Goal: Task Accomplishment & Management: Manage account settings

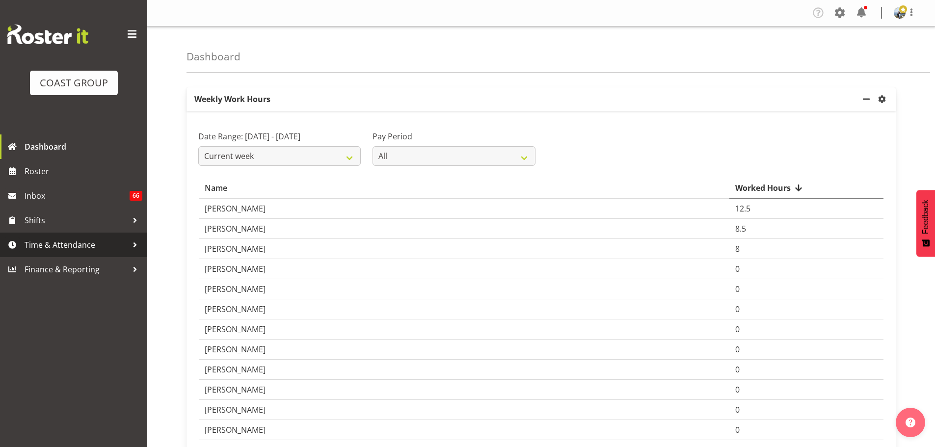
click at [82, 236] on link "Time & Attendance" at bounding box center [73, 245] width 147 height 25
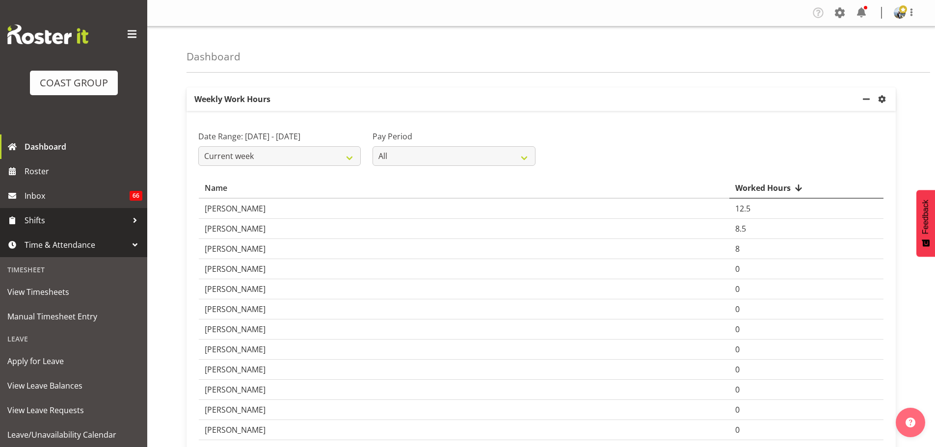
click at [44, 225] on span "Shifts" at bounding box center [76, 220] width 103 height 15
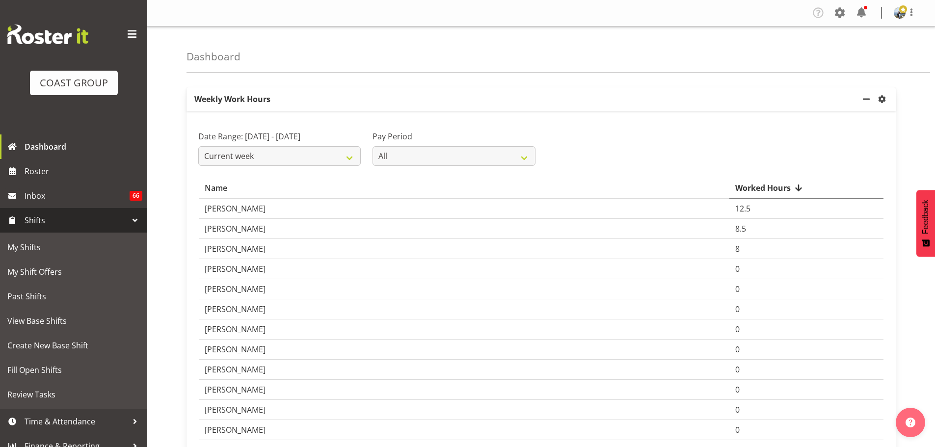
click at [34, 216] on span "Shifts" at bounding box center [76, 220] width 103 height 15
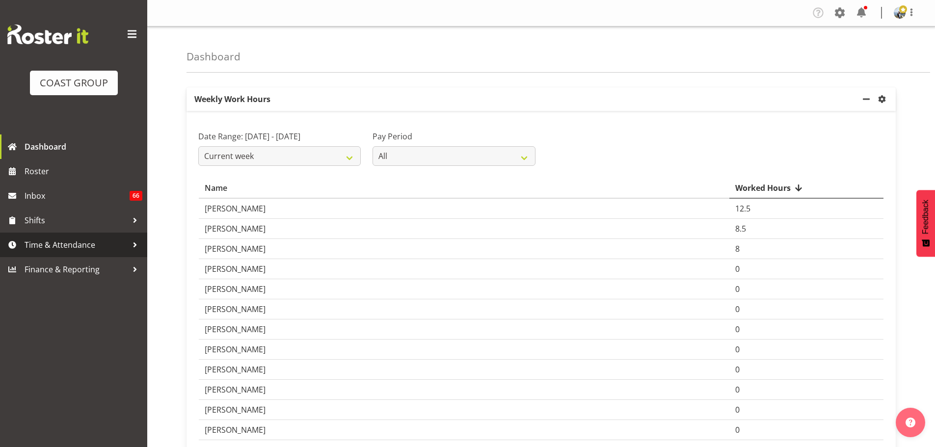
click at [31, 238] on span "Time & Attendance" at bounding box center [76, 245] width 103 height 15
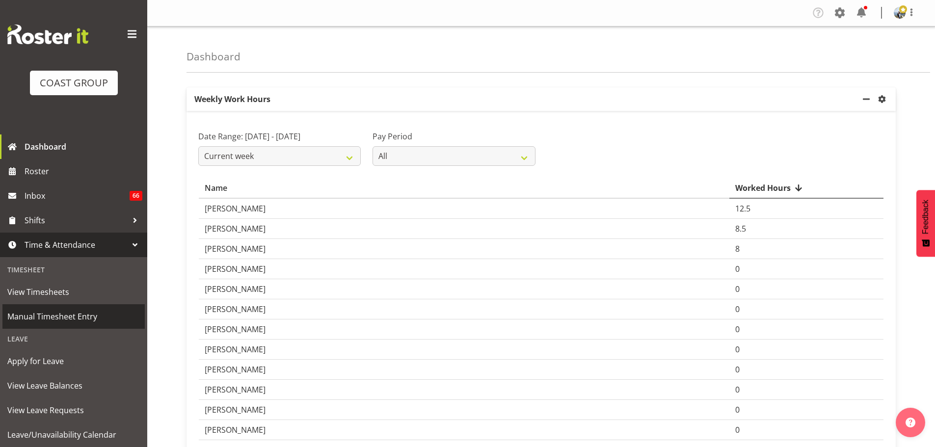
click at [43, 316] on span "Manual Timesheet Entry" at bounding box center [73, 316] width 133 height 15
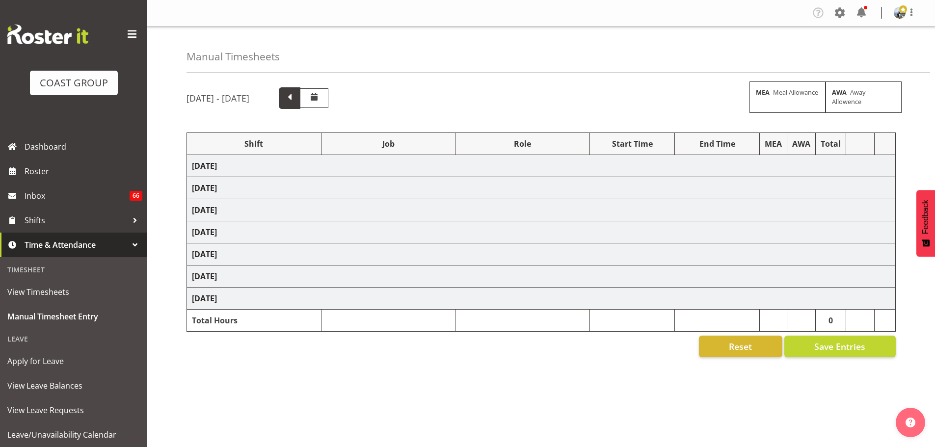
click at [296, 102] on span at bounding box center [289, 97] width 13 height 13
select select "69"
select select "198"
select select "69"
select select "198"
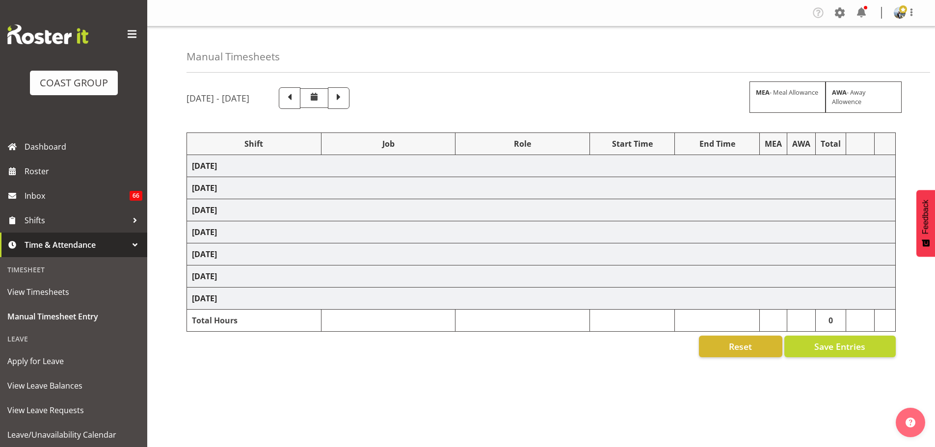
select select "9735"
select select "188"
select select "69"
select select "198"
select select "69"
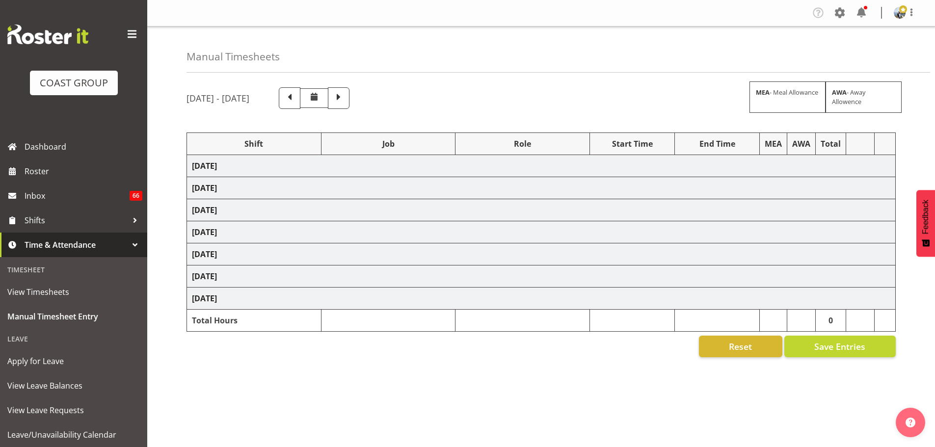
select select "198"
select select "9028"
select select "190"
select select "9028"
select select "190"
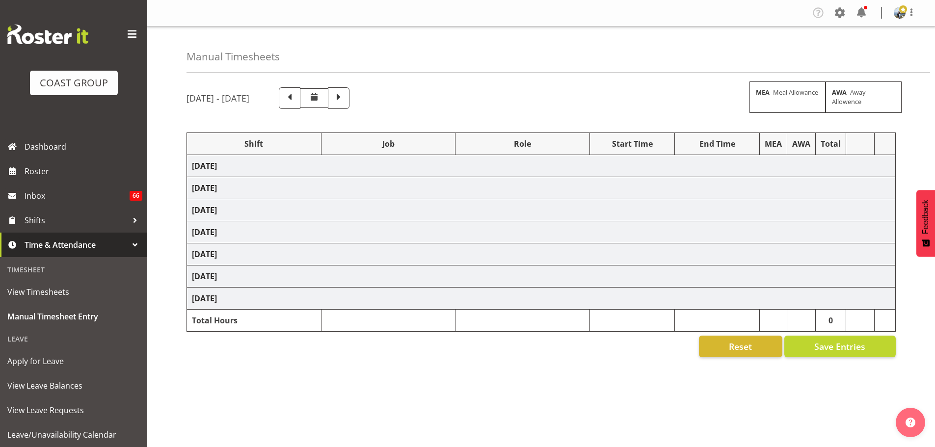
select select "69"
select select "198"
select select "69"
select select "198"
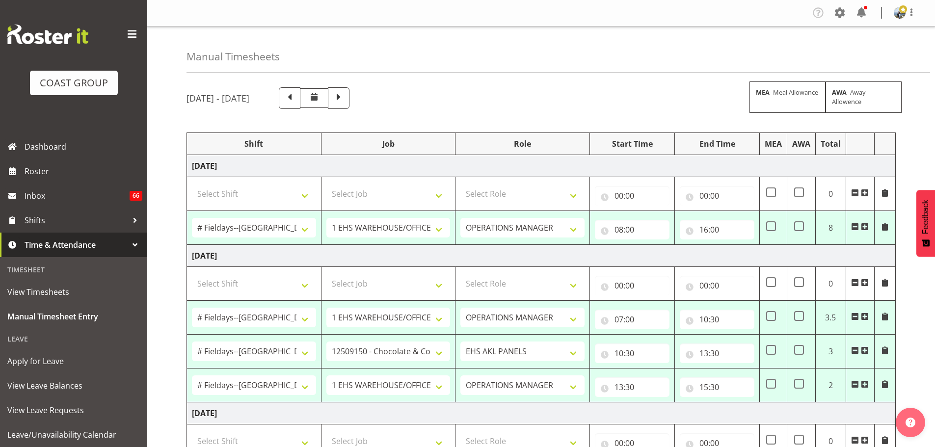
select select "70657"
select select "82400"
select select "70657"
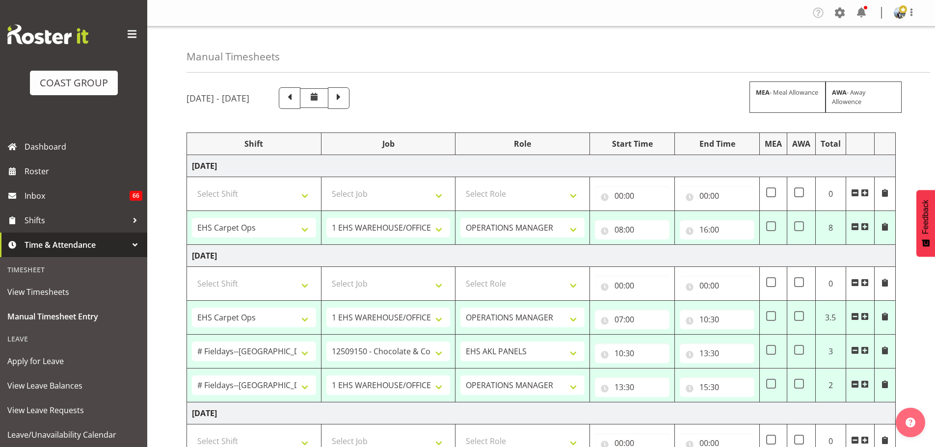
select select "78136"
select select "70657"
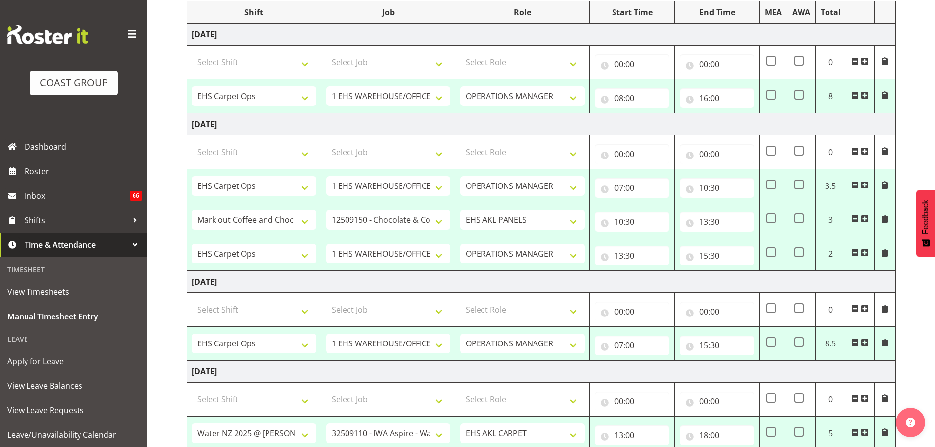
scroll to position [147, 0]
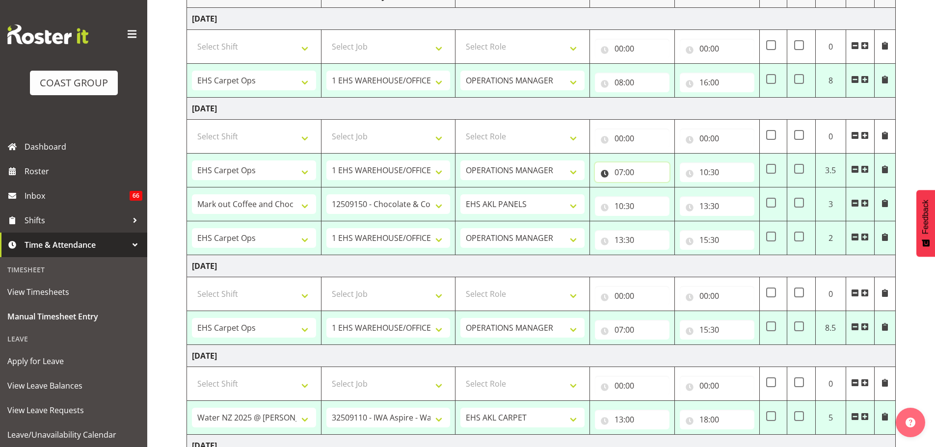
drag, startPoint x: 628, startPoint y: 170, endPoint x: 633, endPoint y: 183, distance: 13.7
click at [628, 170] on input "07:00" at bounding box center [632, 172] width 75 height 20
click at [662, 195] on select "00 01 02 03 04 05 06 07 08 09 10 11 12 13 14 15 16 17 18 19 20 21 22 23" at bounding box center [662, 198] width 22 height 20
select select "8"
click at [651, 188] on select "00 01 02 03 04 05 06 07 08 09 10 11 12 13 14 15 16 17 18 19 20 21 22 23" at bounding box center [662, 198] width 22 height 20
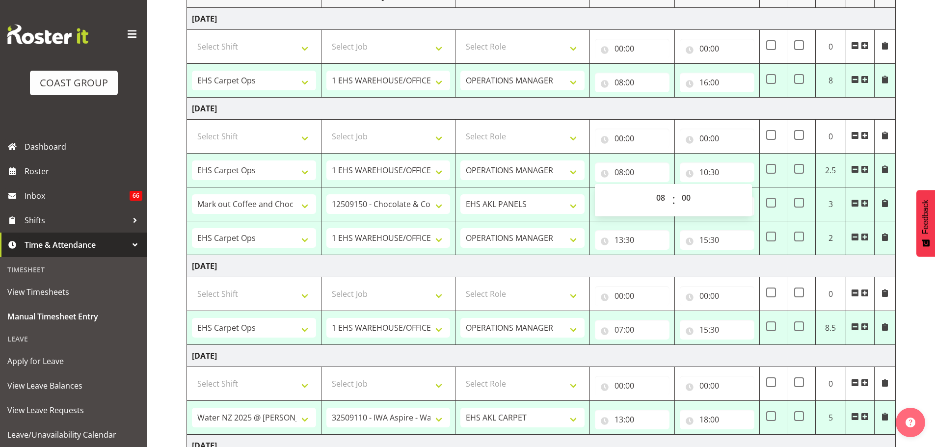
click at [676, 198] on div "00 01 02 03 04 05 06 07 08 09 10 11 12 13 14 15 16 17 18 19 20 21 22 23 24 25 2…" at bounding box center [686, 200] width 22 height 25
click at [678, 197] on select "00 01 02 03 04 05 06 07 08 09 10 11 12 13 14 15 16 17 18 19 20 21 22 23 24 25 2…" at bounding box center [687, 198] width 22 height 20
click at [929, 133] on div "September 24th - September 30th 2025 MEA - Meal Allowance AWA - Away Allowence …" at bounding box center [561, 346] width 748 height 827
type input "08:15"
click at [715, 240] on input "15:30" at bounding box center [717, 240] width 75 height 20
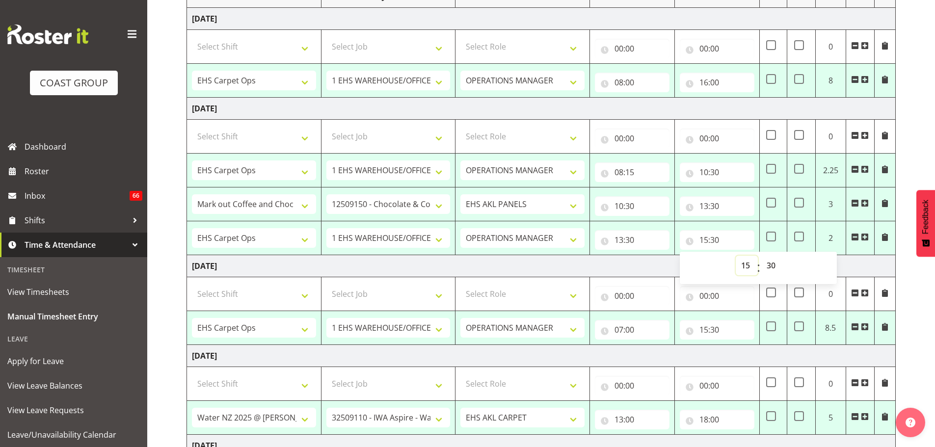
click at [745, 265] on select "00 01 02 03 04 05 06 07 08 09 10 11 12 13 14 15 16 17 18 19 20 21 22 23" at bounding box center [747, 266] width 22 height 20
select select "16"
click at [736, 256] on select "00 01 02 03 04 05 06 07 08 09 10 11 12 13 14 15 16 17 18 19 20 21 22 23" at bounding box center [747, 266] width 22 height 20
type input "16:30"
click at [775, 264] on select "00 01 02 03 04 05 06 07 08 09 10 11 12 13 14 15 16 17 18 19 20 21 22 23 24 25 2…" at bounding box center [772, 266] width 22 height 20
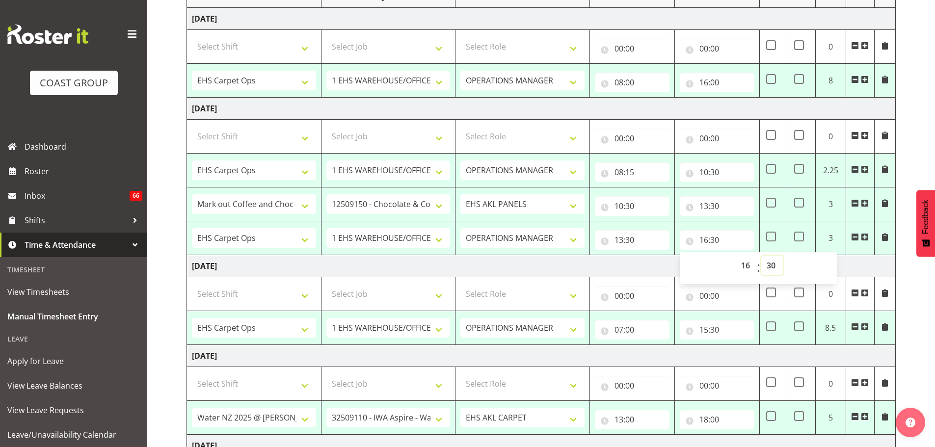
select select "0"
click at [909, 151] on div "September 24th - September 30th 2025 MEA - Meal Allowance AWA - Away Allowence …" at bounding box center [561, 346] width 748 height 827
type input "16:00"
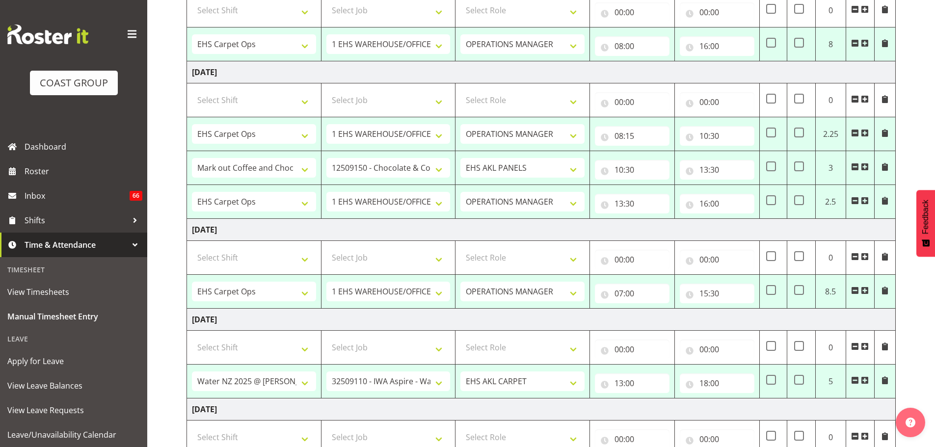
scroll to position [245, 0]
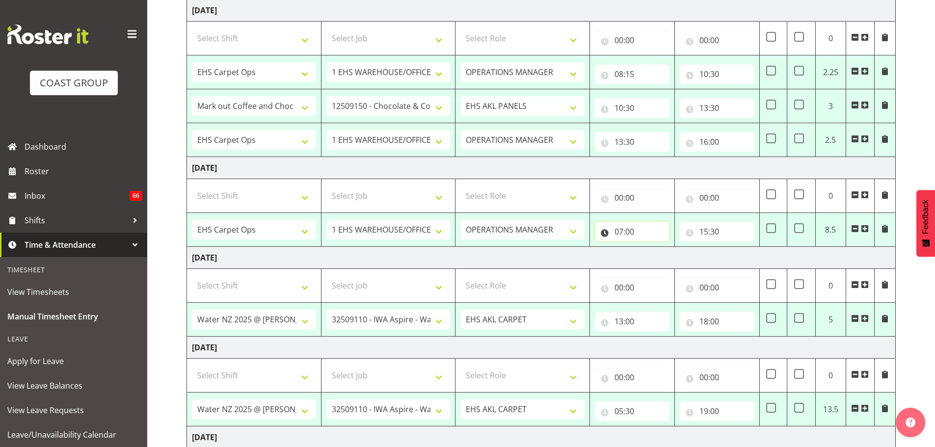
click at [634, 234] on input "07:00" at bounding box center [632, 232] width 75 height 20
click at [684, 255] on select "00 01 02 03 04 05 06 07 08 09 10 11 12 13 14 15 16 17 18 19 20 21 22 23 24 25 2…" at bounding box center [687, 257] width 22 height 20
click at [922, 99] on div "September 24th - September 30th 2025 MEA - Meal Allowance AWA - Away Allowence …" at bounding box center [561, 248] width 748 height 827
type input "07:30"
click at [715, 228] on input "15:30" at bounding box center [717, 232] width 75 height 20
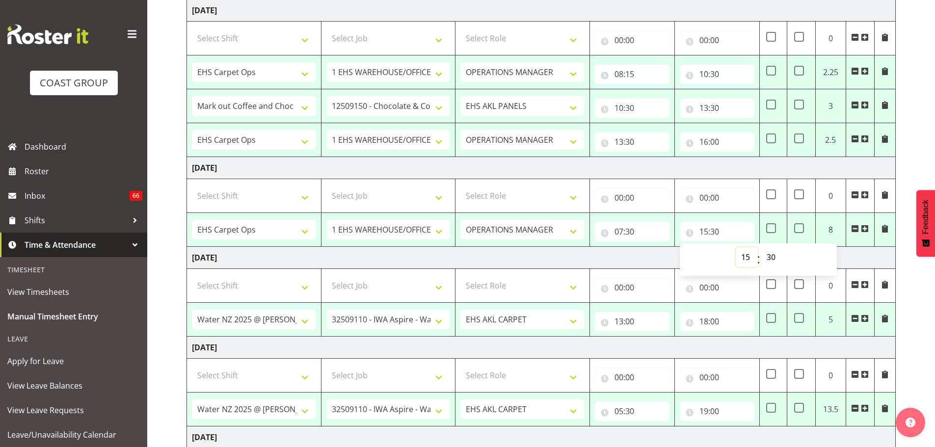
click at [751, 256] on select "00 01 02 03 04 05 06 07 08 09 10 11 12 13 14 15 16 17 18 19 20 21 22 23" at bounding box center [747, 257] width 22 height 20
select select "16"
click at [736, 247] on select "00 01 02 03 04 05 06 07 08 09 10 11 12 13 14 15 16 17 18 19 20 21 22 23" at bounding box center [747, 257] width 22 height 20
type input "16:30"
click at [781, 255] on select "00 01 02 03 04 05 06 07 08 09 10 11 12 13 14 15 16 17 18 19 20 21 22 23 24 25 2…" at bounding box center [772, 257] width 22 height 20
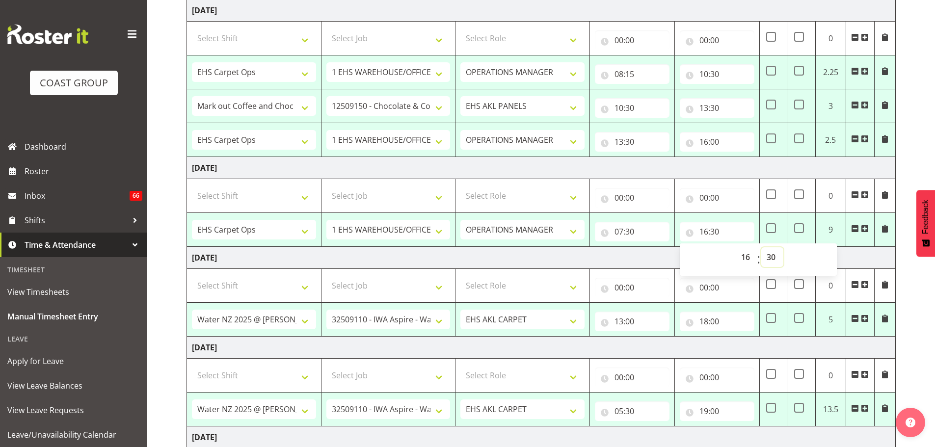
select select "0"
click at [901, 183] on div "September 24th - September 30th 2025 MEA - Meal Allowance AWA - Away Allowence …" at bounding box center [561, 248] width 748 height 827
type input "16:00"
click at [630, 326] on input "13:00" at bounding box center [632, 322] width 75 height 20
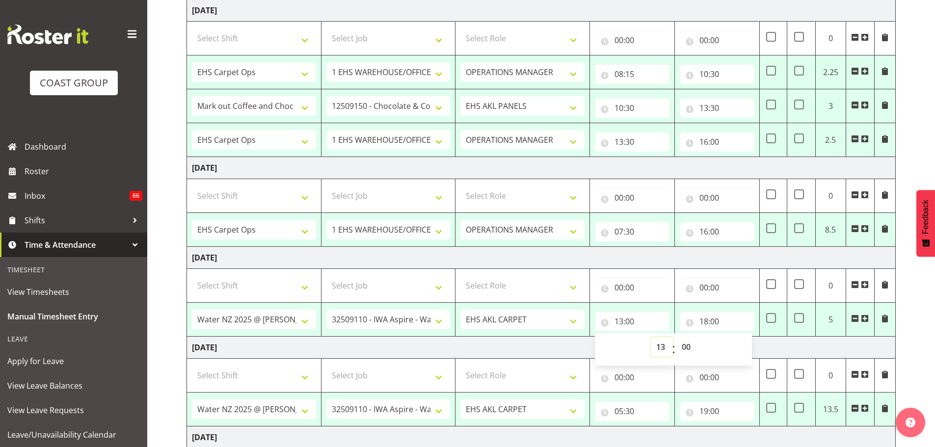
click at [658, 346] on select "00 01 02 03 04 05 06 07 08 09 10 11 12 13 14 15 16 17 18 19 20 21 22 23" at bounding box center [662, 347] width 22 height 20
select select "12"
click at [651, 337] on select "00 01 02 03 04 05 06 07 08 09 10 11 12 13 14 15 16 17 18 19 20 21 22 23" at bounding box center [662, 347] width 22 height 20
type input "12:00"
click at [680, 346] on select "00 01 02 03 04 05 06 07 08 09 10 11 12 13 14 15 16 17 18 19 20 21 22 23 24 25 2…" at bounding box center [687, 347] width 22 height 20
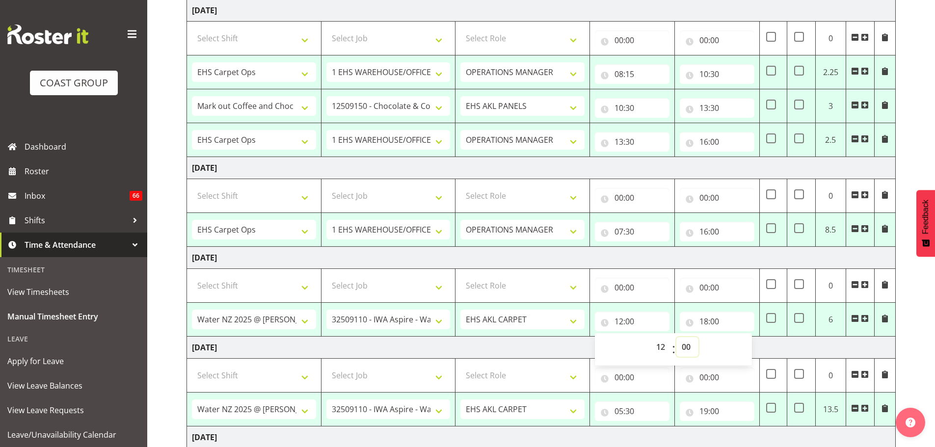
select select "30"
click at [711, 321] on input "18:00" at bounding box center [717, 322] width 75 height 20
type input "12:30"
click at [753, 348] on select "00 01 02 03 04 05 06 07 08 09 10 11 12 13 14 15 16 17 18 19 20 21 22 23" at bounding box center [747, 347] width 22 height 20
select select "17"
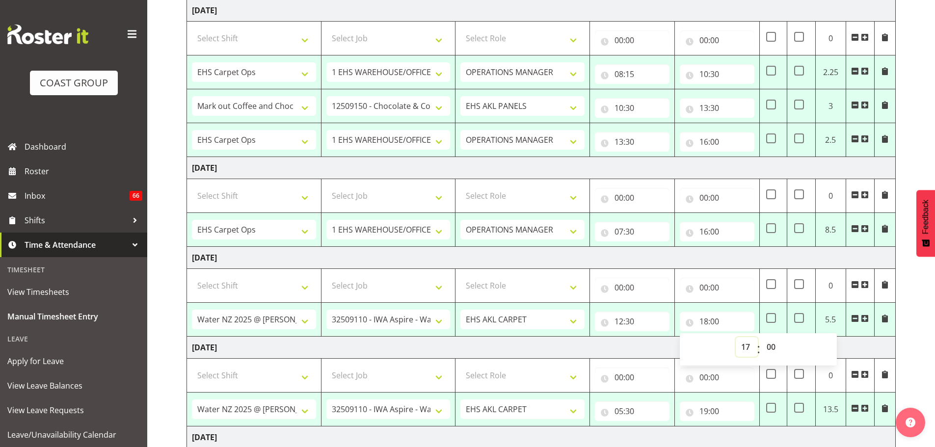
click at [736, 337] on select "00 01 02 03 04 05 06 07 08 09 10 11 12 13 14 15 16 17 18 19 20 21 22 23" at bounding box center [747, 347] width 22 height 20
type input "17:00"
click at [764, 317] on td at bounding box center [772, 320] width 27 height 34
click at [767, 317] on span at bounding box center [771, 318] width 10 height 10
click at [767, 317] on input "checkbox" at bounding box center [769, 318] width 6 height 6
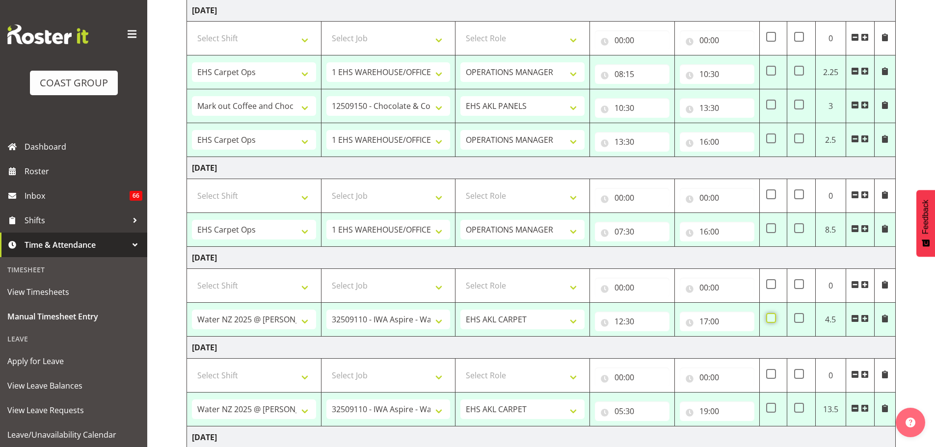
checkbox input "true"
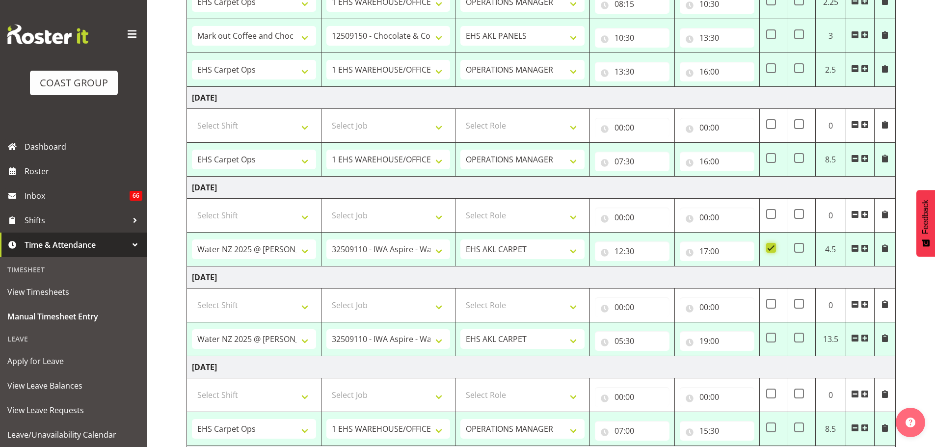
scroll to position [467, 0]
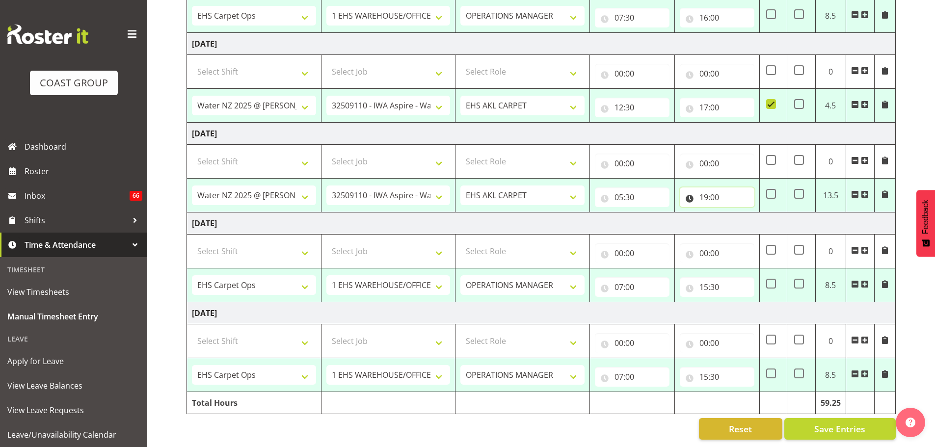
click at [708, 192] on input "19:00" at bounding box center [717, 197] width 75 height 20
click at [744, 217] on select "00 01 02 03 04 05 06 07 08 09 10 11 12 13 14 15 16 17 18 19 20 21 22 23" at bounding box center [747, 223] width 22 height 20
select select "20"
click at [736, 213] on select "00 01 02 03 04 05 06 07 08 09 10 11 12 13 14 15 16 17 18 19 20 21 22 23" at bounding box center [747, 223] width 22 height 20
type input "20:00"
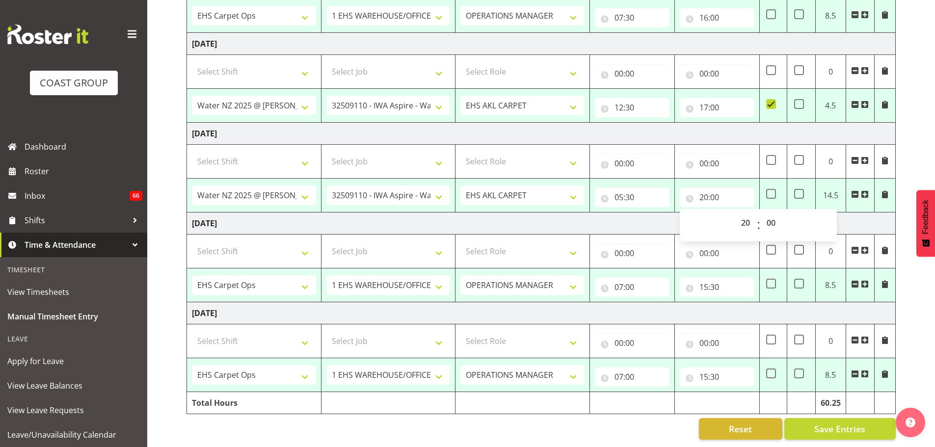
click at [777, 187] on td at bounding box center [772, 196] width 27 height 34
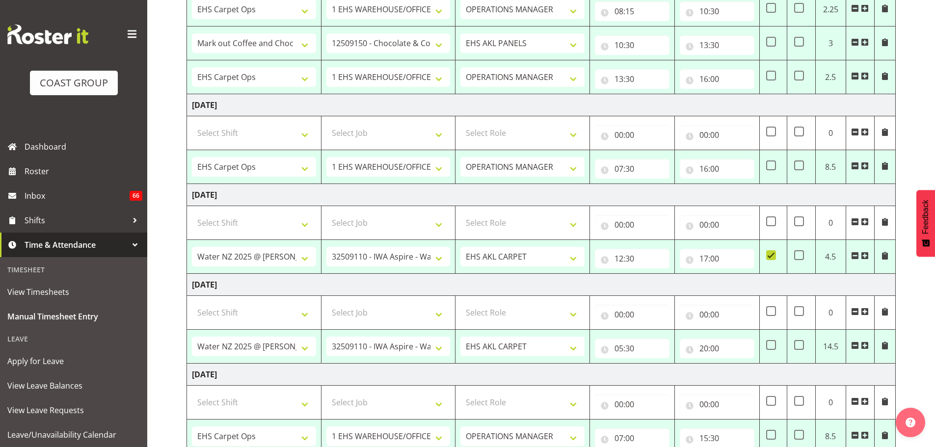
scroll to position [270, 0]
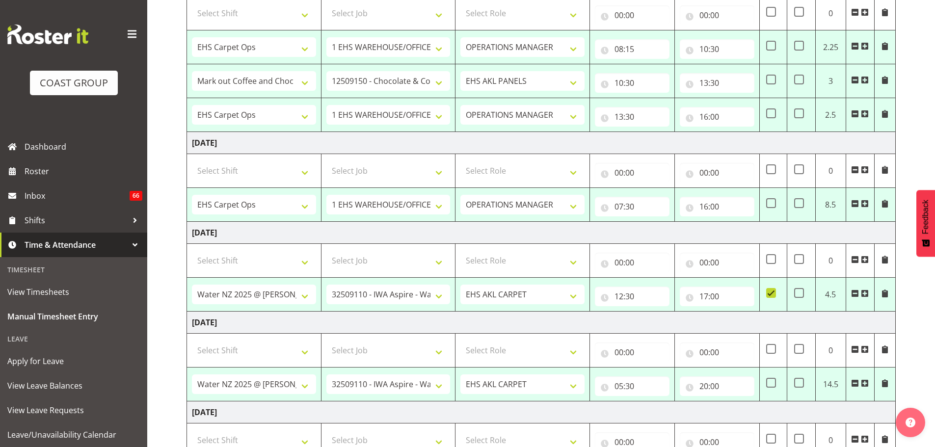
click at [769, 297] on span at bounding box center [771, 293] width 10 height 10
click at [769, 296] on input "checkbox" at bounding box center [769, 293] width 6 height 6
checkbox input "false"
click at [806, 289] on td at bounding box center [801, 295] width 28 height 34
click at [799, 294] on span at bounding box center [799, 293] width 10 height 10
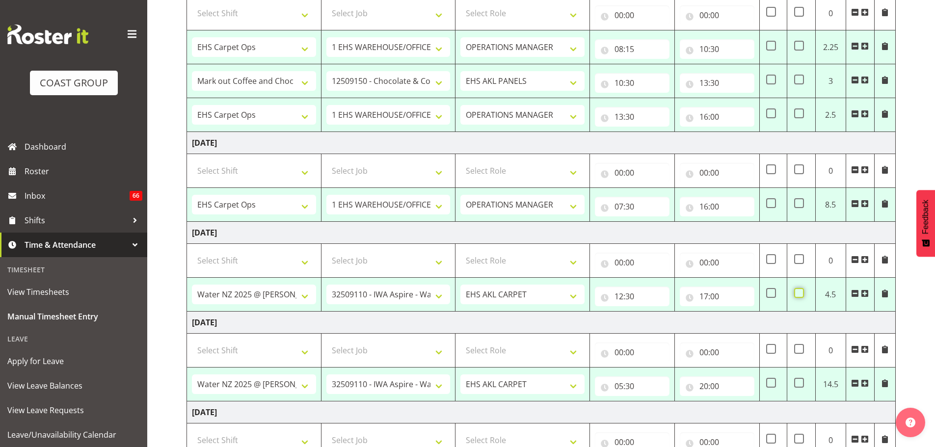
click at [799, 294] on input "checkbox" at bounding box center [797, 293] width 6 height 6
checkbox input "true"
click at [768, 378] on span at bounding box center [771, 383] width 10 height 10
click at [768, 380] on input "checkbox" at bounding box center [769, 383] width 6 height 6
checkbox input "true"
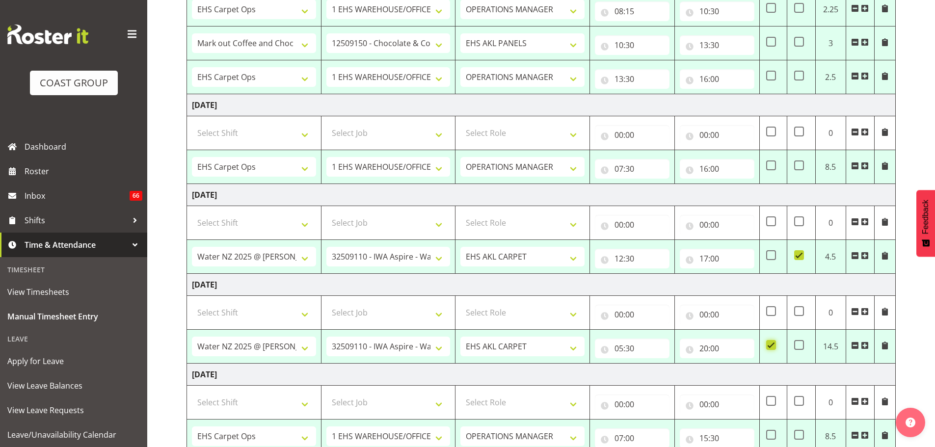
scroll to position [467, 0]
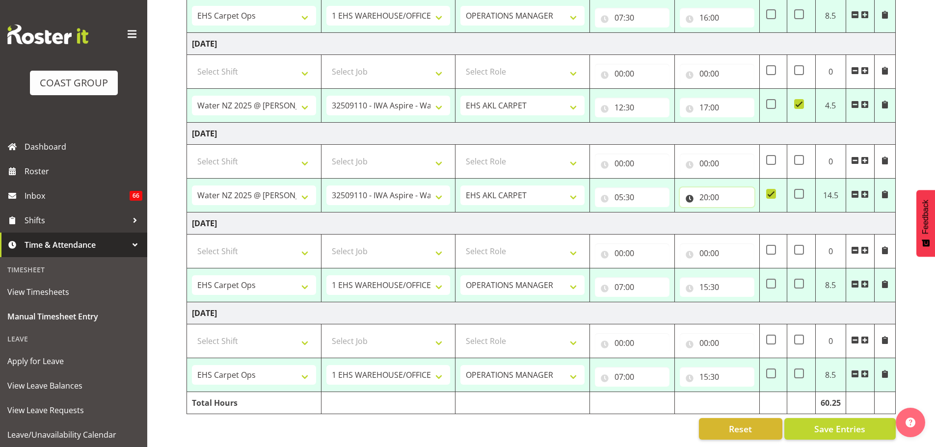
click at [708, 189] on input "20:00" at bounding box center [717, 197] width 75 height 20
click at [746, 213] on select "00 01 02 03 04 05 06 07 08 09 10 11 12 13 14 15 16 17 18 19 20 21 22 23" at bounding box center [747, 223] width 22 height 20
select select "19"
click at [736, 213] on select "00 01 02 03 04 05 06 07 08 09 10 11 12 13 14 15 16 17 18 19 20 21 22 23" at bounding box center [747, 223] width 22 height 20
type input "19:00"
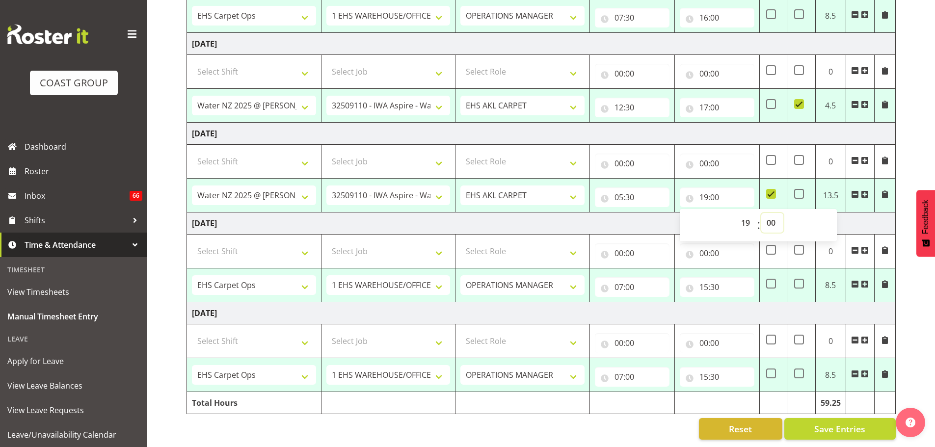
click at [763, 223] on select "00 01 02 03 04 05 06 07 08 09 10 11 12 13 14 15 16 17 18 19 20 21 22 23 24 25 2…" at bounding box center [772, 223] width 22 height 20
select select "30"
click at [919, 165] on div "September 24th - September 30th 2025 MEA - Meal Allowance AWA - Away Allowence …" at bounding box center [561, 34] width 748 height 827
type input "19:30"
click at [855, 280] on span at bounding box center [855, 284] width 8 height 8
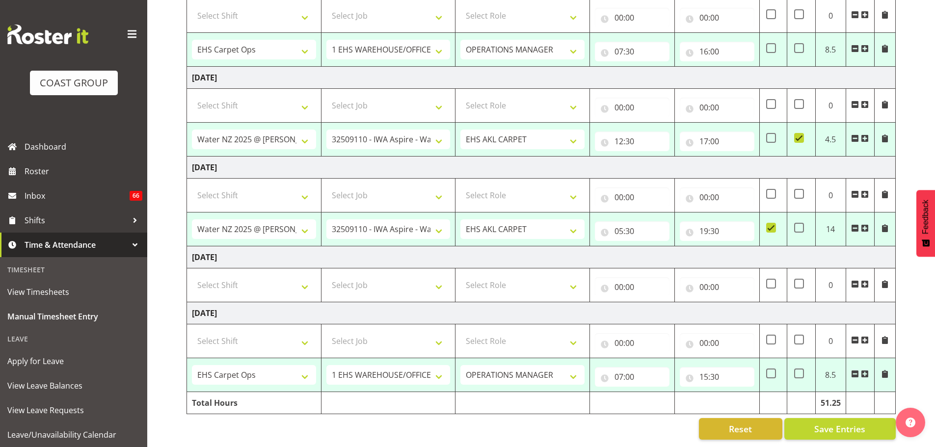
scroll to position [433, 0]
click at [827, 423] on span "Save Entries" at bounding box center [839, 429] width 51 height 13
select select "70657"
select select "69"
select select "198"
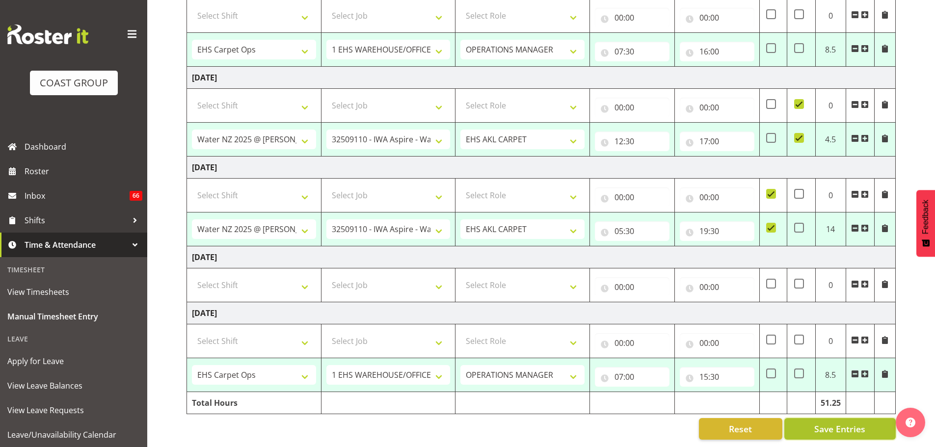
type input "08:00"
type input "16:00"
select select "70657"
select select "69"
select select "198"
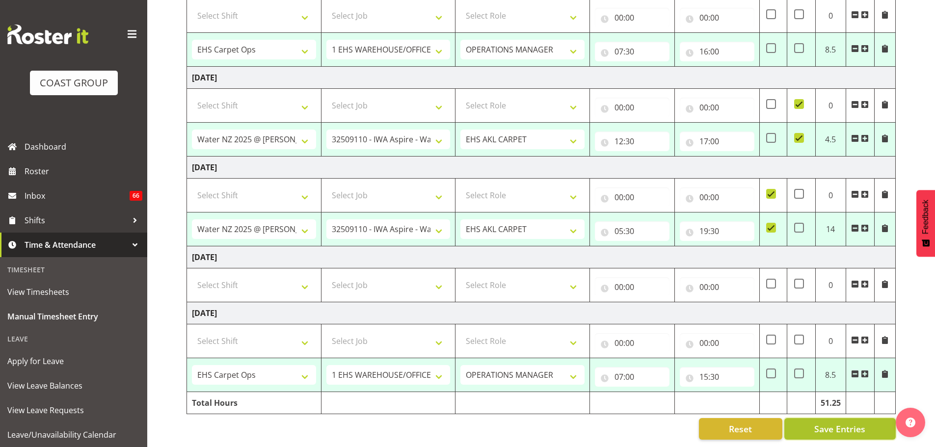
type input "08:15"
type input "10:30"
select select "82400"
select select "9735"
select select "188"
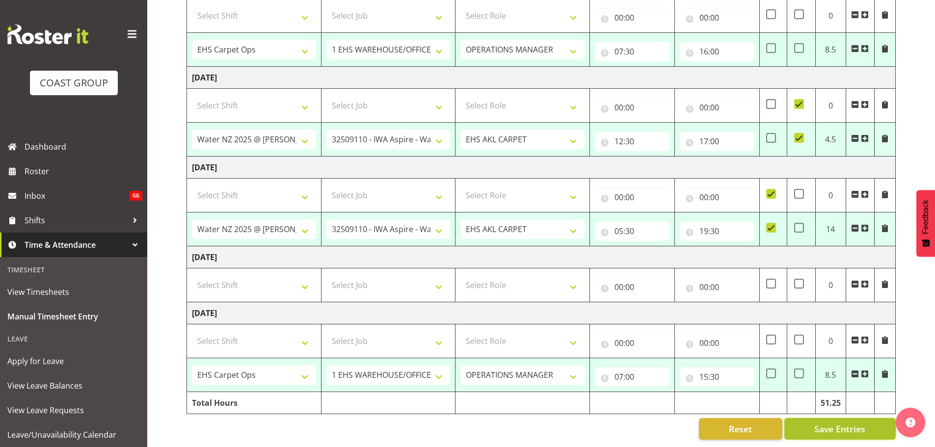
type input "10:30"
type input "13:30"
select select "70657"
select select "69"
select select "198"
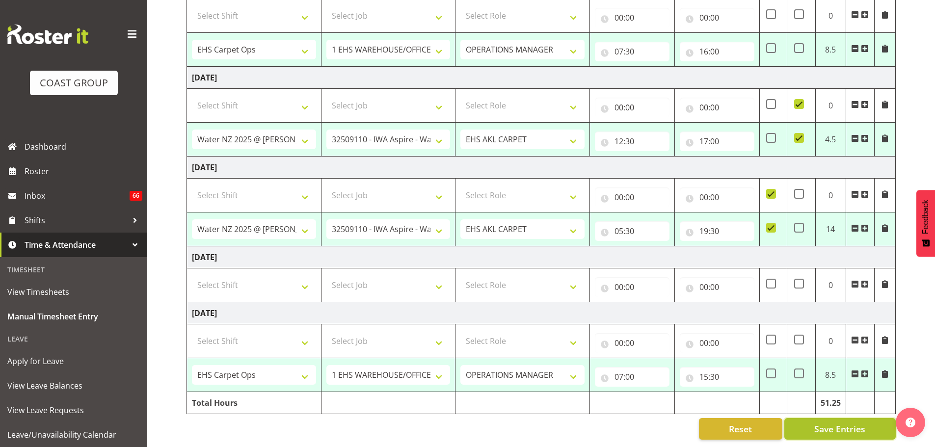
type input "13:30"
type input "16:00"
select select "70657"
select select "69"
select select "198"
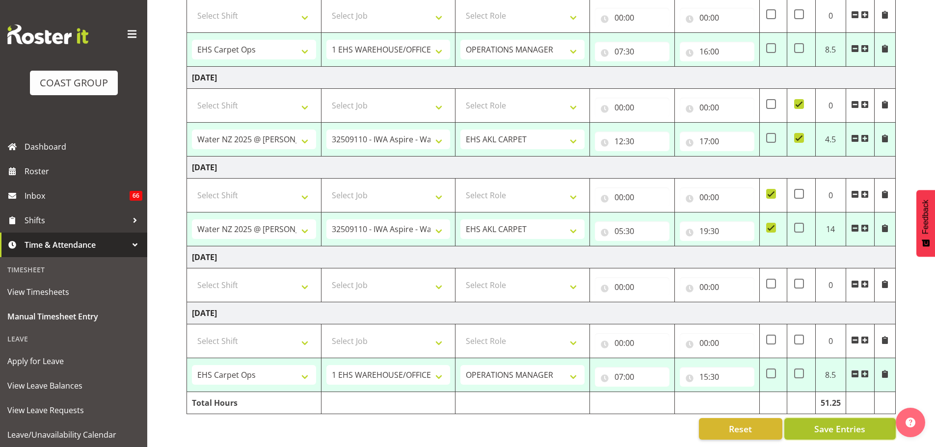
type input "07:30"
type input "16:00"
select select "78136"
select select "9028"
select select "190"
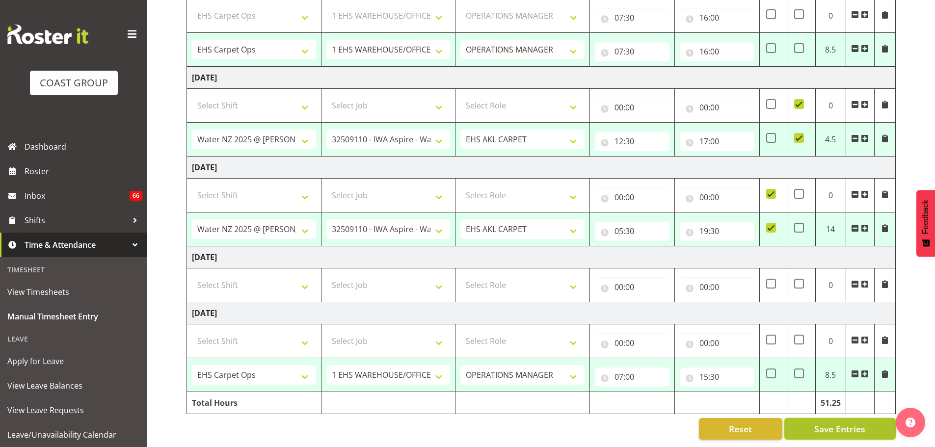
type input "12:30"
type input "17:00"
checkbox input "true"
select select "78136"
select select "9028"
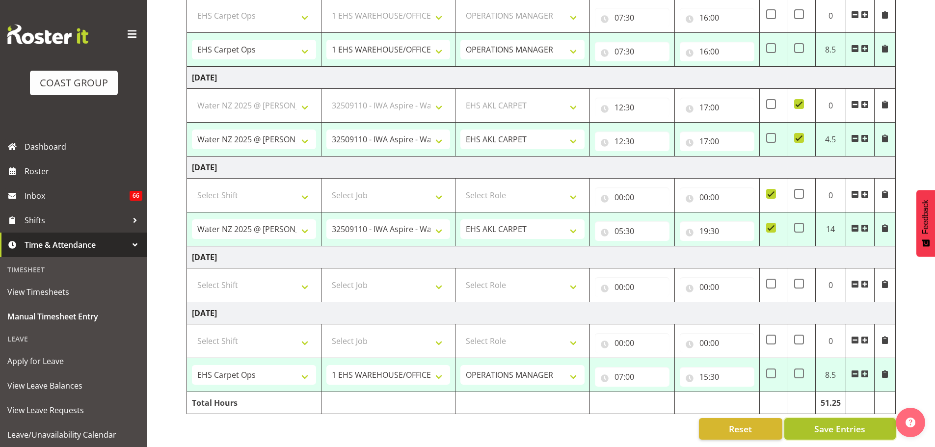
select select "190"
type input "05:30"
type input "19:30"
checkbox input "true"
select select "70657"
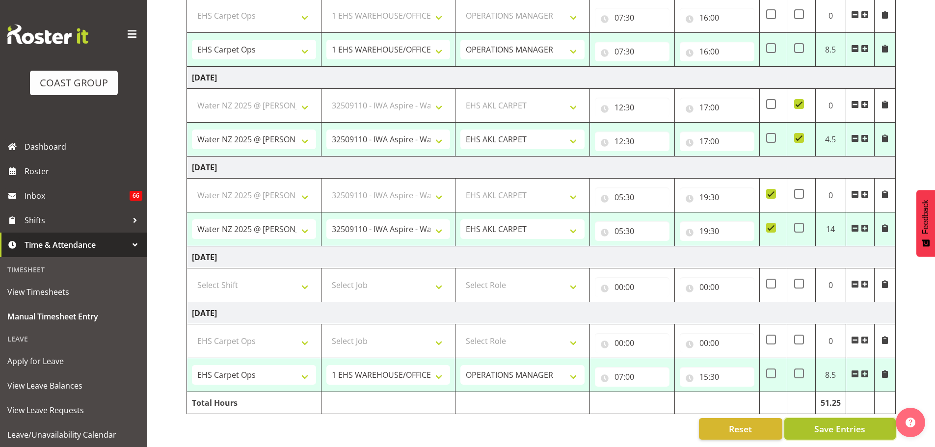
select select "69"
select select "198"
type input "07:00"
type input "15:30"
select select "70657"
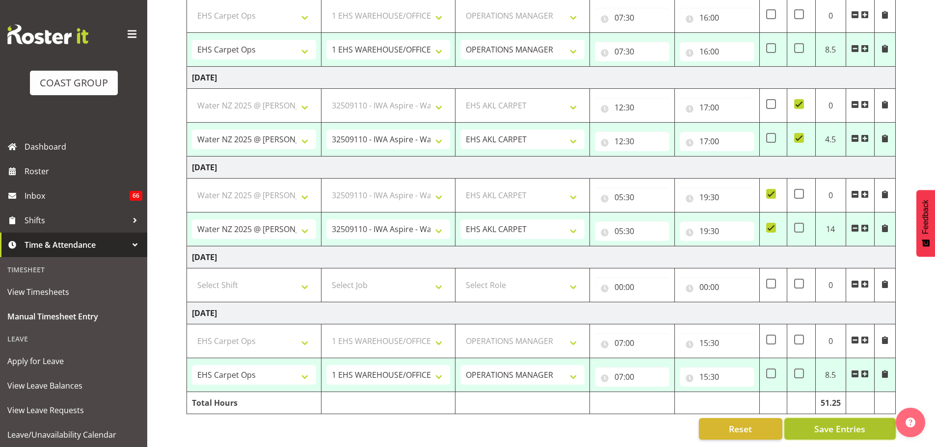
select select "69"
select select "198"
select select "82400"
select select "9735"
select select "188"
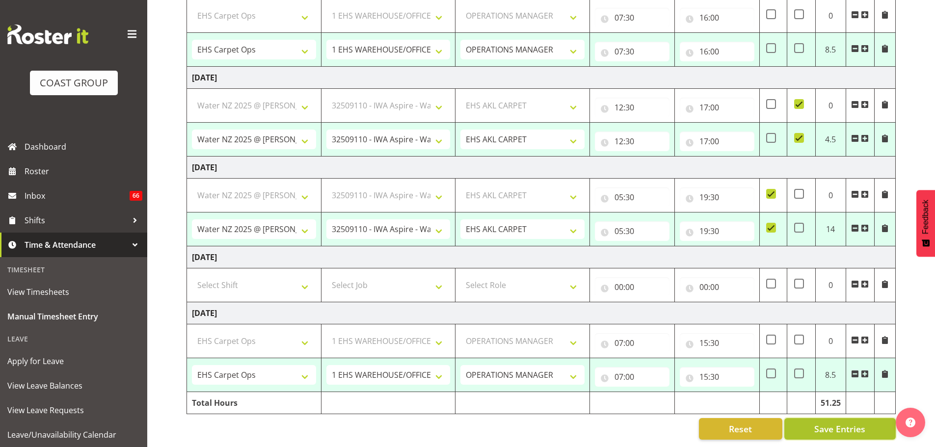
select select "70657"
select select "69"
select select "198"
select select "70657"
select select "69"
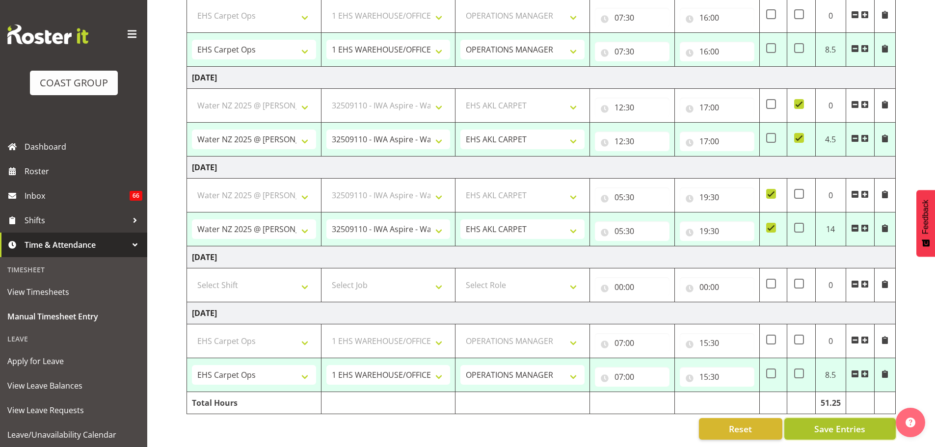
select select "198"
select select "78136"
select select "9028"
select select "190"
select select "78136"
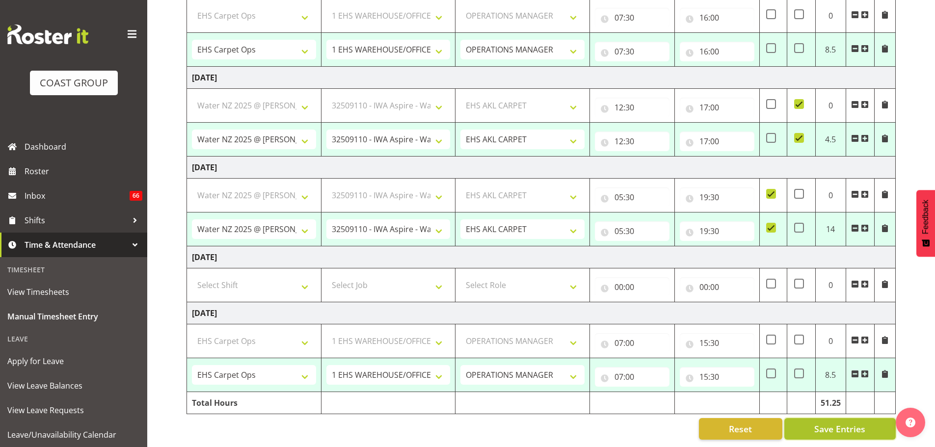
select select "9028"
select select "190"
select select "70657"
select select "69"
select select "198"
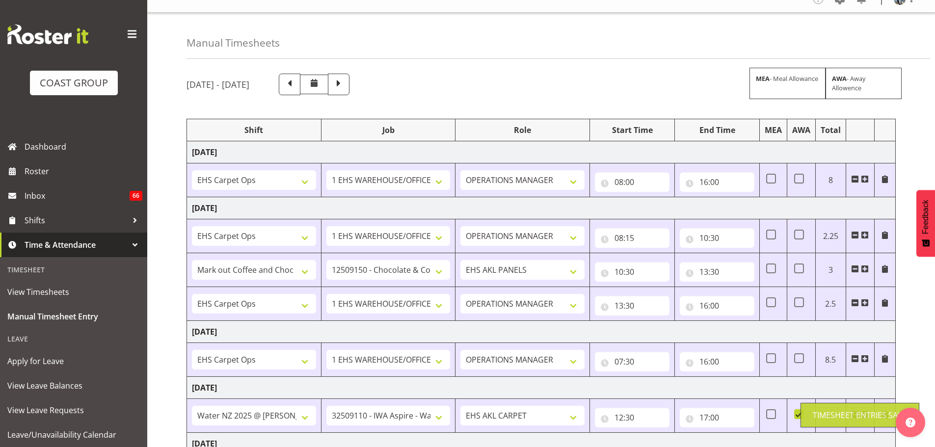
scroll to position [0, 0]
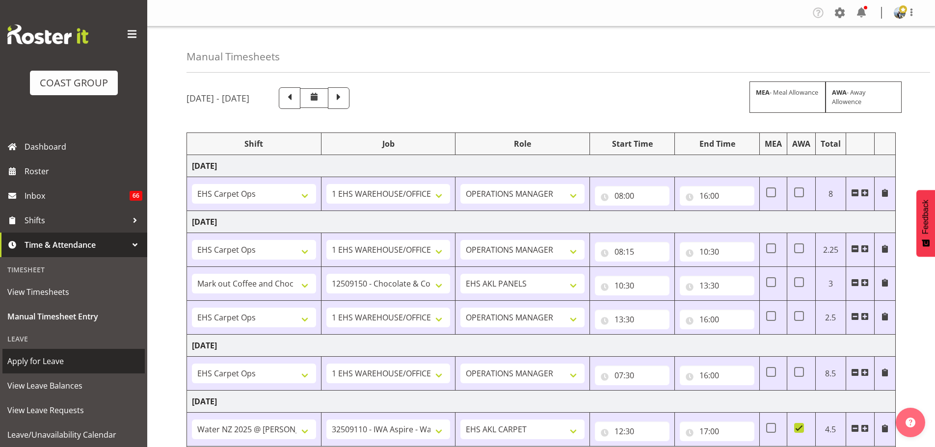
click at [35, 363] on span "Apply for Leave" at bounding box center [73, 361] width 133 height 15
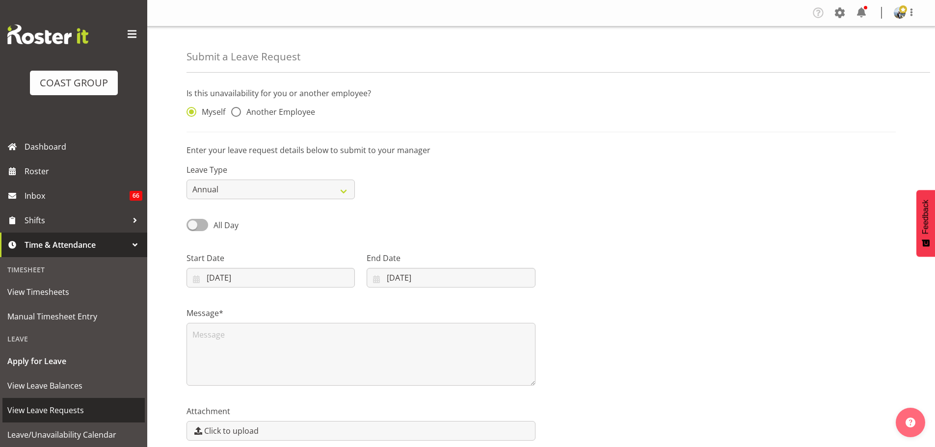
click at [65, 407] on span "View Leave Requests" at bounding box center [73, 410] width 133 height 15
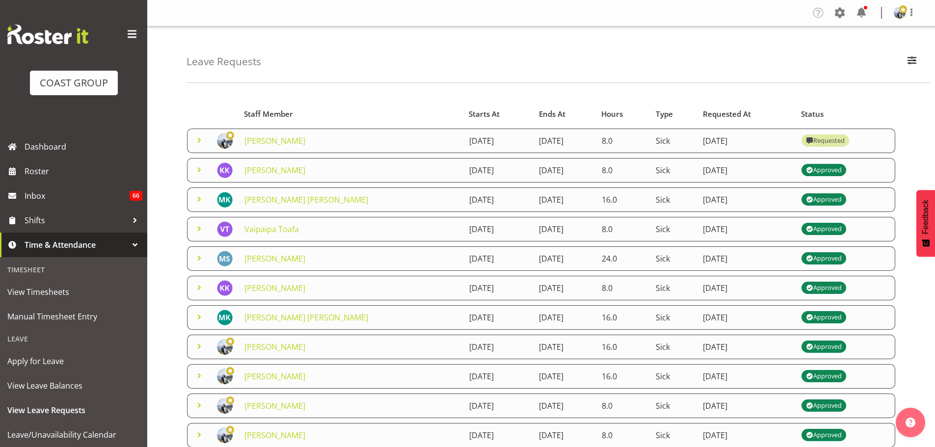
click at [208, 139] on td at bounding box center [199, 141] width 24 height 25
click at [197, 145] on span at bounding box center [199, 140] width 12 height 12
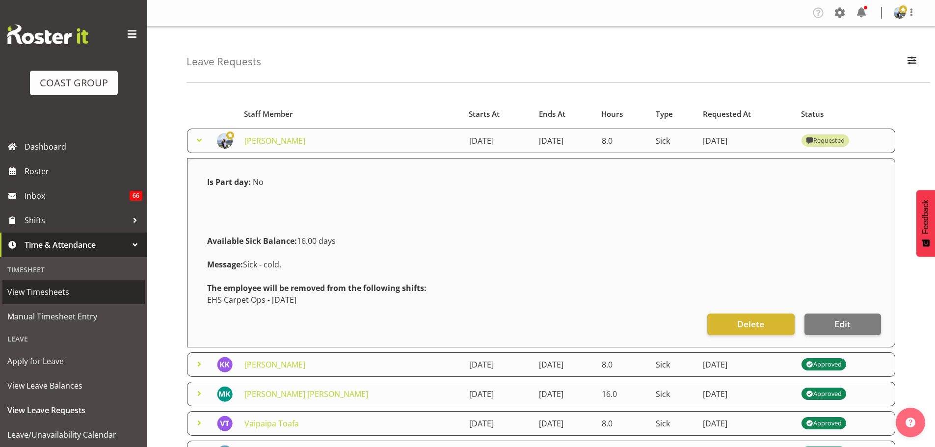
click at [48, 293] on span "View Timesheets" at bounding box center [73, 292] width 133 height 15
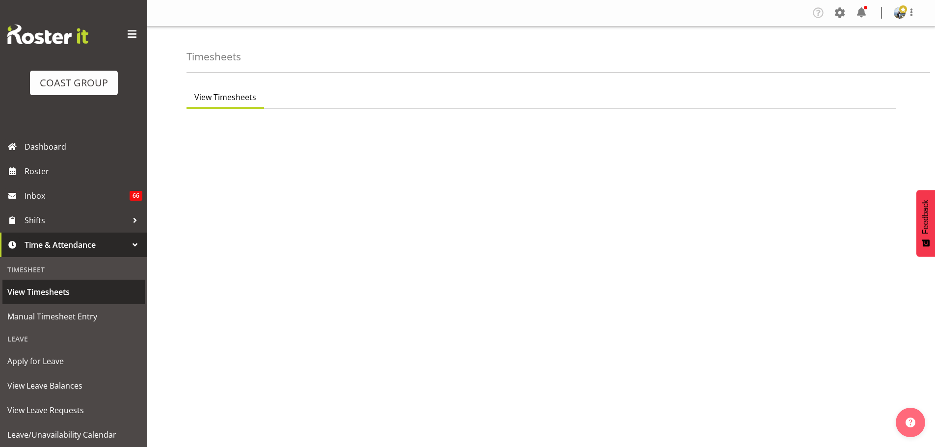
select select "7"
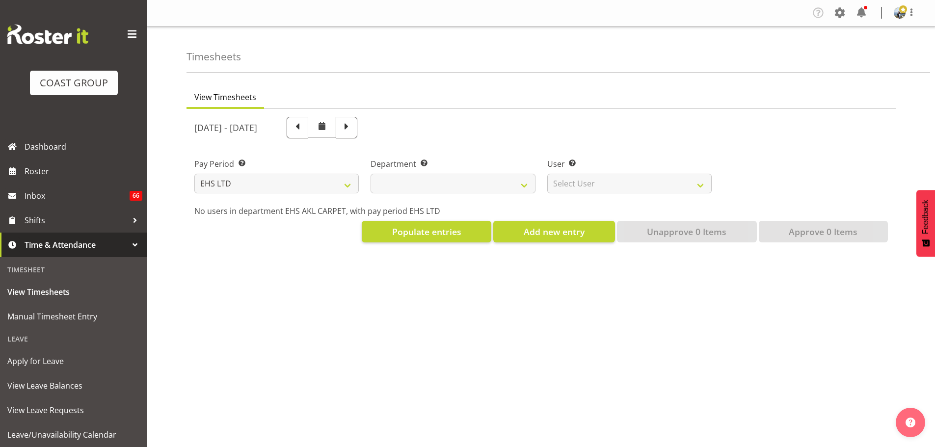
select select
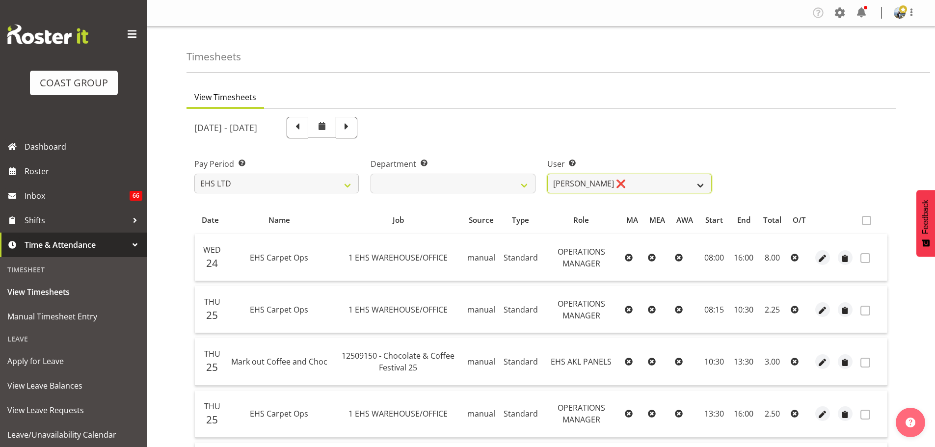
click at [593, 184] on select "[PERSON_NAME] ❌ [PERSON_NAME] ❌ [PERSON_NAME] ❌ [PERSON_NAME] ❌ [PERSON_NAME] […" at bounding box center [629, 184] width 164 height 20
select select "5142"
click at [547, 174] on select "Brittany Taylor ❌ Charwen Vaevaepare ❌ Kelsey Keutenius ❌ Leo Faalogo ❌ Marley …" at bounding box center [629, 184] width 164 height 20
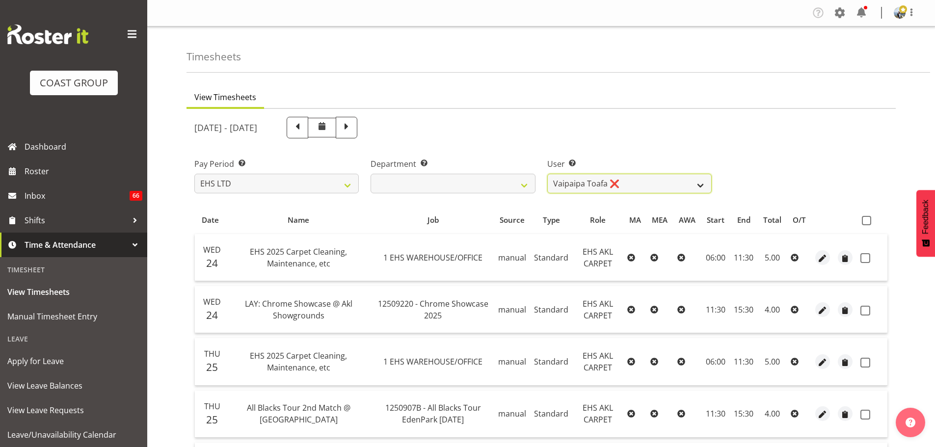
click at [615, 187] on select "Brittany Taylor ❌ Charwen Vaevaepare ❌ Kelsey Keutenius ❌ Leo Faalogo ❌ Marley …" at bounding box center [629, 184] width 164 height 20
click at [789, 122] on div "September 24th - September 30th 2025" at bounding box center [540, 127] width 705 height 33
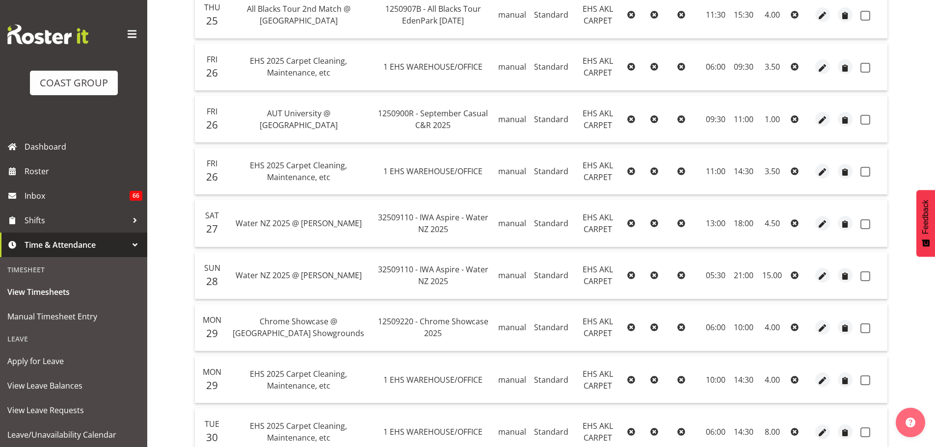
scroll to position [388, 0]
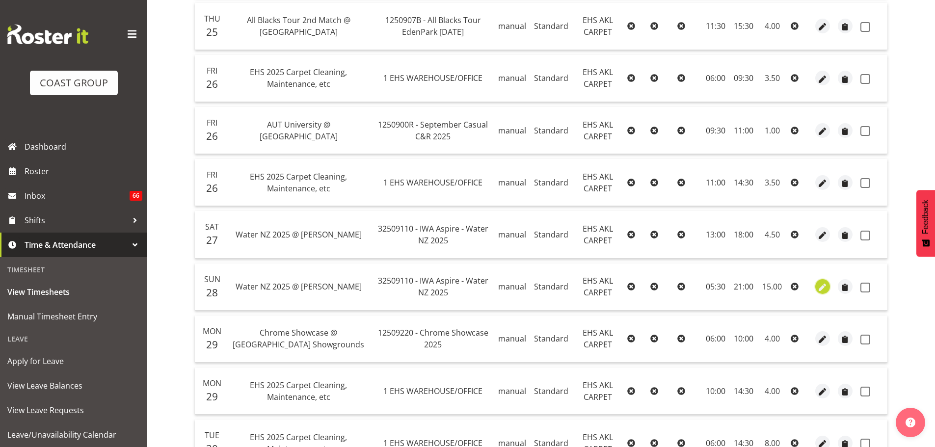
click at [822, 293] on span "button" at bounding box center [822, 287] width 11 height 14
select select "Standard"
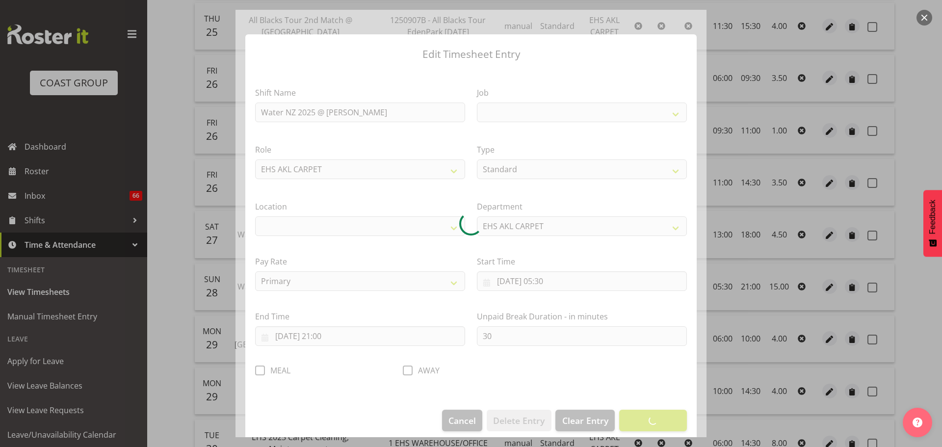
select select
select select "9028"
select select "35"
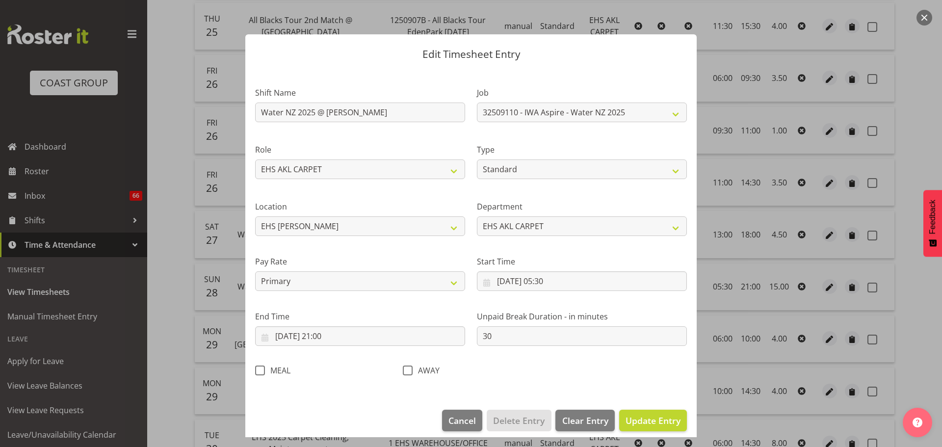
click at [262, 372] on span at bounding box center [260, 371] width 10 height 10
click at [262, 372] on input "MEAL" at bounding box center [258, 370] width 6 height 6
checkbox input "true"
click at [645, 410] on button "Update Entry" at bounding box center [653, 421] width 68 height 22
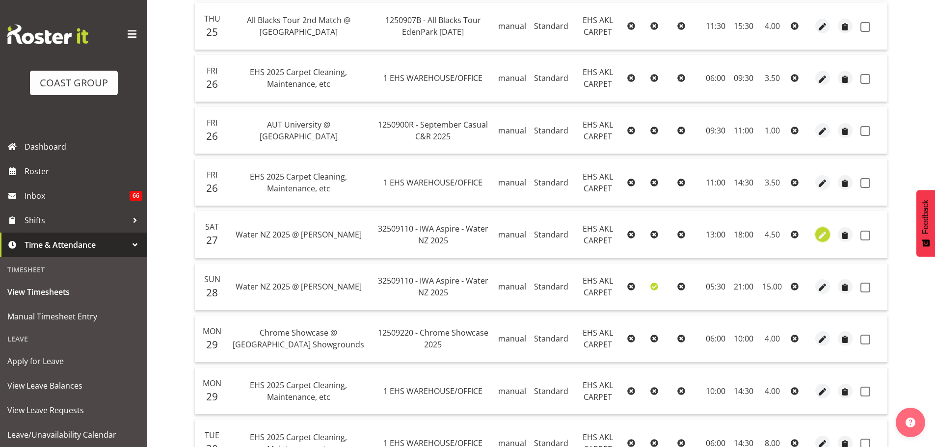
click at [828, 237] on span "button" at bounding box center [822, 235] width 11 height 11
select select "Standard"
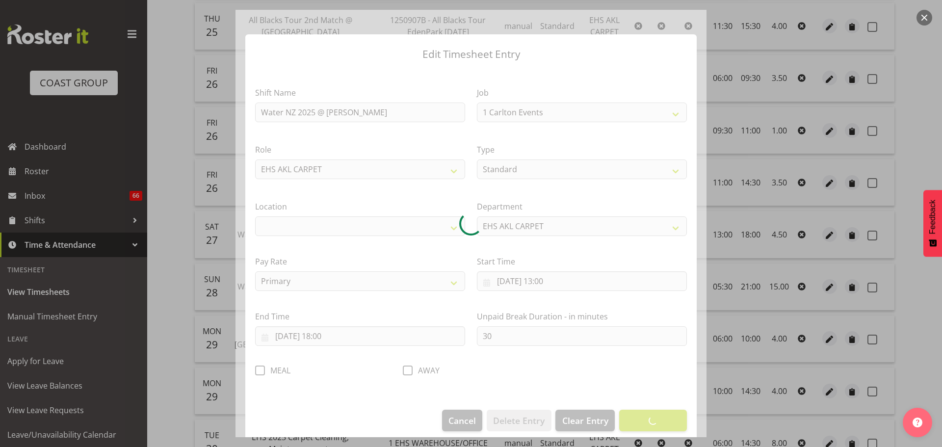
select select "9028"
select select "35"
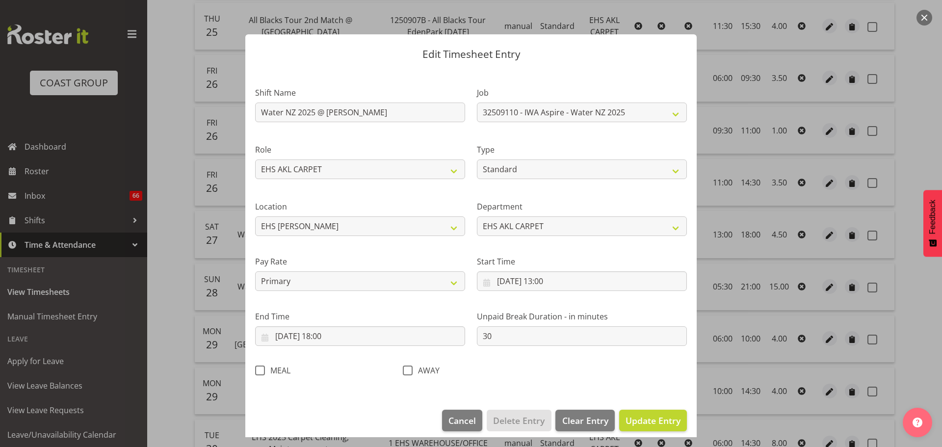
click at [404, 371] on span at bounding box center [408, 371] width 10 height 10
click at [404, 371] on input "AWAY" at bounding box center [406, 370] width 6 height 6
checkbox input "true"
click at [671, 420] on span "Update Entry" at bounding box center [653, 421] width 55 height 12
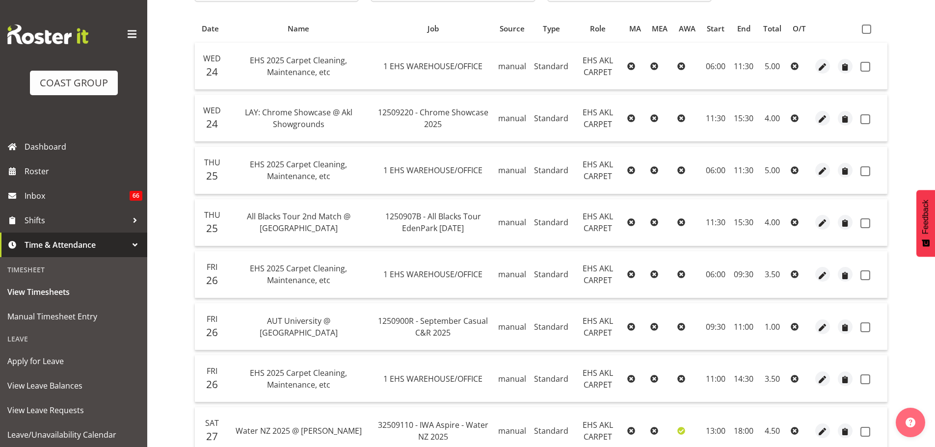
scroll to position [142, 0]
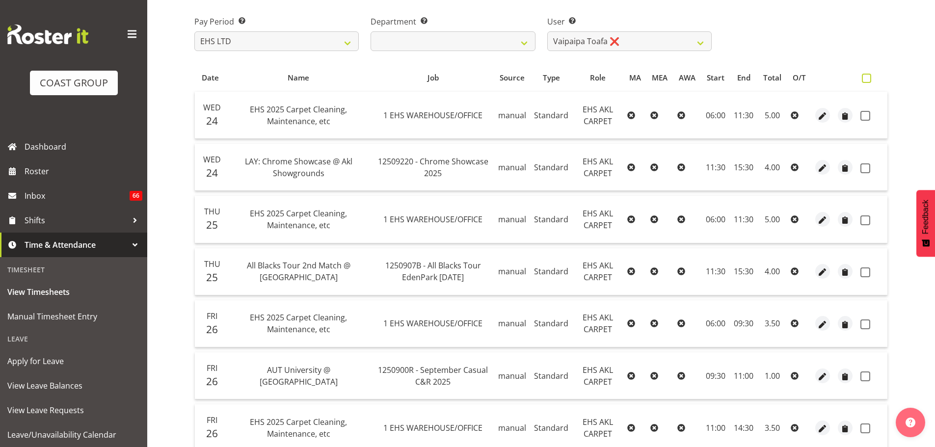
click at [865, 76] on span at bounding box center [866, 78] width 9 height 9
click at [865, 76] on input "checkbox" at bounding box center [865, 78] width 6 height 6
checkbox input "true"
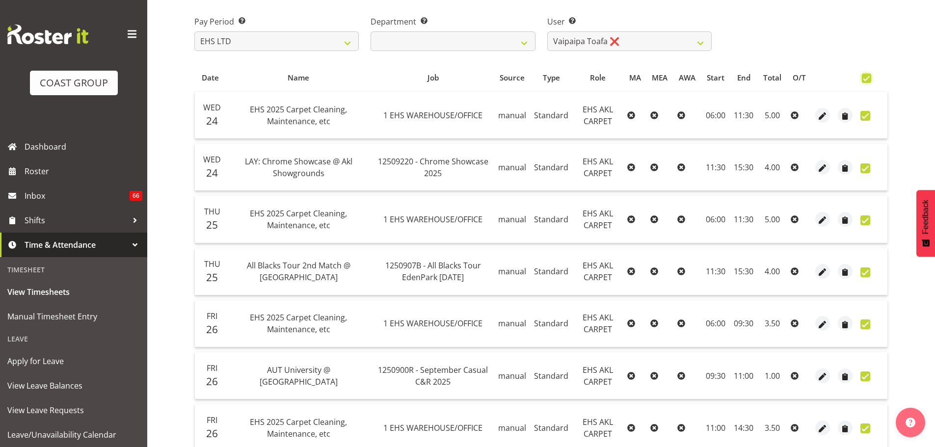
checkbox input "true"
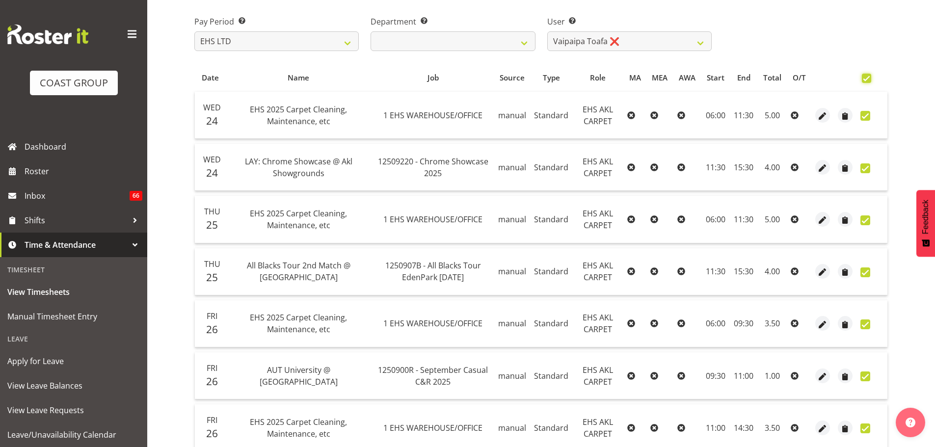
checkbox input "true"
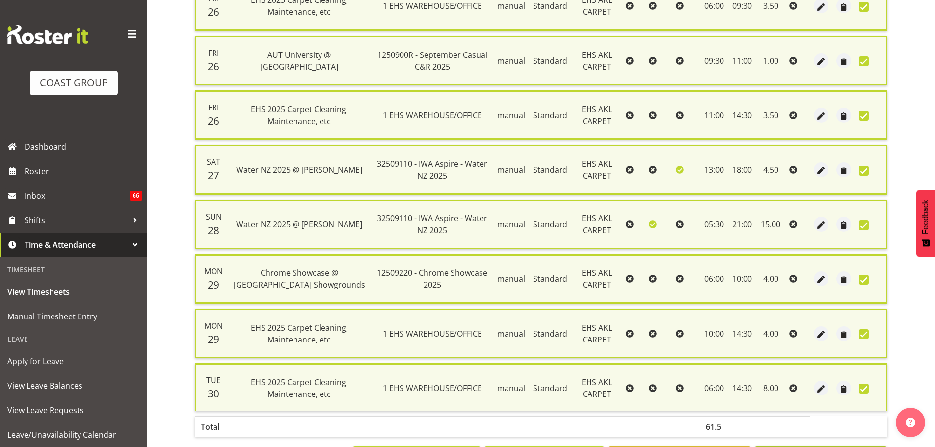
scroll to position [514, 0]
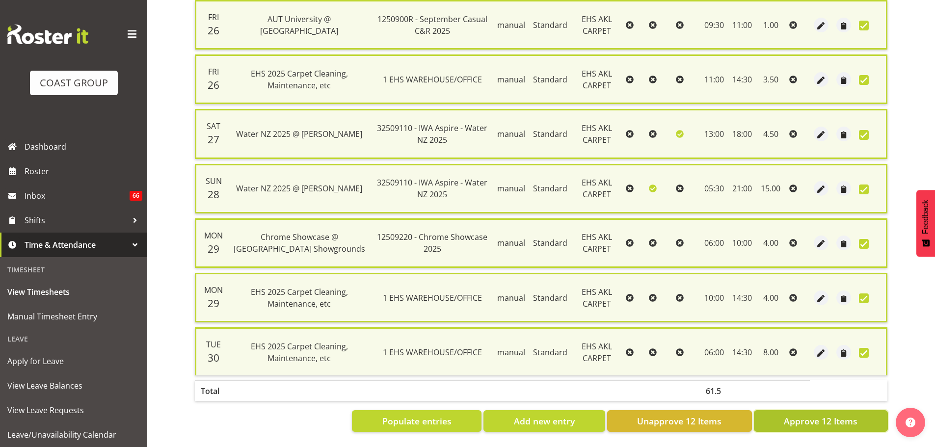
click at [835, 415] on span "Approve 12 Items" at bounding box center [821, 421] width 74 height 13
checkbox input "false"
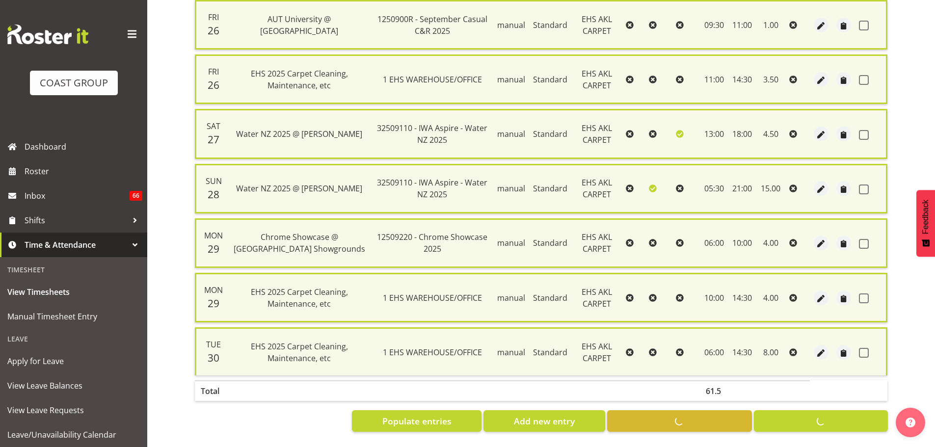
checkbox input "false"
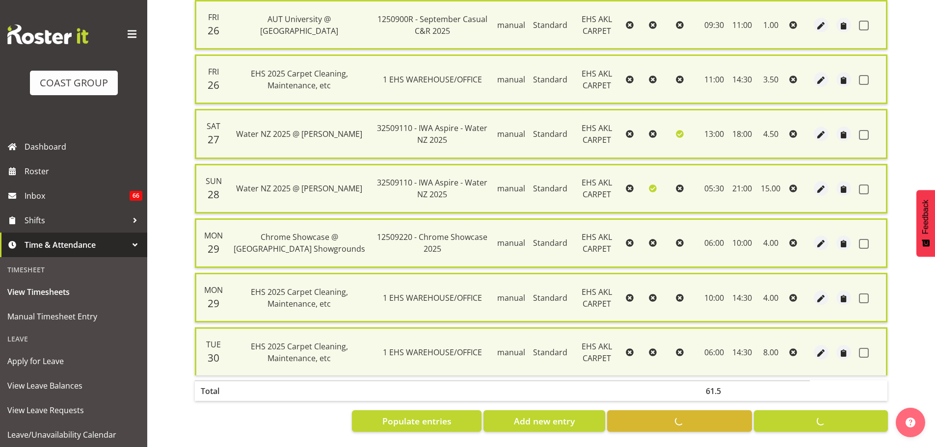
checkbox input "false"
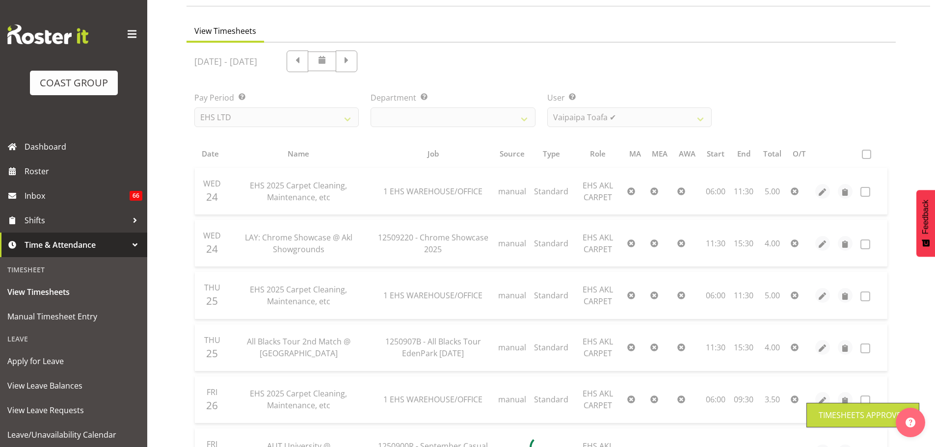
scroll to position [0, 0]
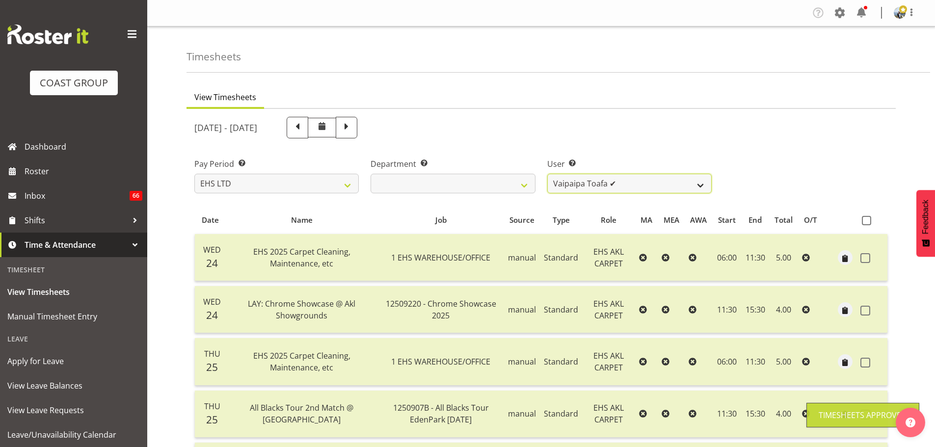
click at [629, 188] on select "Brittany Taylor ❌ Charwen Vaevaepare ❌ Kelsey Keutenius ❌ Leo Faalogo ❌ Marley …" at bounding box center [629, 184] width 164 height 20
select select "11366"
click at [547, 174] on select "Brittany Taylor ❌ Charwen Vaevaepare ❌ Kelsey Keutenius ❌ Leo Faalogo ❌ Marley …" at bounding box center [629, 184] width 164 height 20
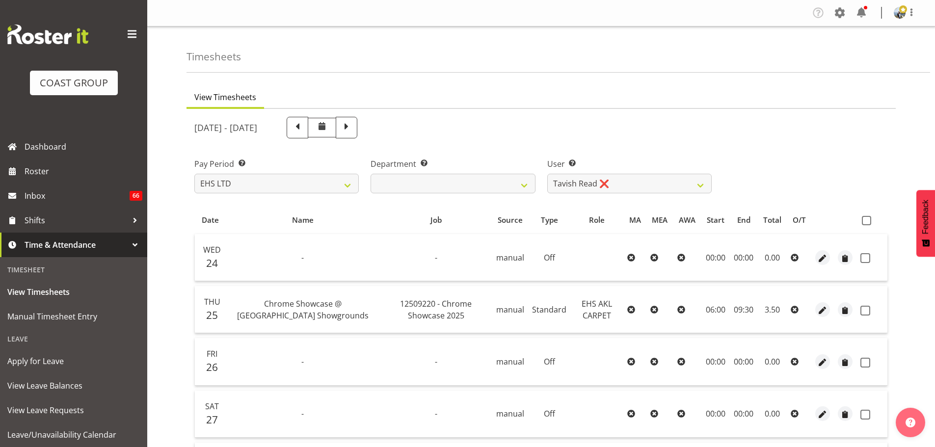
click at [864, 223] on span at bounding box center [866, 220] width 9 height 9
click at [864, 223] on input "checkbox" at bounding box center [865, 220] width 6 height 6
checkbox input "true"
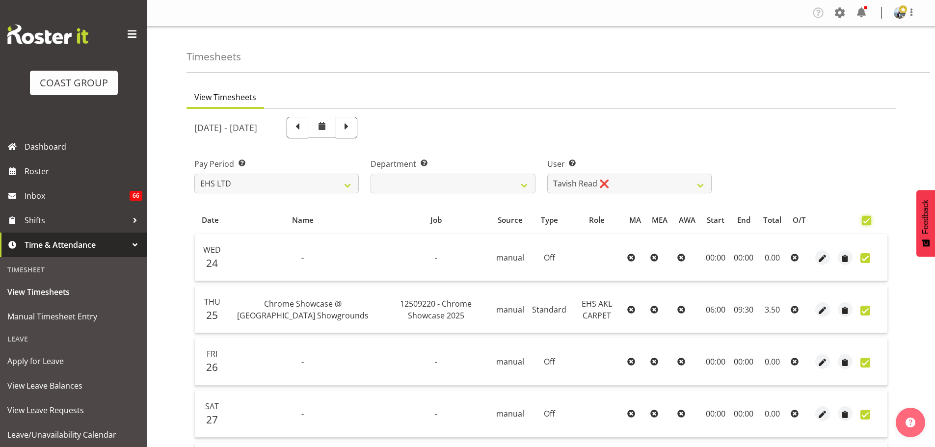
checkbox input "true"
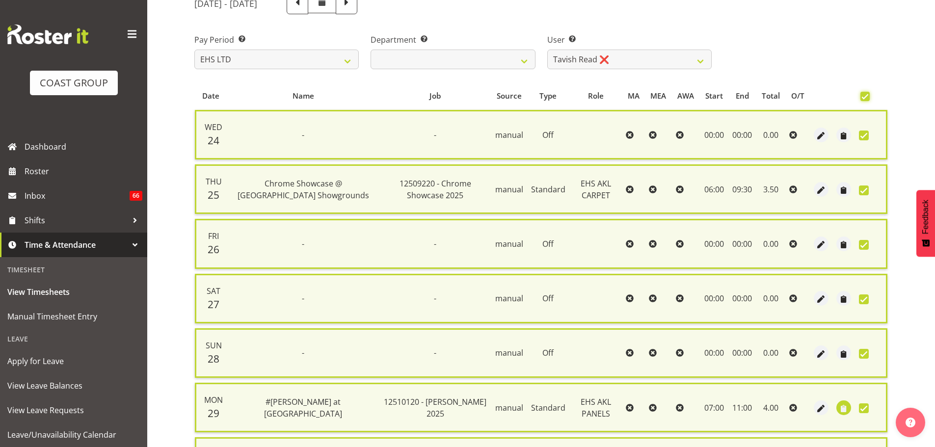
scroll to position [241, 0]
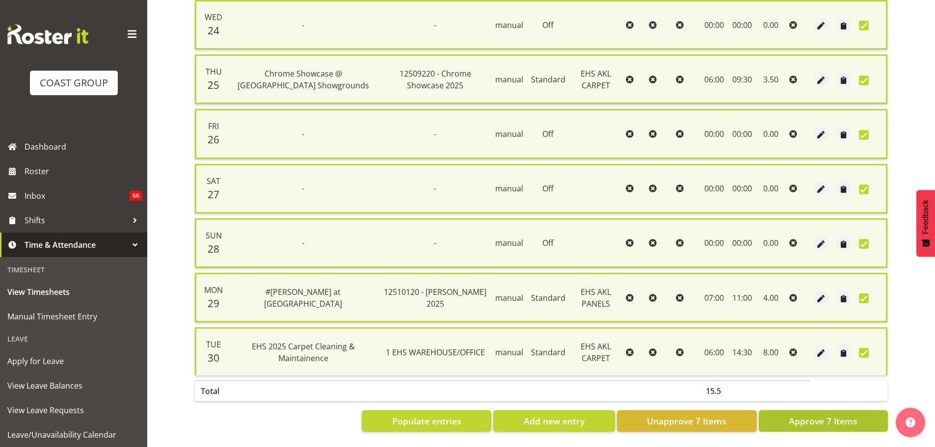
click at [835, 416] on span "Approve 7 Items" at bounding box center [823, 421] width 69 height 13
checkbox input "false"
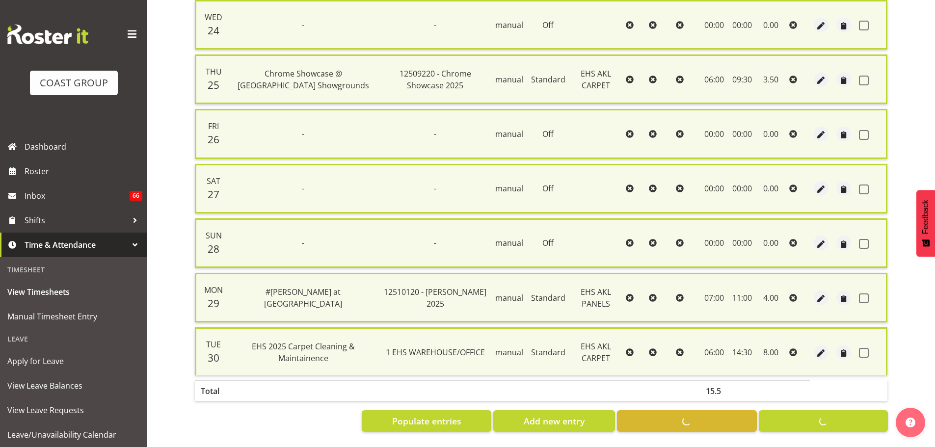
checkbox input "false"
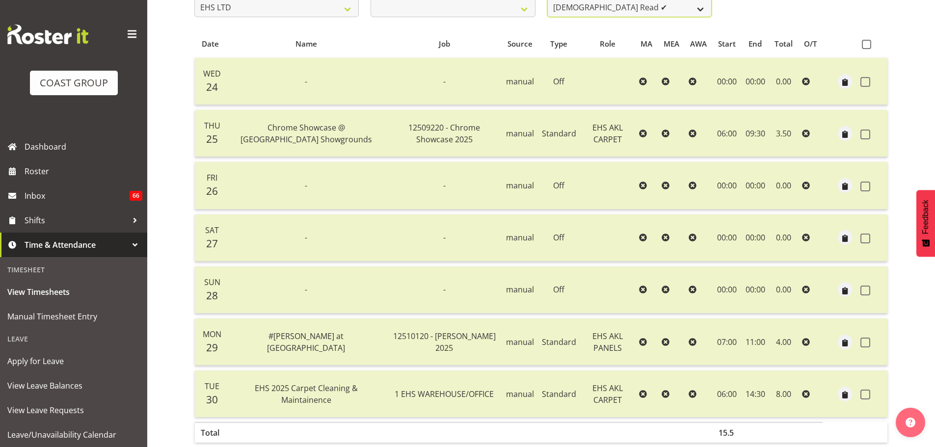
scroll to position [174, 0]
click at [645, 9] on select "Brittany Taylor ❌ Charwen Vaevaepare ❌ Kelsey Keutenius ❌ Leo Faalogo ❌ Marley …" at bounding box center [629, 10] width 164 height 20
select select "1122"
click at [547, 0] on select "Brittany Taylor ❌ Charwen Vaevaepare ❌ Kelsey Keutenius ❌ Leo Faalogo ❌ Marley …" at bounding box center [629, 10] width 164 height 20
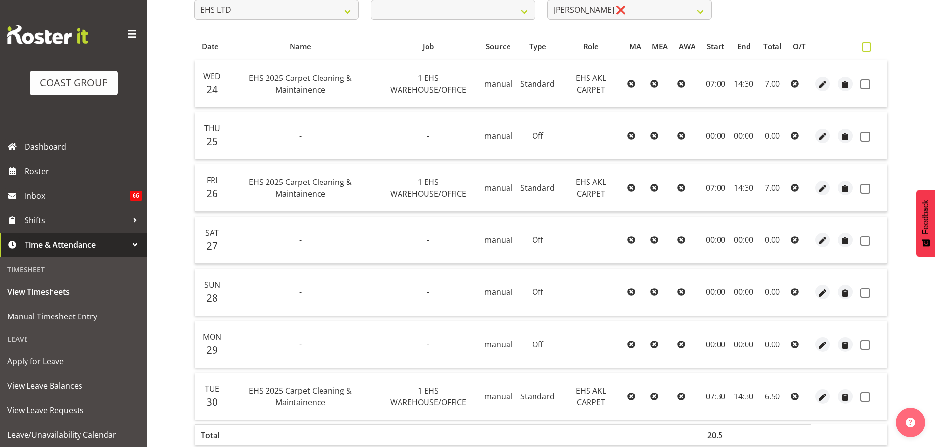
click at [868, 48] on span at bounding box center [866, 46] width 9 height 9
click at [868, 48] on input "checkbox" at bounding box center [865, 47] width 6 height 6
checkbox input "true"
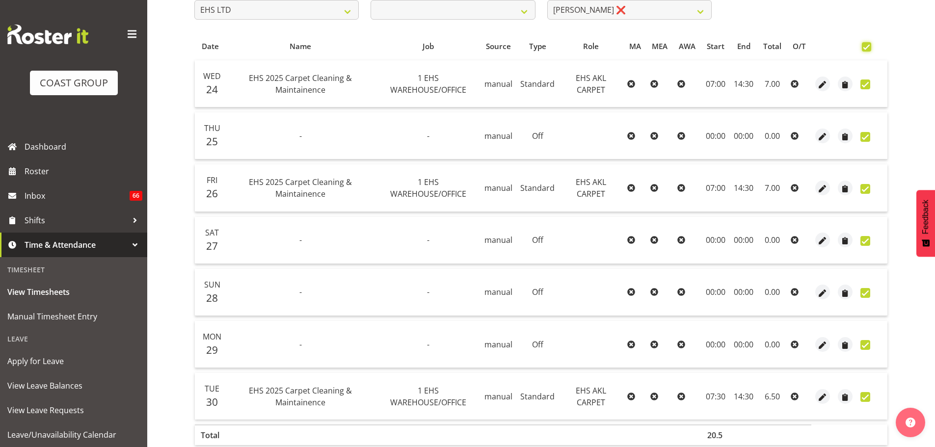
checkbox input "true"
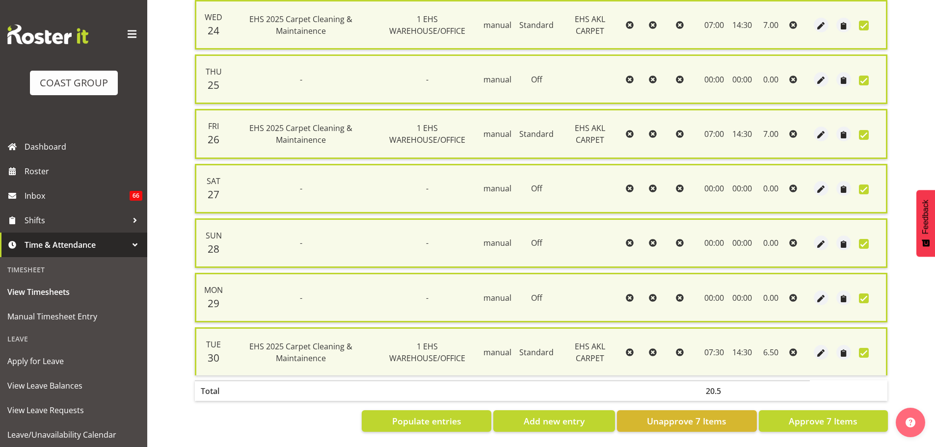
scroll to position [241, 0]
click at [819, 419] on span "Approve 7 Items" at bounding box center [823, 421] width 69 height 13
checkbox input "false"
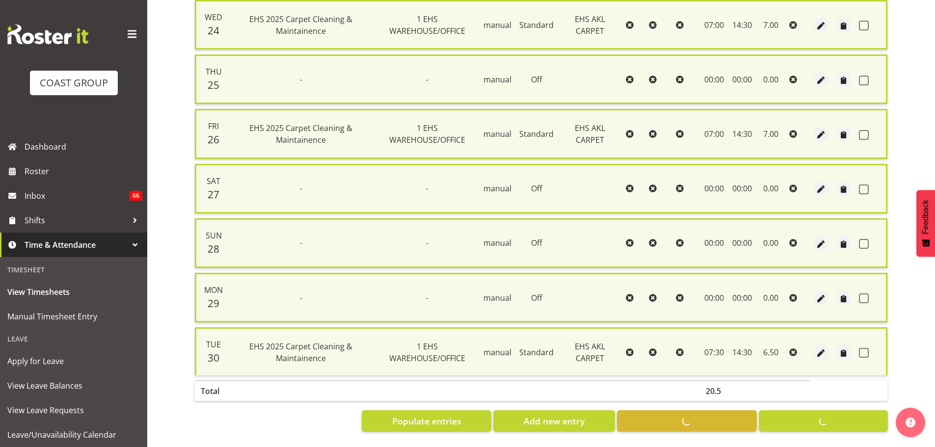
checkbox input "false"
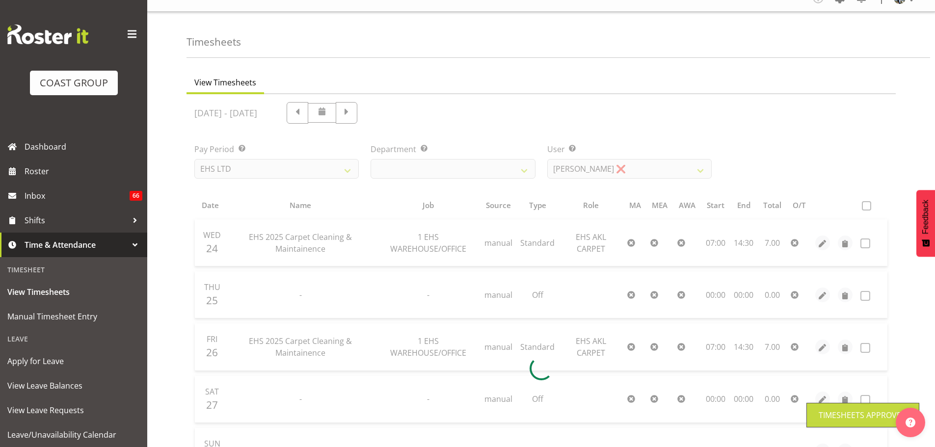
scroll to position [0, 0]
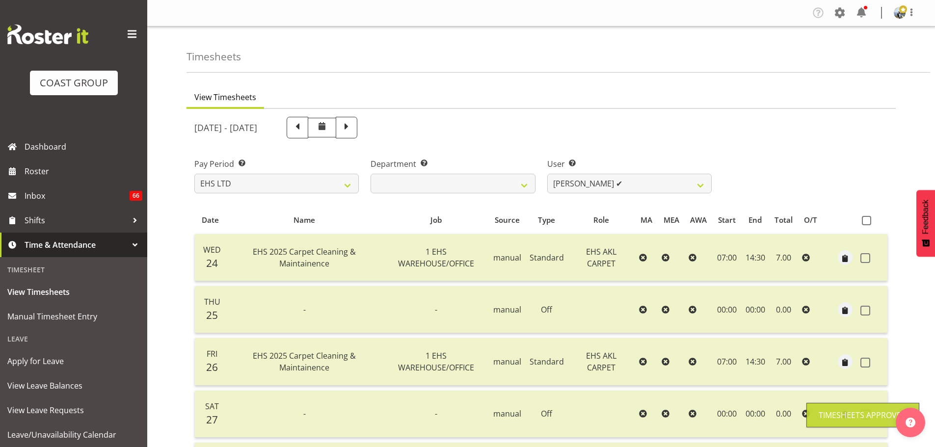
click at [615, 187] on div "September 24th - September 30th 2025 Pay Period Select which pay period you wou…" at bounding box center [541, 380] width 694 height 539
click at [617, 179] on select "Brittany Taylor ❌ Charwen Vaevaepare ❌ Kelsey Keutenius ❌ Leo Faalogo ❌ Marley …" at bounding box center [629, 184] width 164 height 20
select select "1121"
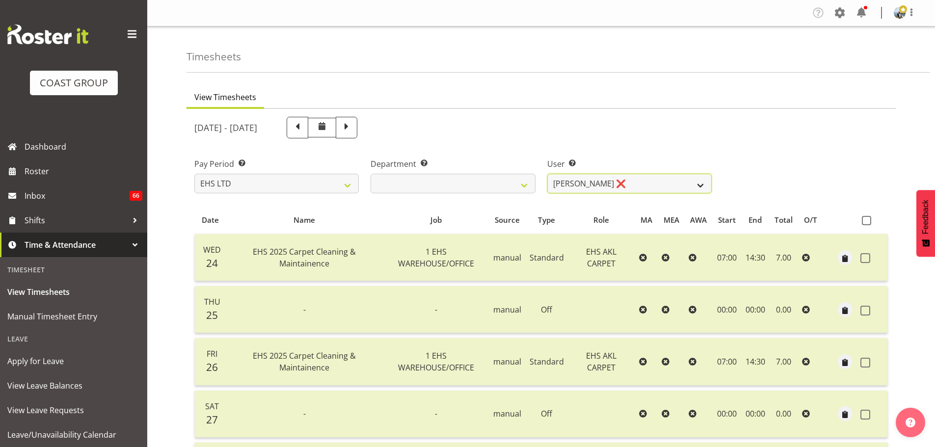
click at [547, 174] on select "Brittany Taylor ❌ Charwen Vaevaepare ❌ Kelsey Keutenius ❌ Leo Faalogo ❌ Marley …" at bounding box center [629, 184] width 164 height 20
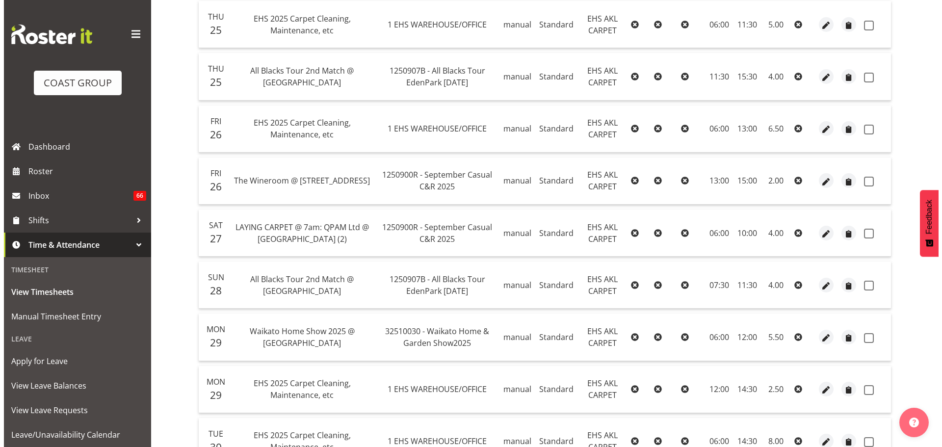
scroll to position [294, 0]
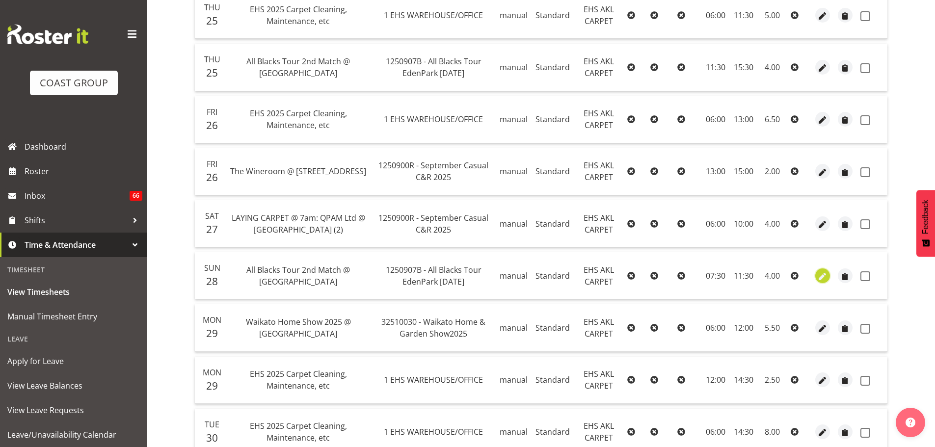
click at [826, 273] on span "button" at bounding box center [822, 276] width 11 height 11
select select "Standard"
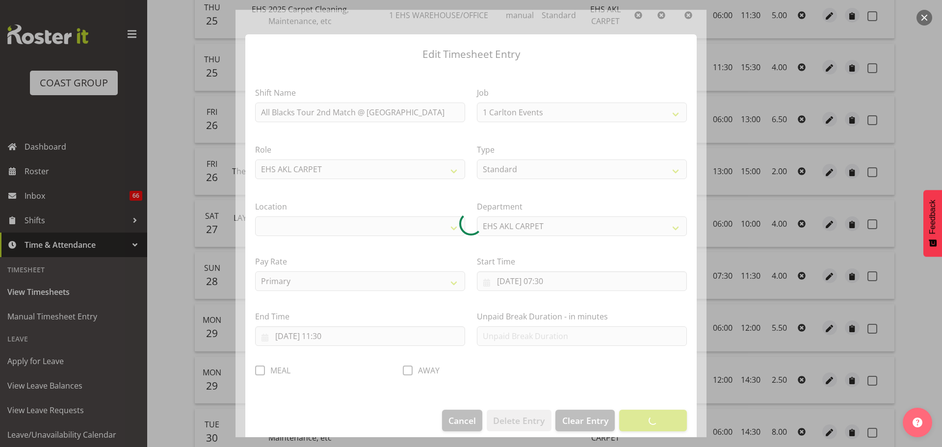
select select "10497"
click at [554, 282] on div at bounding box center [471, 224] width 471 height 428
select select "35"
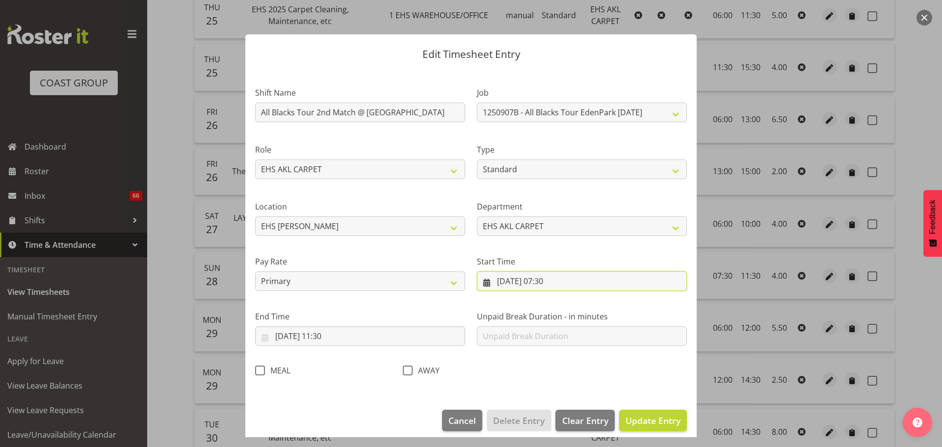
click at [554, 282] on input "[DATE] 07:30" at bounding box center [582, 281] width 210 height 20
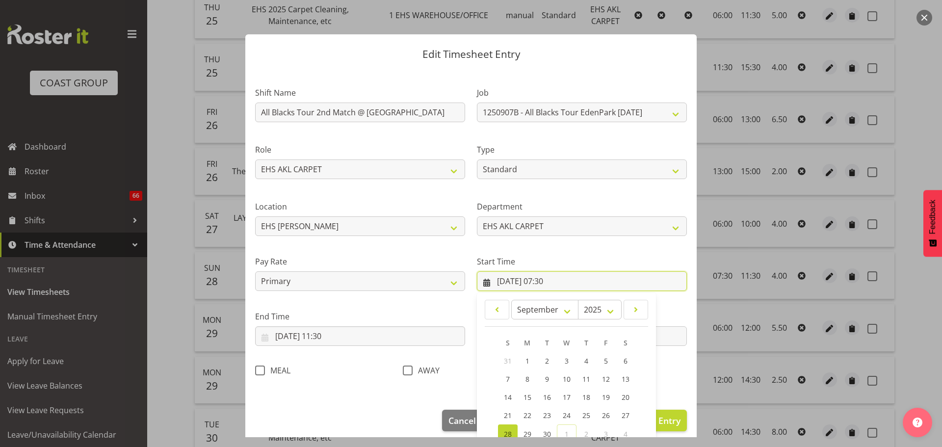
scroll to position [78, 0]
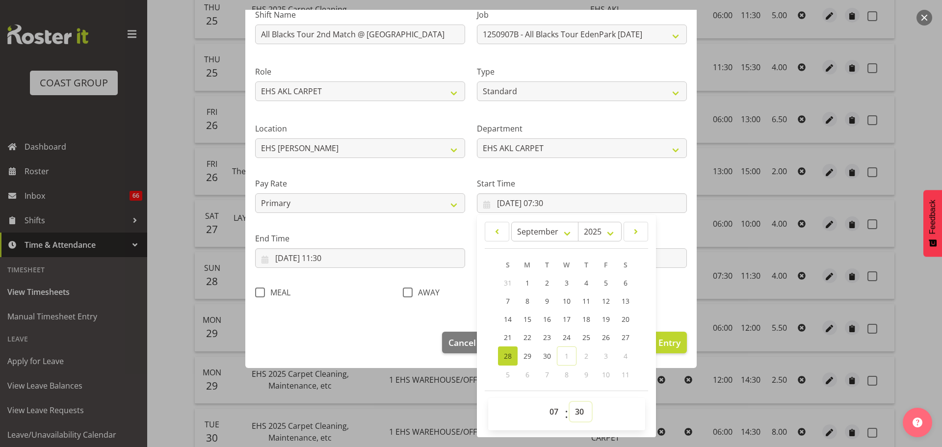
click at [575, 408] on select "00 01 02 03 04 05 06 07 08 09 10 11 12 13 14 15 16 17 18 19 20 21 22 23 24 25 2…" at bounding box center [581, 412] width 22 height 20
select select "0"
type input "[DATE] 07:00"
click at [670, 343] on span "Update Entry" at bounding box center [653, 343] width 55 height 12
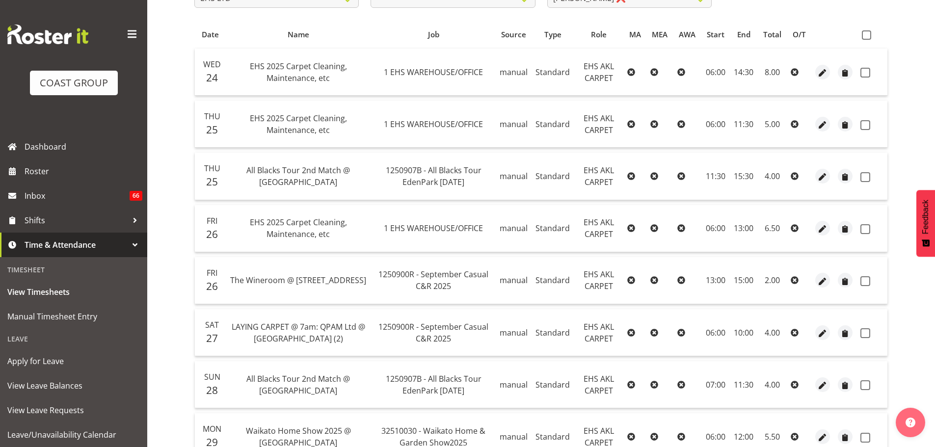
scroll to position [136, 0]
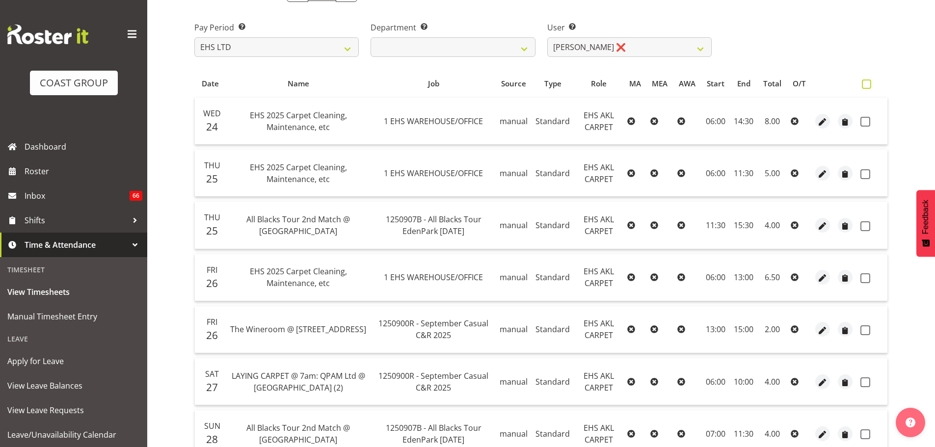
click at [864, 86] on span at bounding box center [866, 84] width 9 height 9
click at [864, 86] on input "checkbox" at bounding box center [865, 84] width 6 height 6
checkbox input "true"
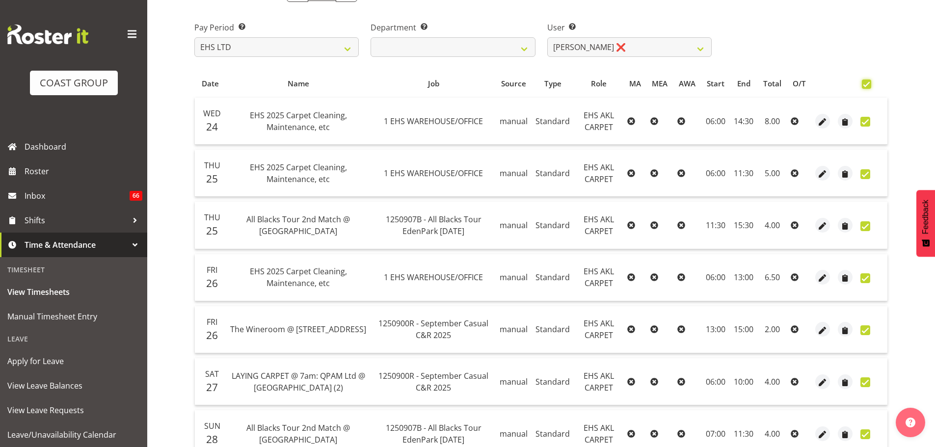
checkbox input "true"
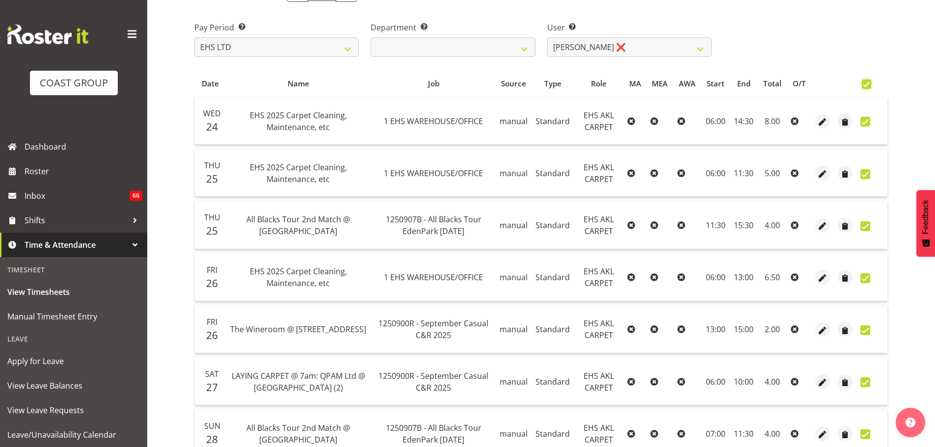
checkbox input "true"
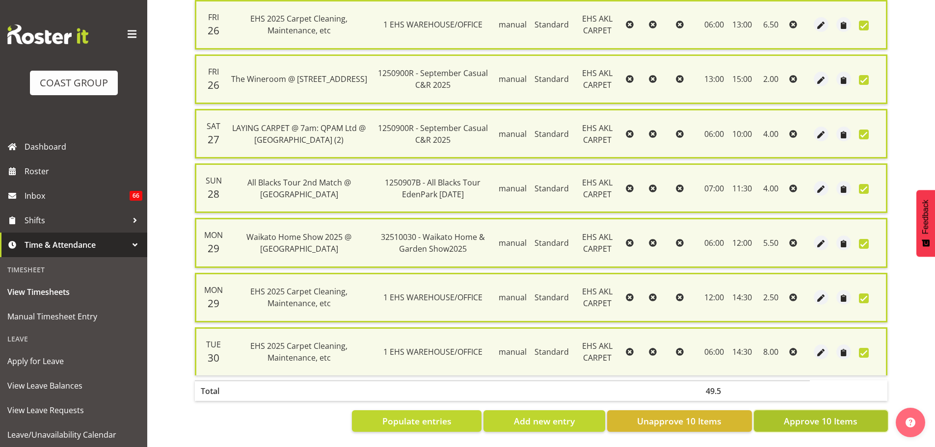
click at [815, 415] on span "Approve 10 Items" at bounding box center [821, 421] width 74 height 13
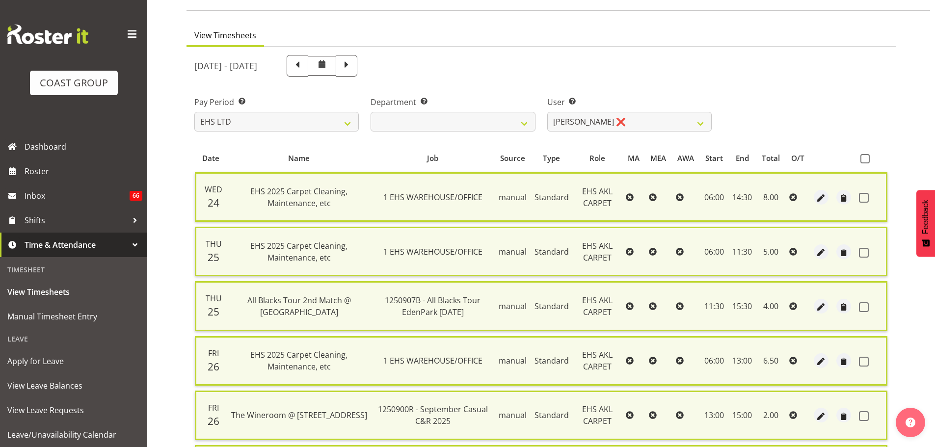
checkbox input "false"
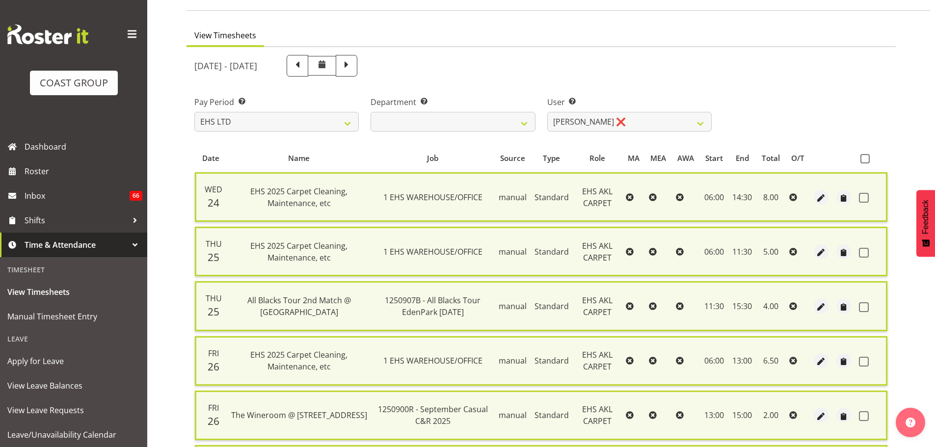
checkbox input "false"
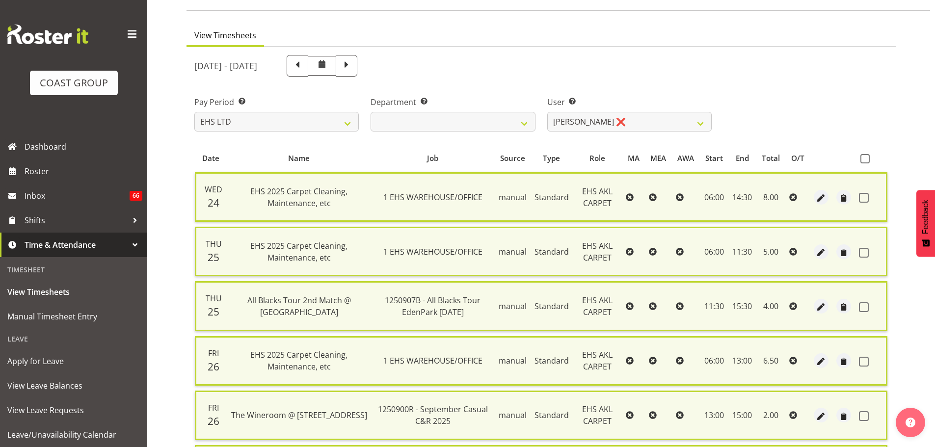
checkbox input "false"
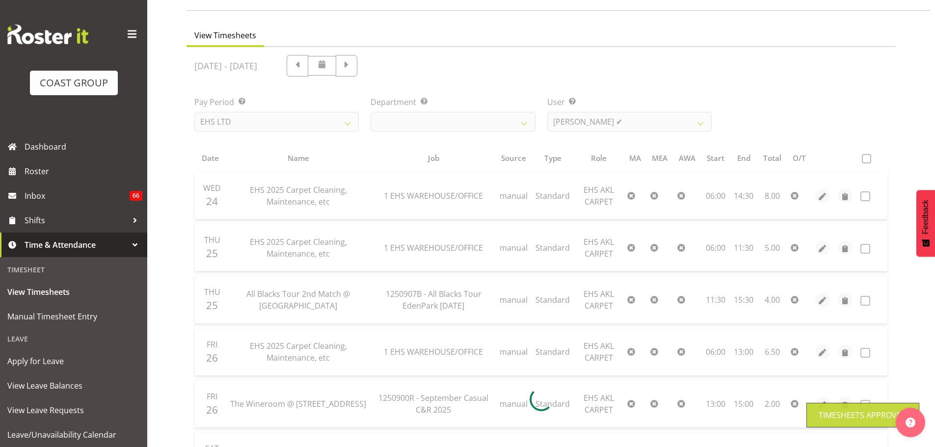
click at [611, 122] on div at bounding box center [541, 399] width 709 height 705
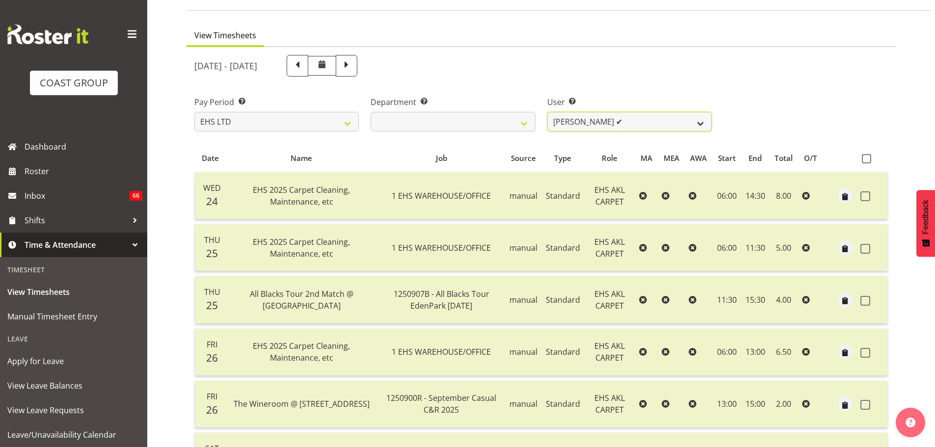
click at [600, 121] on select "[PERSON_NAME] ❌ [PERSON_NAME] ❌ [PERSON_NAME] ❌ [PERSON_NAME] ❌ [PERSON_NAME] […" at bounding box center [629, 122] width 164 height 20
click at [547, 112] on select "[PERSON_NAME] ❌ [PERSON_NAME] ❌ [PERSON_NAME] ❌ [PERSON_NAME] ❌ [PERSON_NAME] […" at bounding box center [629, 122] width 164 height 20
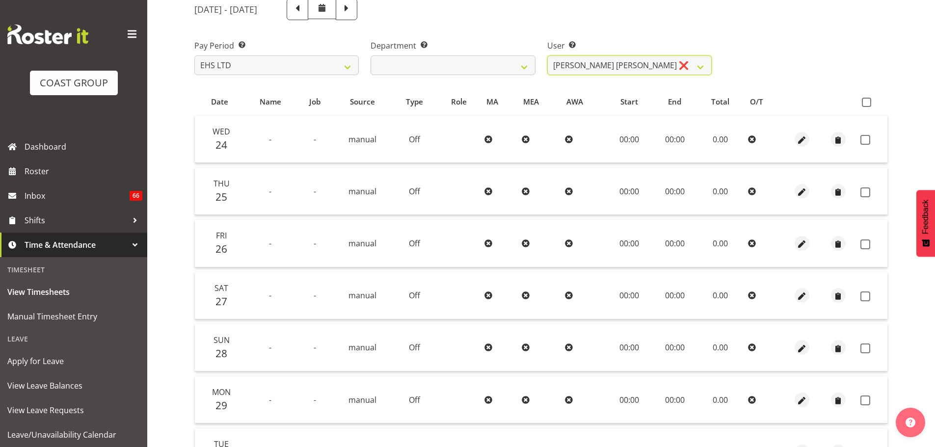
scroll to position [0, 0]
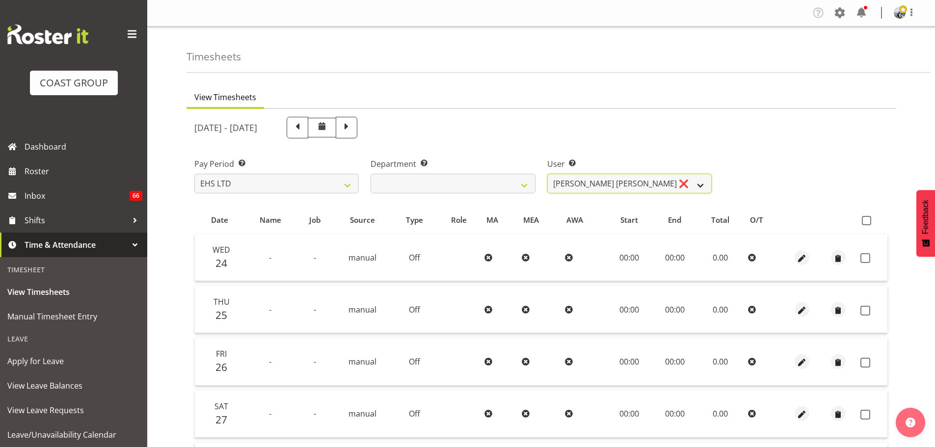
click at [661, 185] on select "[PERSON_NAME] ❌ [PERSON_NAME] ❌ [PERSON_NAME] ❌ [PERSON_NAME] ❌ [PERSON_NAME] […" at bounding box center [629, 184] width 164 height 20
select select "1120"
click at [547, 174] on select "[PERSON_NAME] ❌ [PERSON_NAME] ❌ [PERSON_NAME] ❌ [PERSON_NAME] ❌ [PERSON_NAME] […" at bounding box center [629, 184] width 164 height 20
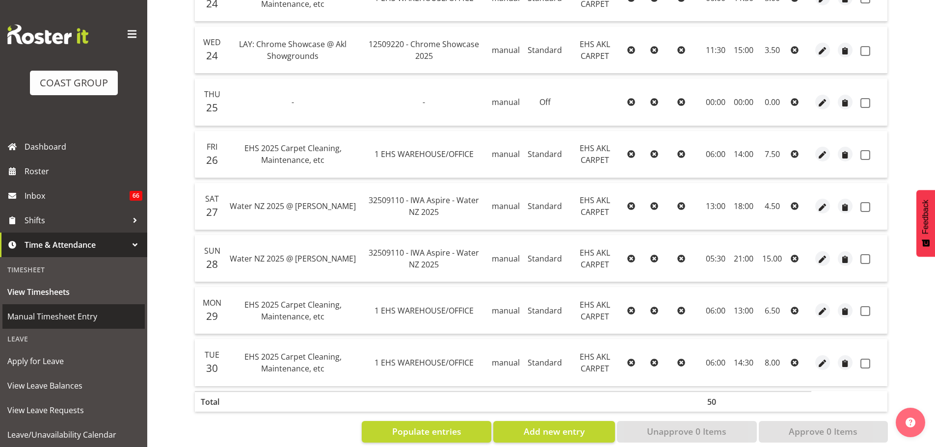
scroll to position [278, 0]
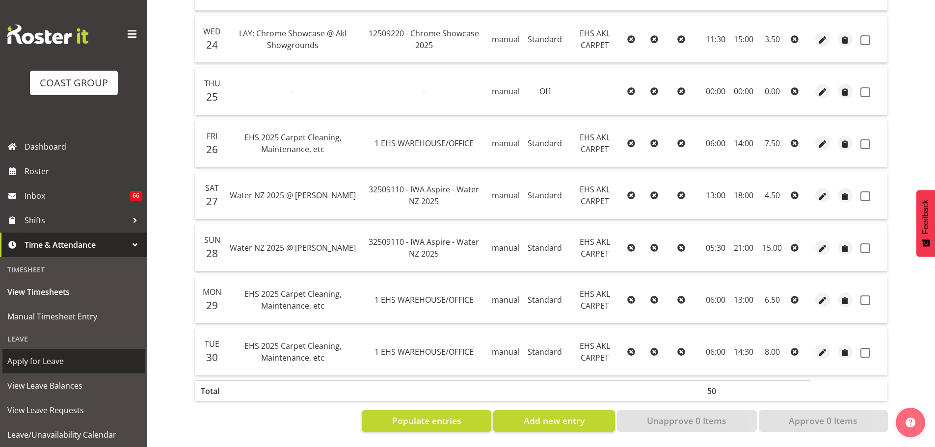
click at [40, 360] on span "Apply for Leave" at bounding box center [73, 361] width 133 height 15
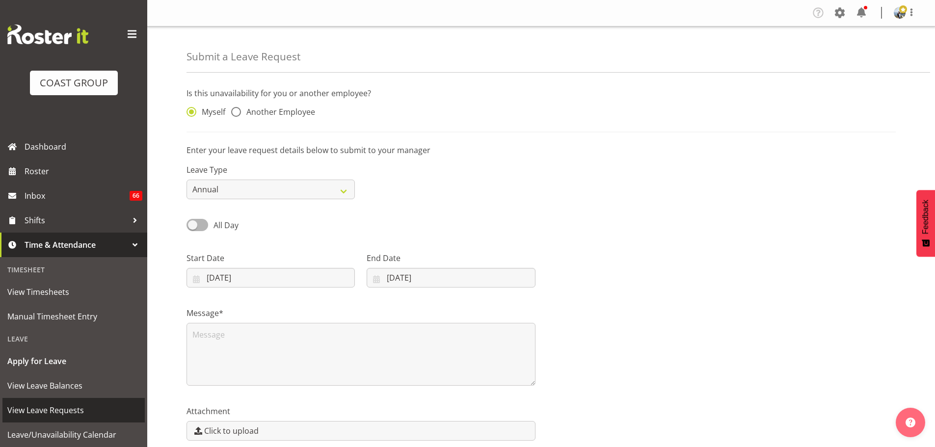
click at [55, 407] on span "View Leave Requests" at bounding box center [73, 410] width 133 height 15
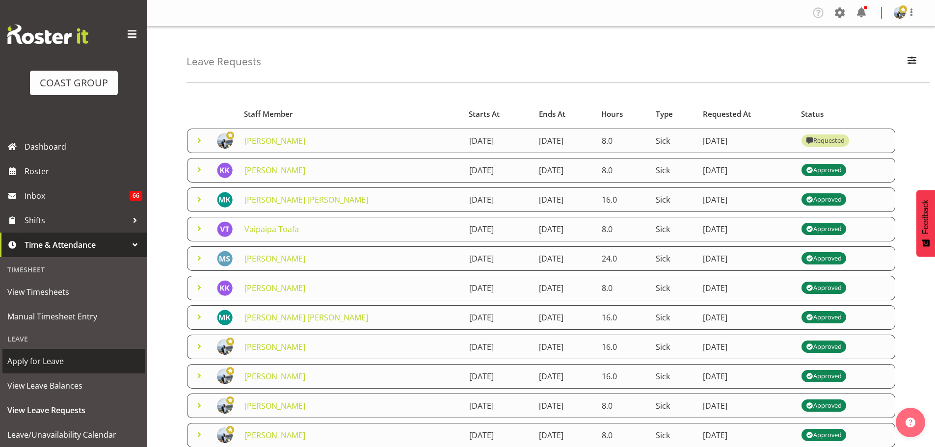
click at [51, 361] on span "Apply for Leave" at bounding box center [73, 361] width 133 height 15
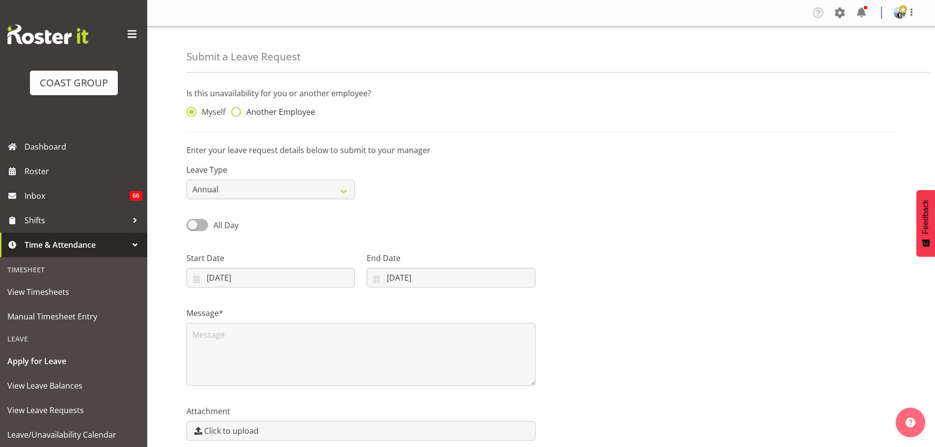
click at [246, 111] on span "Another Employee" at bounding box center [278, 112] width 74 height 10
click at [238, 111] on input "Another Employee" at bounding box center [234, 112] width 6 height 6
radio input "true"
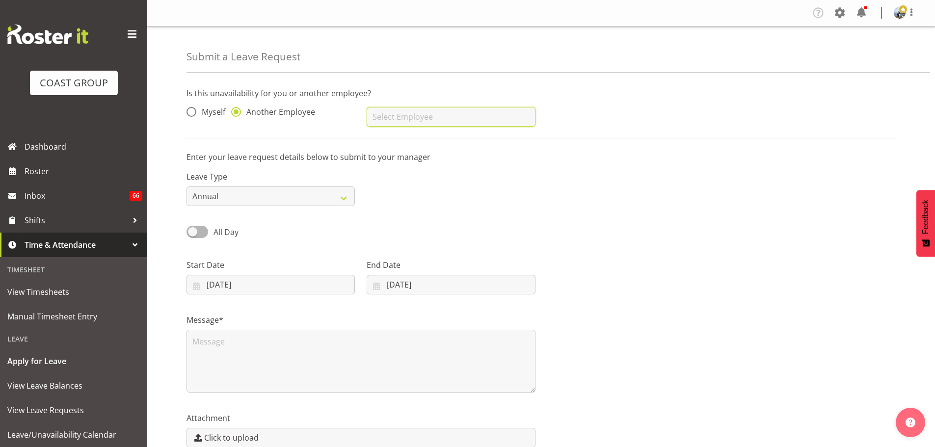
click at [428, 114] on input "text" at bounding box center [451, 117] width 168 height 20
click at [413, 138] on span "[PERSON_NAME]" at bounding box center [404, 141] width 61 height 11
type input "[PERSON_NAME]"
click at [304, 191] on select "Annual Sick Leave Without Pay Bereavement Domestic Violence Parental Jury Servi…" at bounding box center [271, 197] width 168 height 20
select select "Sick"
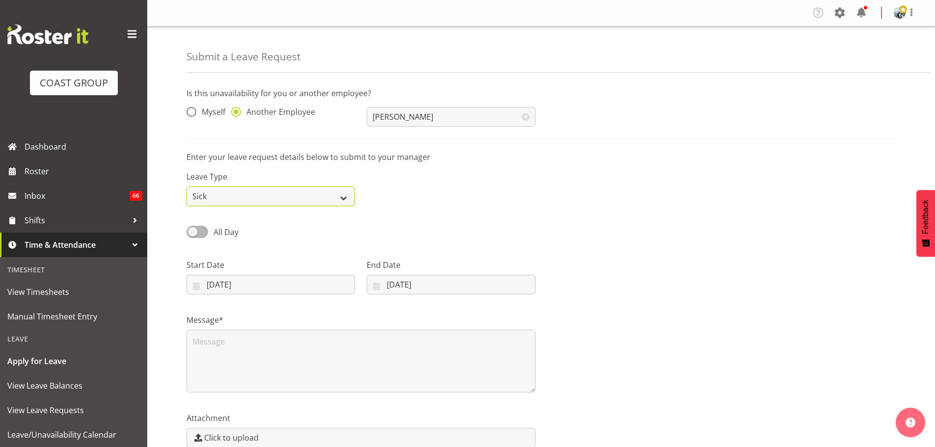
click at [187, 187] on select "Annual Sick Leave Without Pay Bereavement Domestic Violence Parental Jury Servi…" at bounding box center [271, 197] width 168 height 20
click at [248, 284] on input "01/10/2025" at bounding box center [271, 285] width 168 height 20
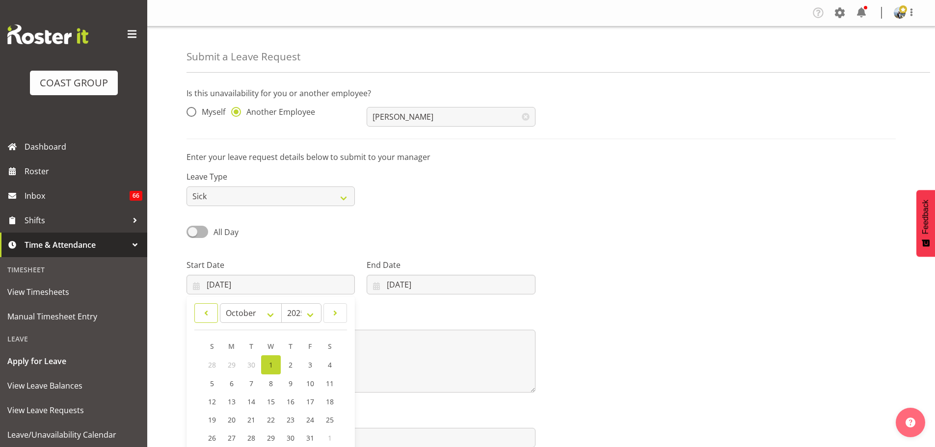
click at [198, 316] on link at bounding box center [206, 313] width 24 height 20
select select "8"
click at [287, 417] on span "25" at bounding box center [291, 418] width 8 height 9
type input "25/09/2025"
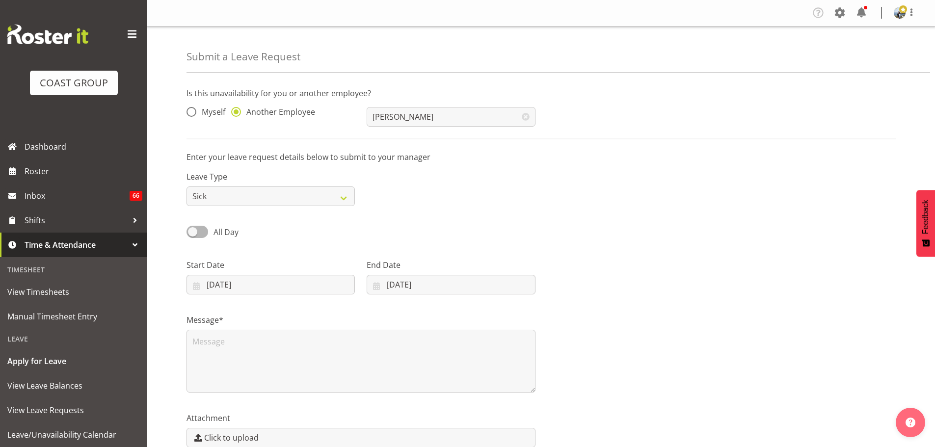
click at [429, 274] on div "End Date 01/10/2025 January February March April May June July August September…" at bounding box center [451, 276] width 168 height 35
click at [428, 279] on input "01/10/2025" at bounding box center [451, 285] width 168 height 20
click at [378, 314] on link at bounding box center [386, 313] width 24 height 20
select select "8"
click at [461, 417] on span "25" at bounding box center [465, 418] width 8 height 9
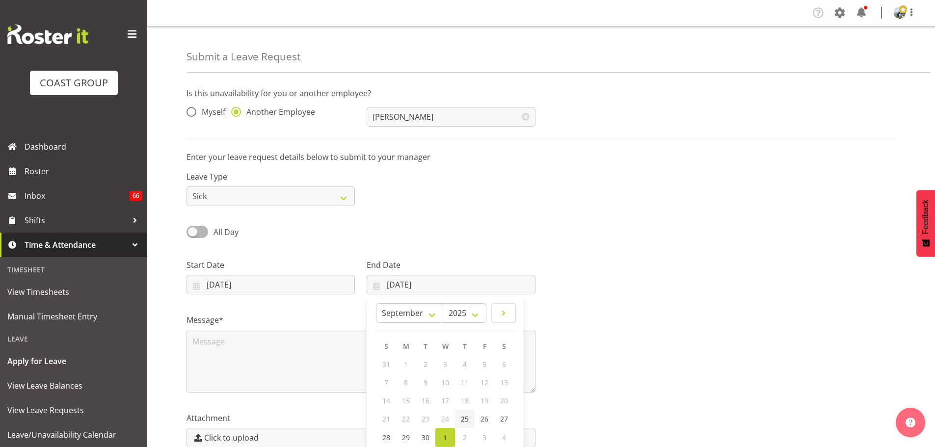
type input "25/09/2025"
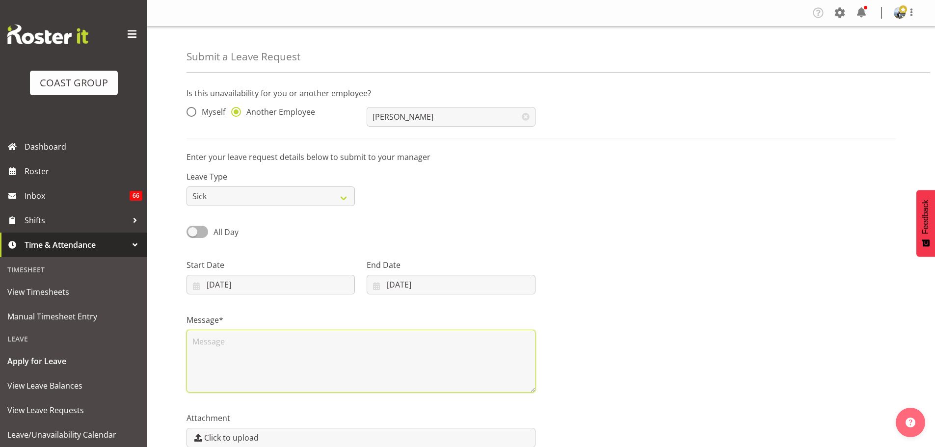
click at [356, 361] on textarea at bounding box center [361, 361] width 349 height 63
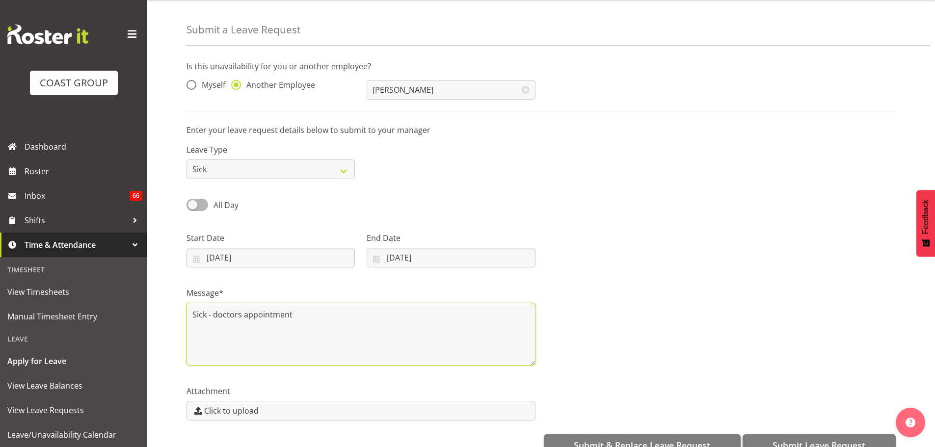
scroll to position [51, 0]
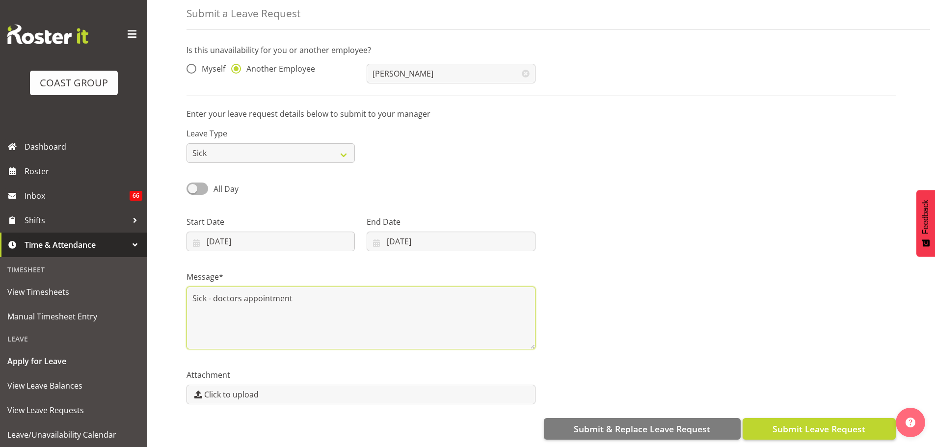
type textarea "Sick - doctors appointment"
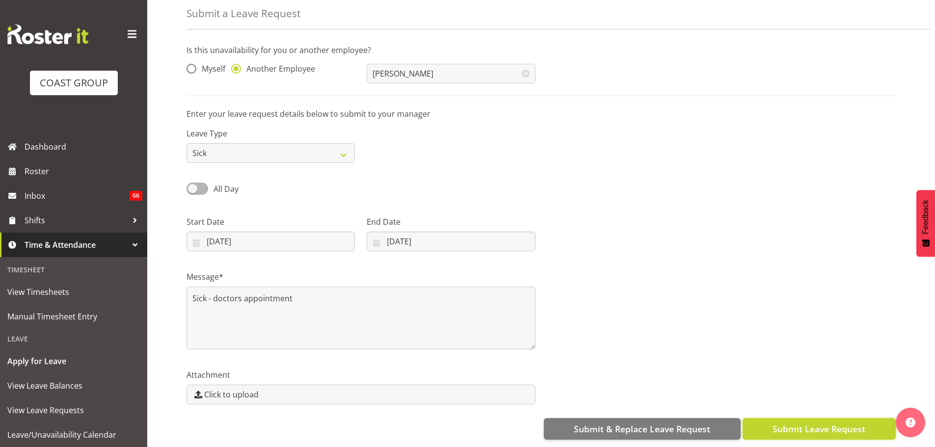
click at [840, 423] on span "Submit Leave Request" at bounding box center [819, 429] width 93 height 13
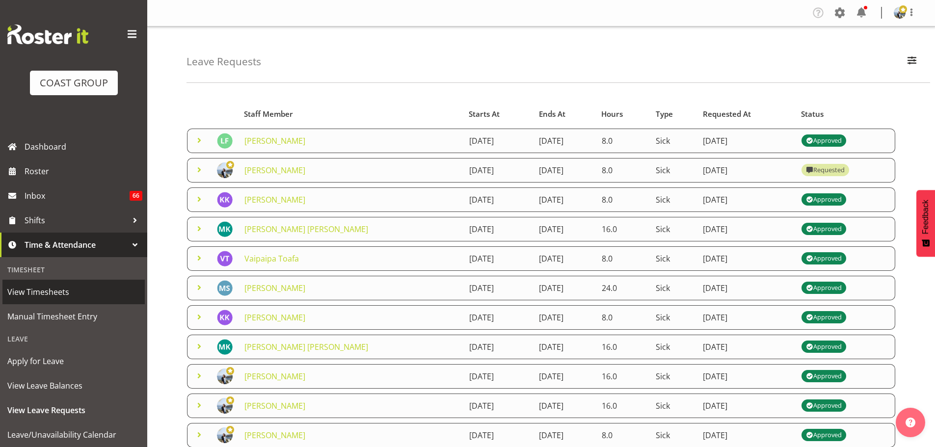
click at [70, 296] on span "View Timesheets" at bounding box center [73, 292] width 133 height 15
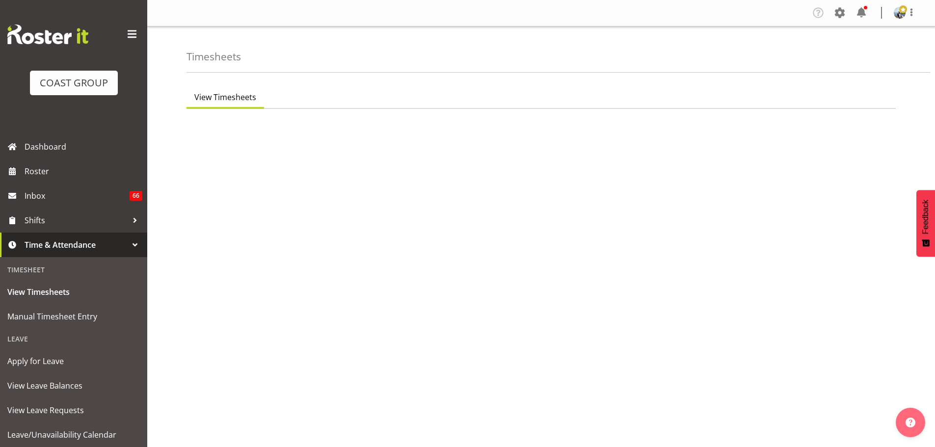
select select "7"
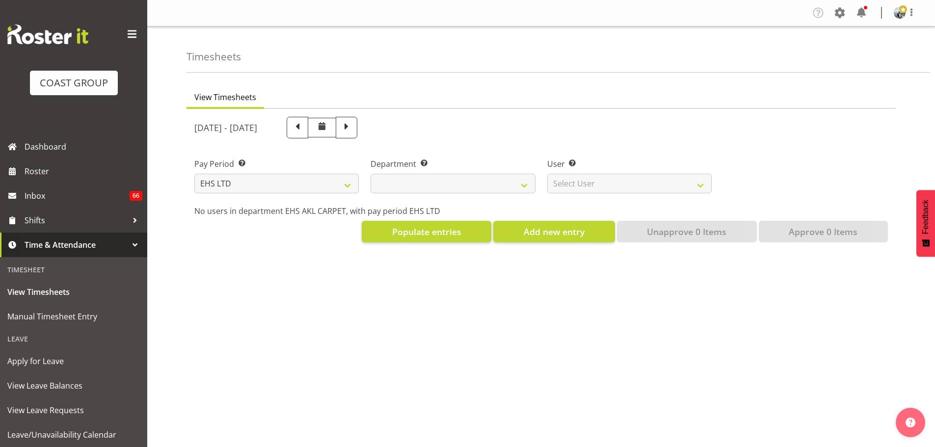
select select
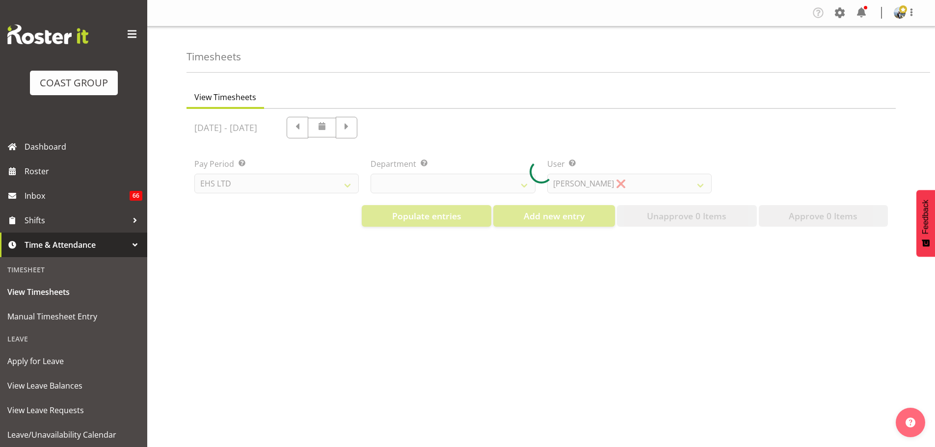
click at [602, 184] on div at bounding box center [541, 172] width 709 height 126
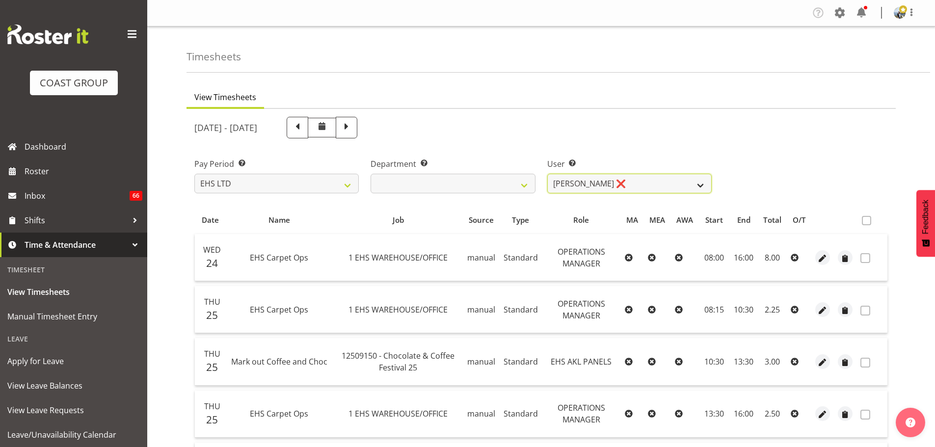
click at [594, 184] on select "[PERSON_NAME] ❌ [PERSON_NAME] ❌ [PERSON_NAME] ❌ [PERSON_NAME] ❌ [PERSON_NAME] […" at bounding box center [629, 184] width 164 height 20
select select "1120"
click at [547, 174] on select "[PERSON_NAME] ❌ [PERSON_NAME] ❌ [PERSON_NAME] ❌ [PERSON_NAME] ❌ [PERSON_NAME] […" at bounding box center [629, 184] width 164 height 20
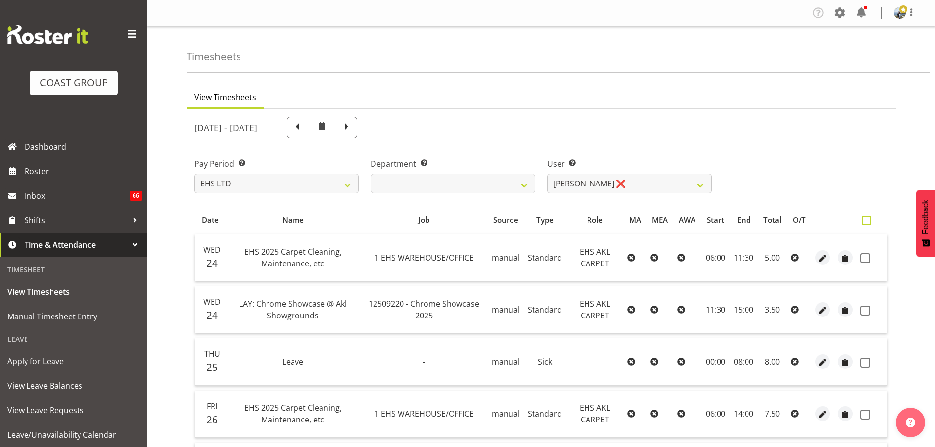
click at [867, 223] on span at bounding box center [866, 220] width 9 height 9
click at [867, 223] on input "checkbox" at bounding box center [865, 220] width 6 height 6
checkbox input "true"
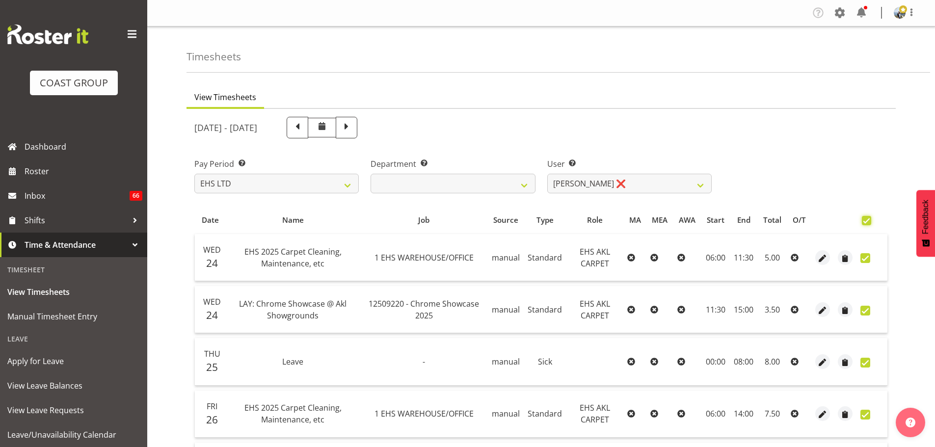
checkbox input "true"
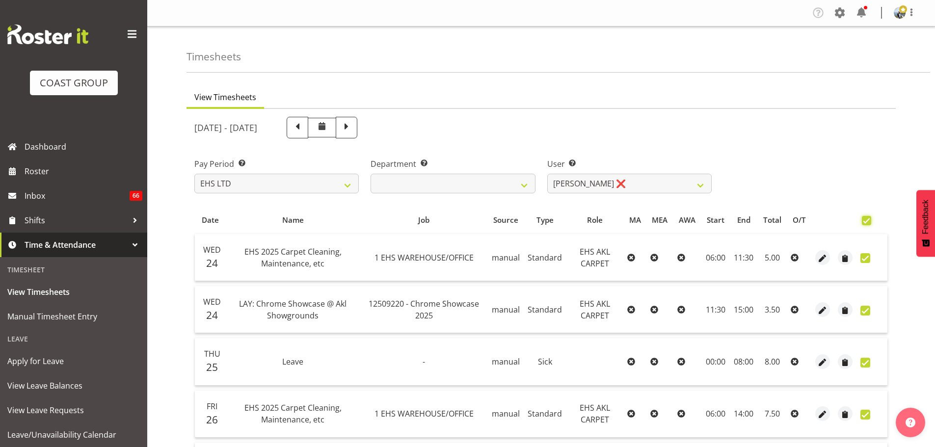
checkbox input "true"
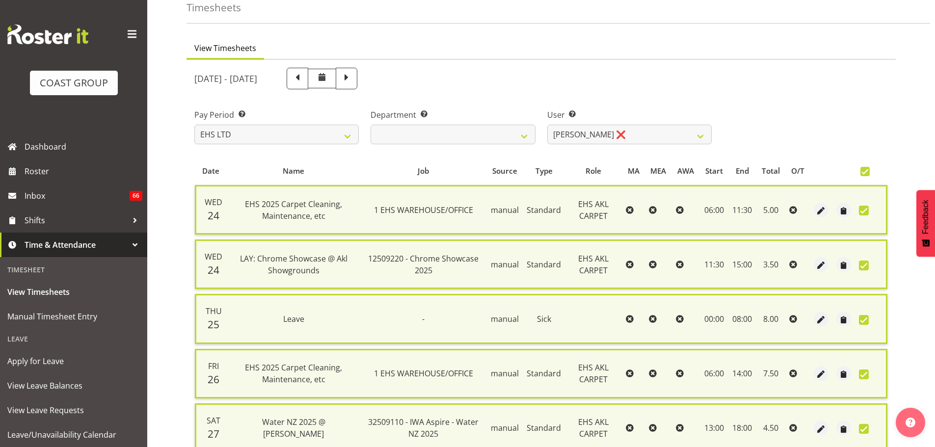
click at [865, 168] on span at bounding box center [864, 171] width 9 height 9
click at [865, 168] on input "checkbox" at bounding box center [863, 171] width 6 height 6
checkbox input "false"
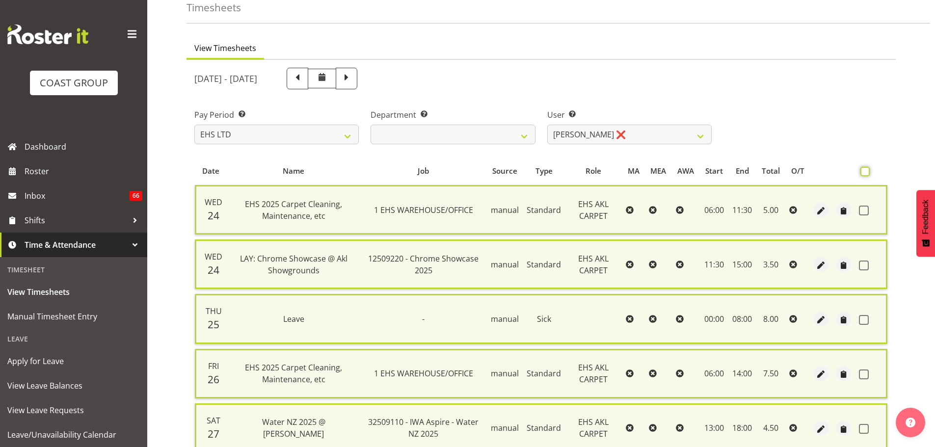
checkbox input "false"
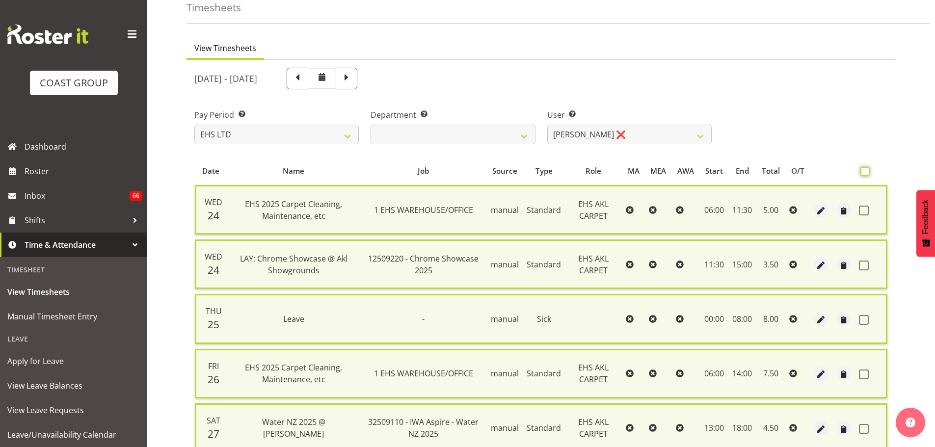
checkbox input "false"
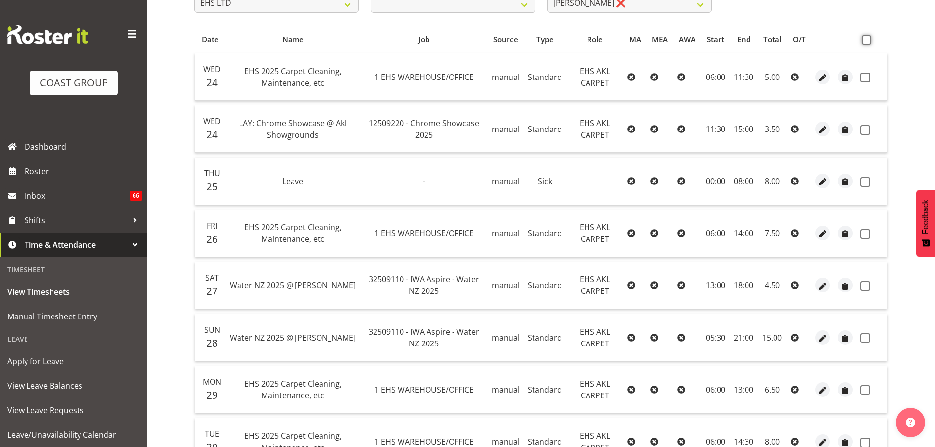
scroll to position [278, 0]
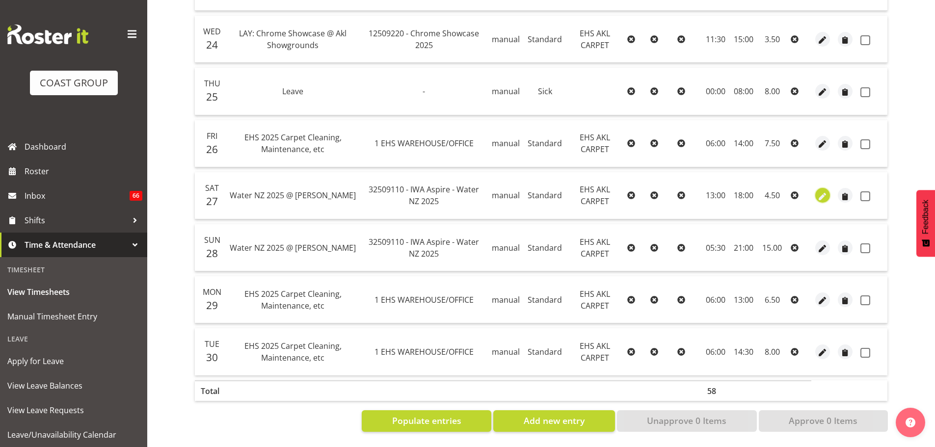
click at [820, 191] on span "button" at bounding box center [822, 196] width 11 height 11
select select "Standard"
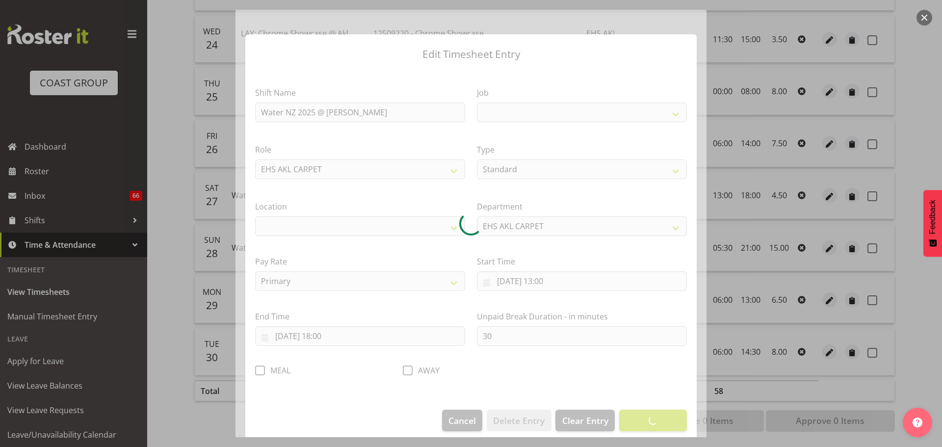
select select
select select "9028"
select select "35"
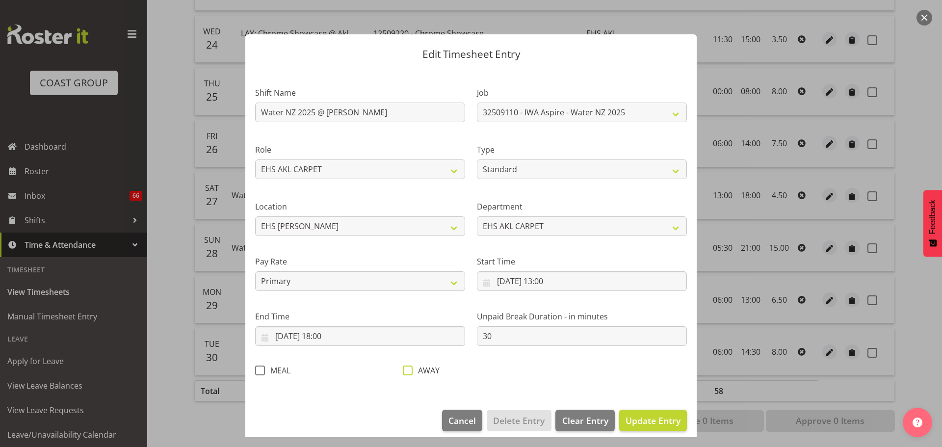
click at [410, 374] on span at bounding box center [408, 371] width 10 height 10
click at [409, 374] on input "AWAY" at bounding box center [406, 370] width 6 height 6
checkbox input "true"
click at [680, 422] on footer "Cancel Delete Entry Clear Entry Update Entry" at bounding box center [471, 423] width 452 height 46
click at [656, 424] on span "Update Entry" at bounding box center [653, 421] width 55 height 12
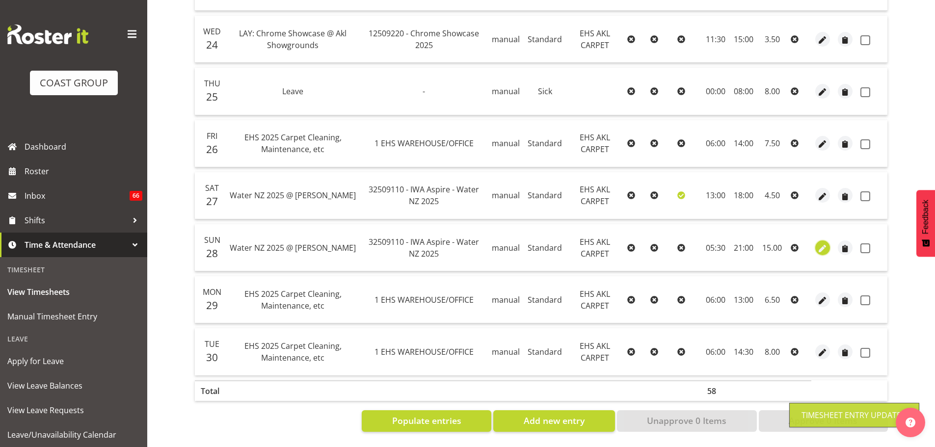
click at [821, 243] on span "button" at bounding box center [822, 248] width 11 height 11
select select "Standard"
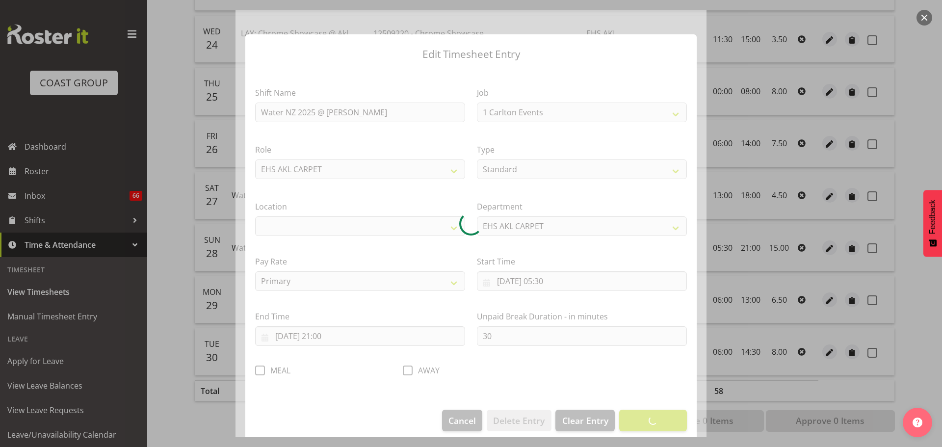
select select "9028"
click at [264, 374] on div at bounding box center [471, 224] width 471 height 428
click at [264, 371] on div at bounding box center [471, 224] width 471 height 428
select select "35"
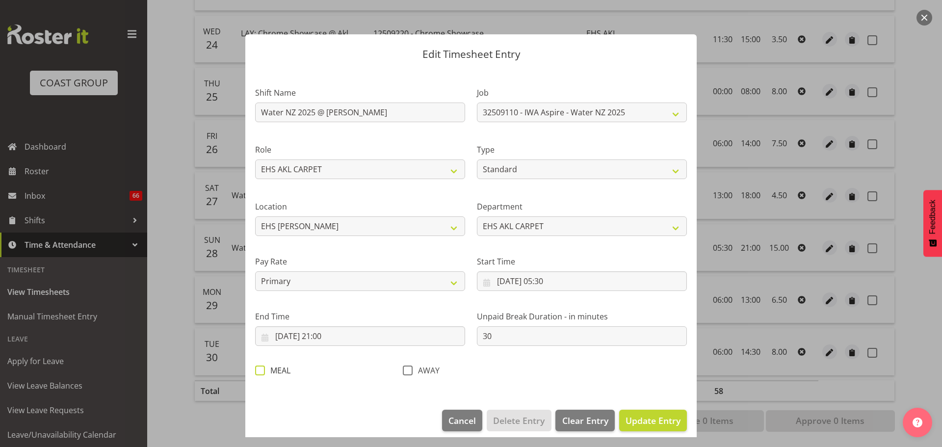
click at [261, 372] on span at bounding box center [260, 371] width 10 height 10
click at [261, 372] on input "MEAL" at bounding box center [258, 370] width 6 height 6
checkbox input "true"
click at [666, 422] on span "Update Entry" at bounding box center [653, 421] width 55 height 12
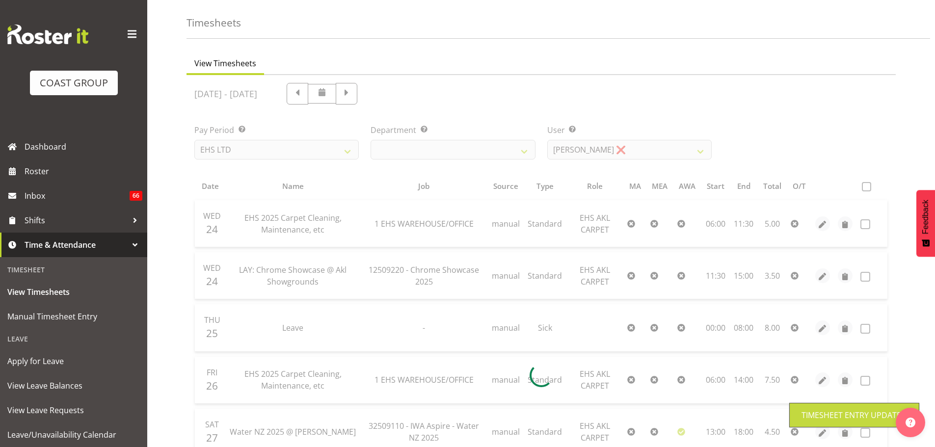
scroll to position [32, 0]
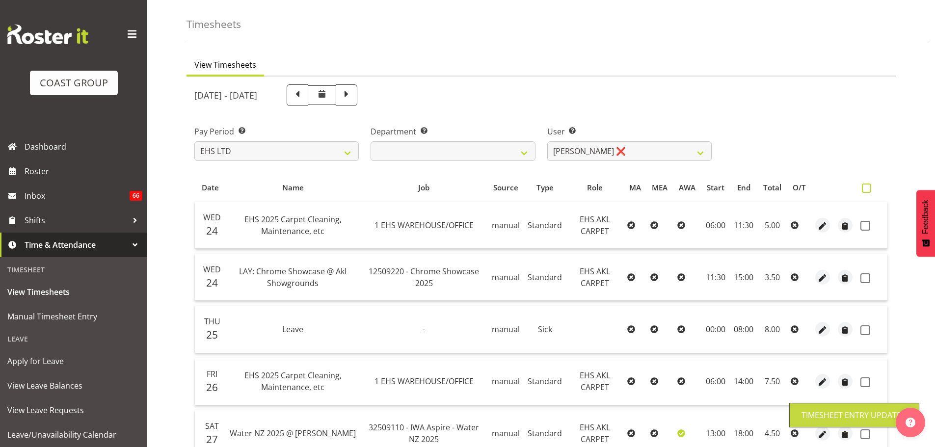
click at [869, 188] on span at bounding box center [866, 188] width 9 height 9
click at [868, 188] on input "checkbox" at bounding box center [865, 188] width 6 height 6
checkbox input "true"
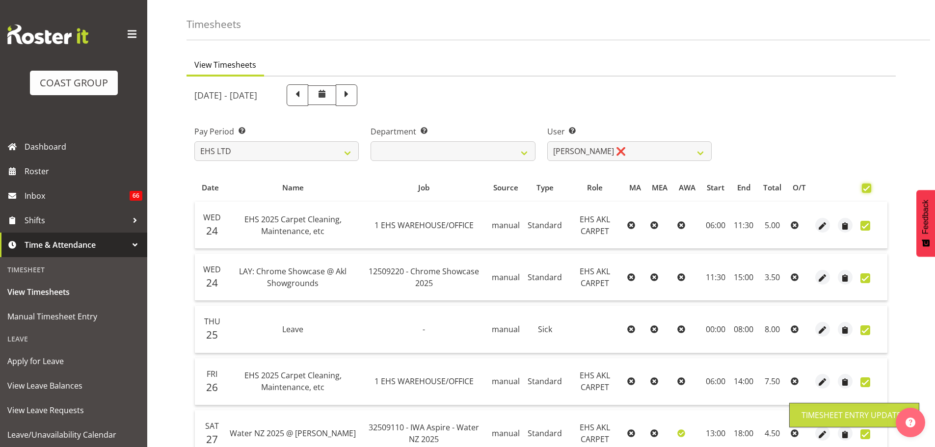
checkbox input "true"
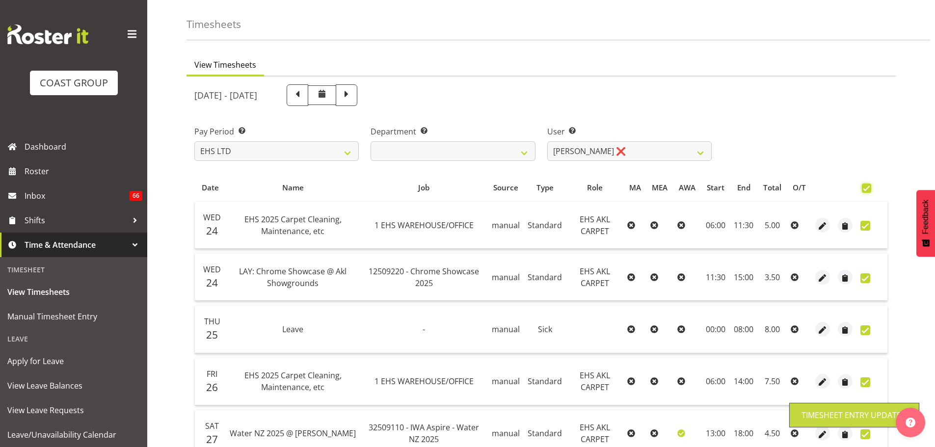
checkbox input "true"
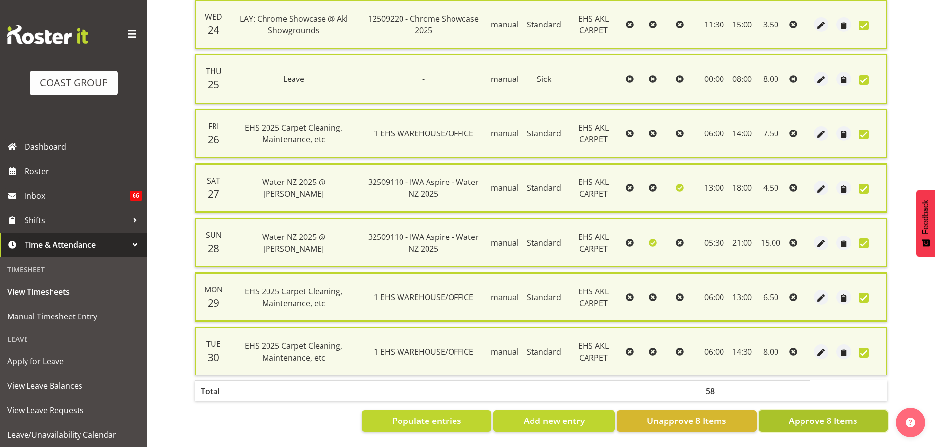
click at [812, 414] on span "Approve 8 Items" at bounding box center [823, 420] width 69 height 13
checkbox input "false"
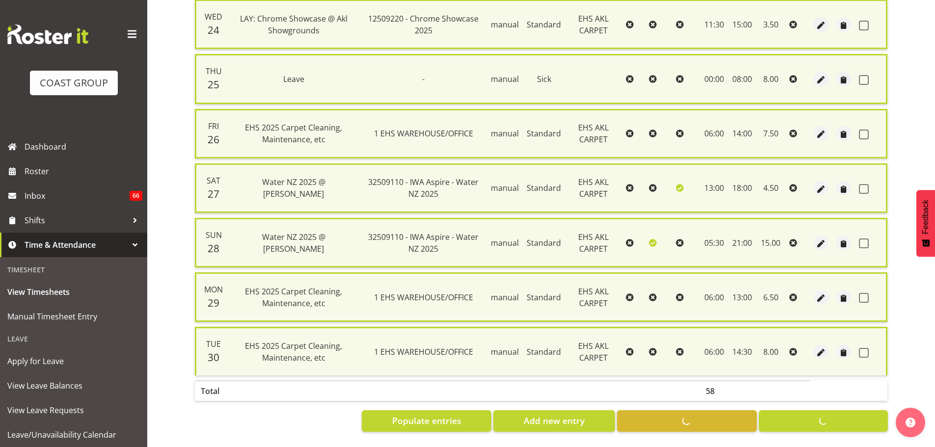
checkbox input "false"
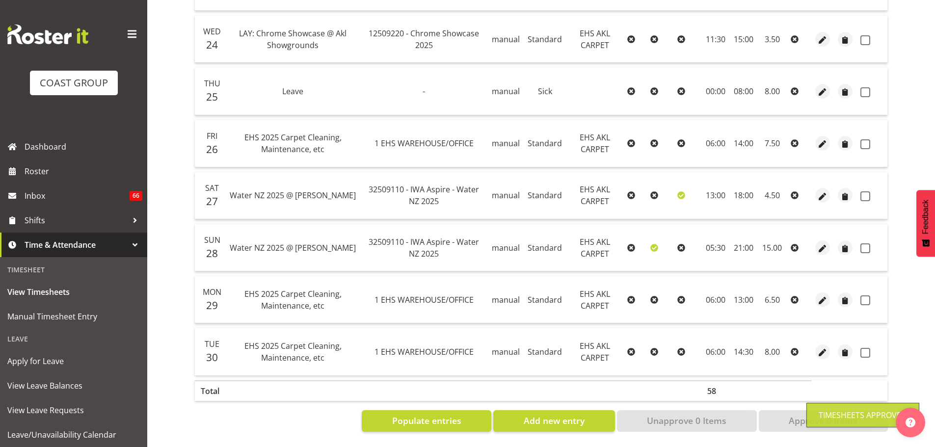
scroll to position [51, 0]
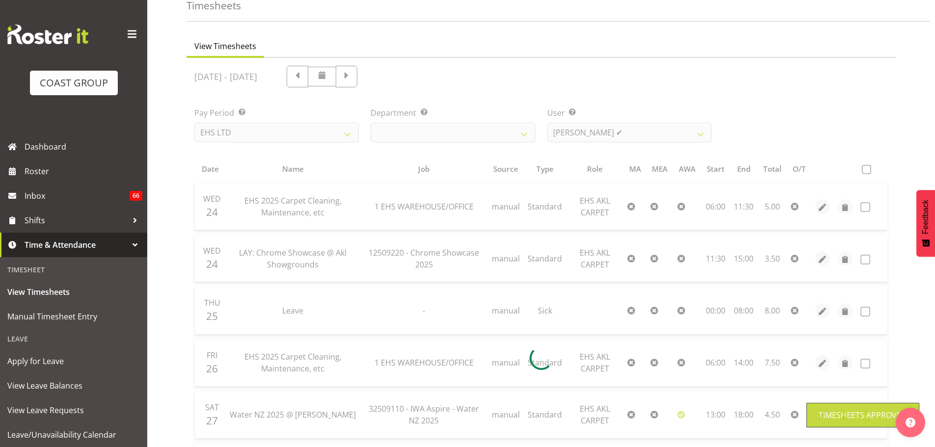
click at [643, 135] on div at bounding box center [541, 358] width 709 height 601
click at [643, 127] on div at bounding box center [541, 358] width 709 height 601
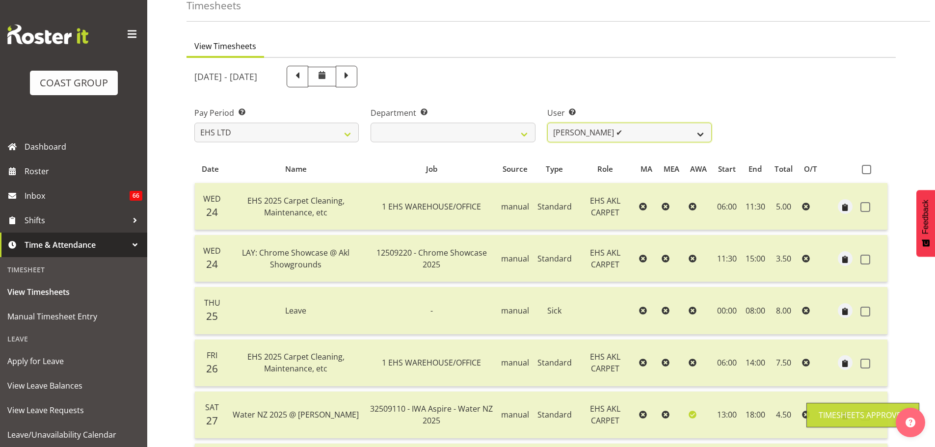
click at [637, 127] on select "[PERSON_NAME] ❌ [PERSON_NAME] ❌ [PERSON_NAME] ❌ [PERSON_NAME] ✔ [PERSON_NAME] […" at bounding box center [629, 133] width 164 height 20
select select "3114"
click at [547, 123] on select "[PERSON_NAME] ❌ [PERSON_NAME] ❌ [PERSON_NAME] ❌ [PERSON_NAME] ✔ [PERSON_NAME] […" at bounding box center [629, 133] width 164 height 20
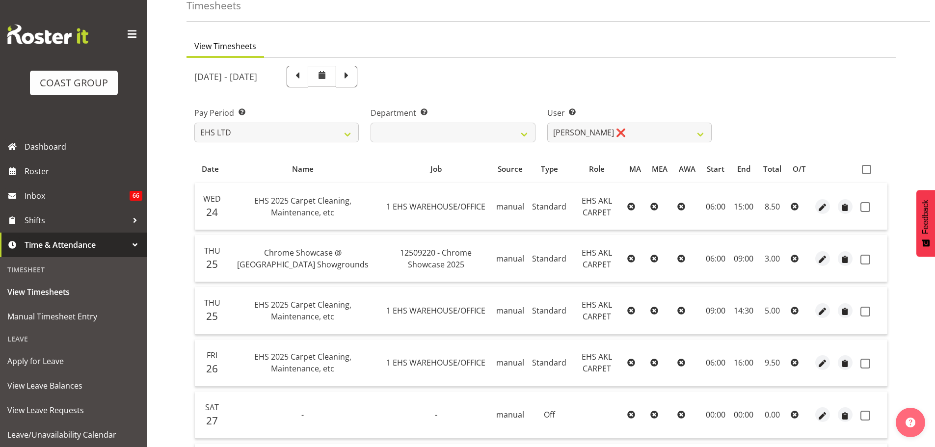
click at [865, 172] on span at bounding box center [866, 169] width 9 height 9
click at [865, 172] on input "checkbox" at bounding box center [865, 169] width 6 height 6
checkbox input "true"
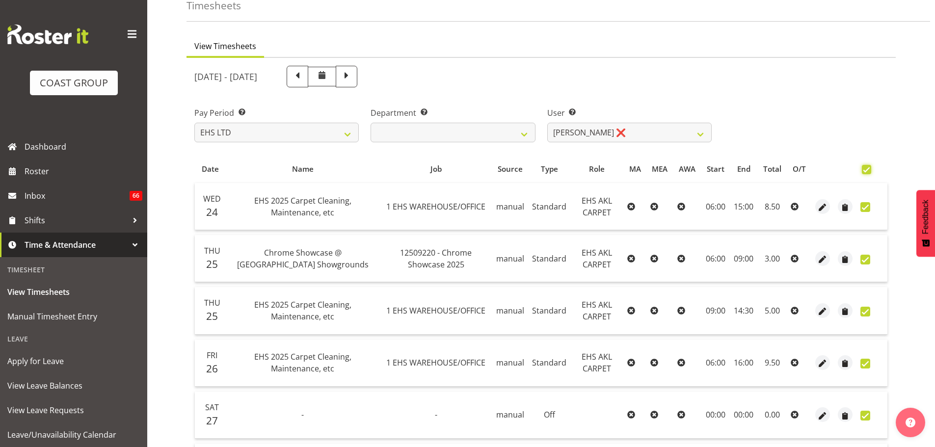
checkbox input "true"
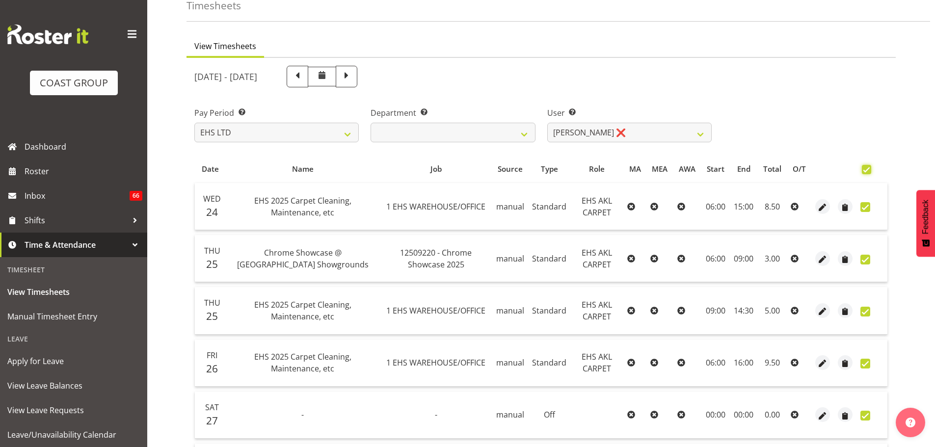
checkbox input "true"
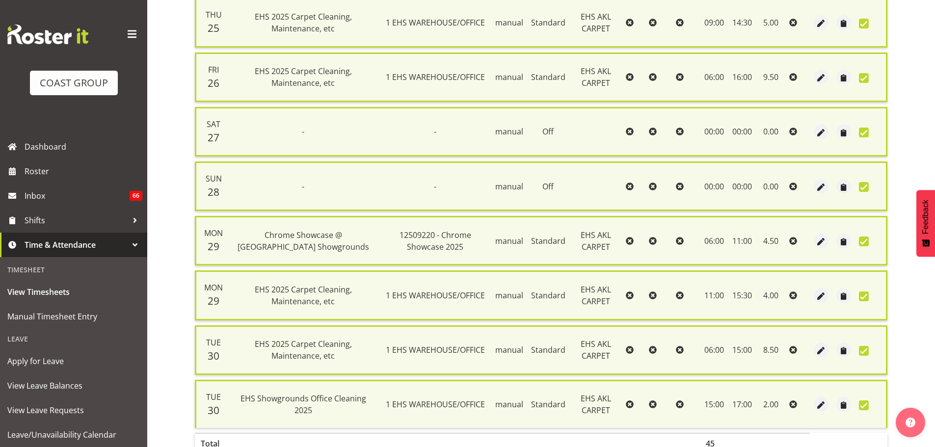
scroll to position [405, 0]
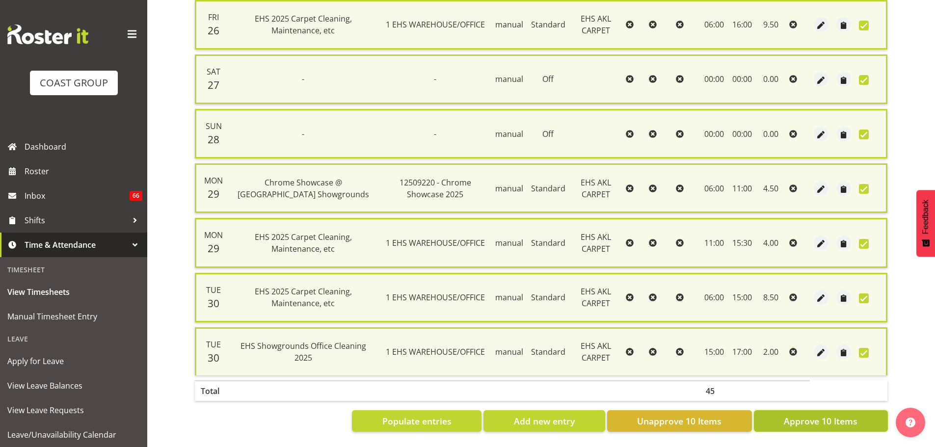
click at [825, 415] on span "Approve 10 Items" at bounding box center [821, 421] width 74 height 13
checkbox input "false"
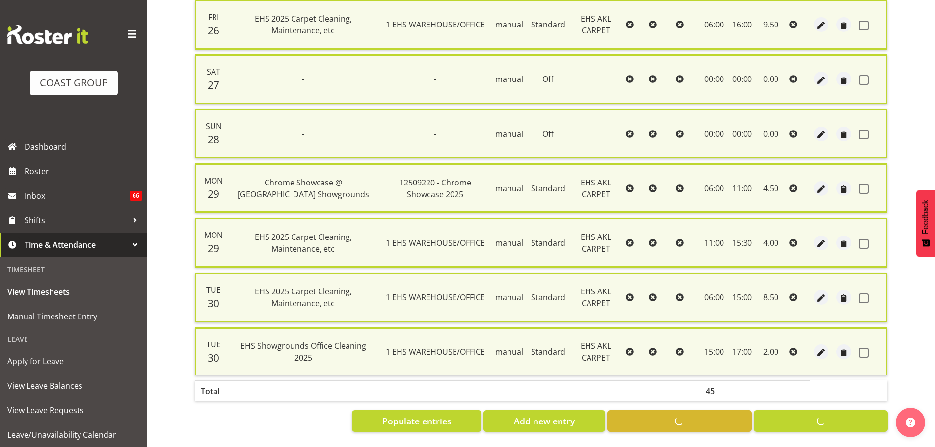
checkbox input "false"
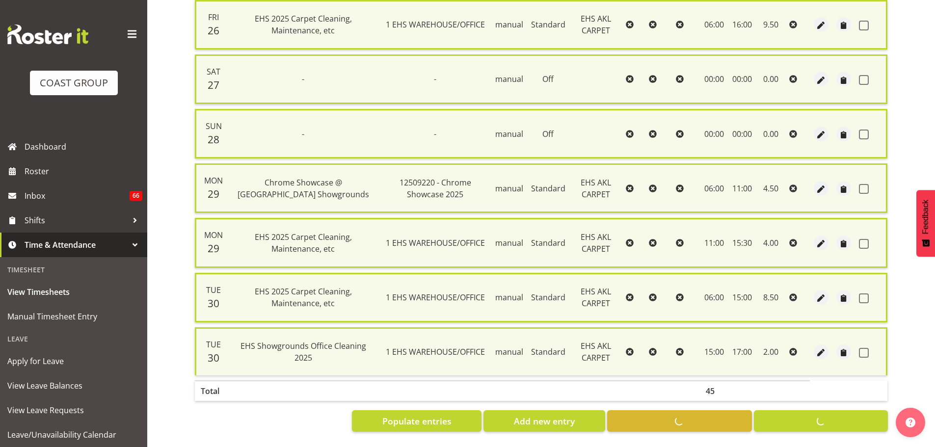
checkbox input "false"
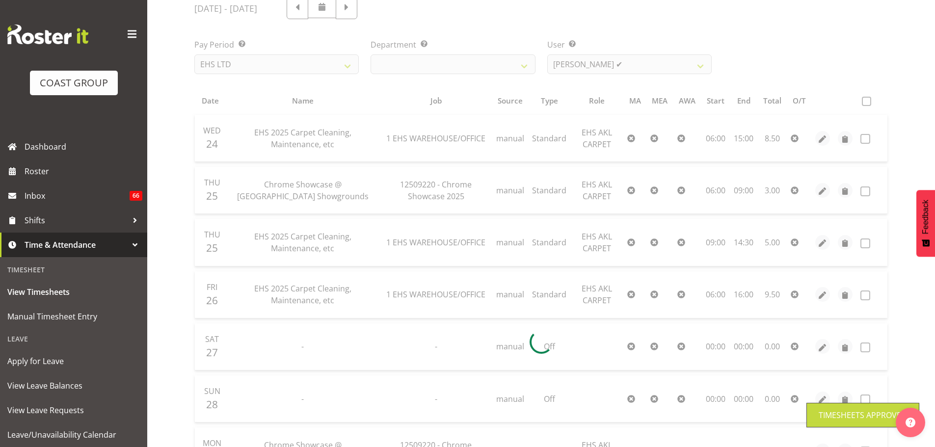
scroll to position [0, 0]
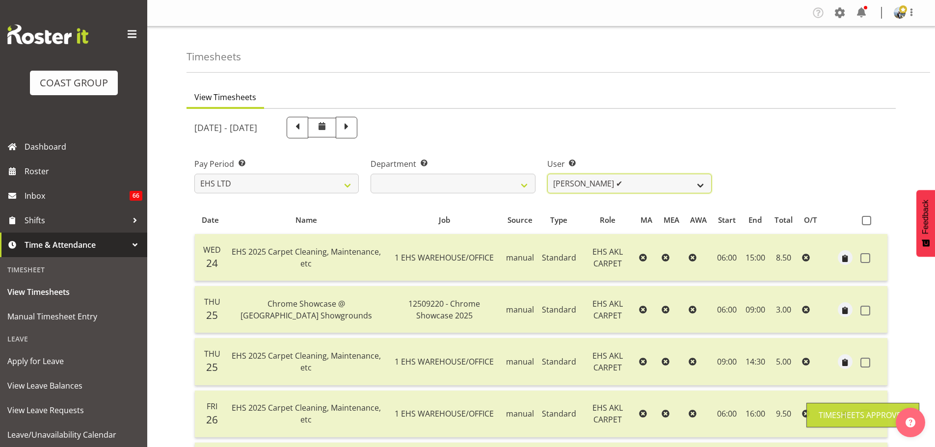
click at [601, 183] on select "[PERSON_NAME] ❌ [PERSON_NAME] ❌ [PERSON_NAME] ✔ [PERSON_NAME] ✔ [PERSON_NAME] […" at bounding box center [629, 184] width 164 height 20
select select "9907"
click at [547, 174] on select "[PERSON_NAME] ❌ [PERSON_NAME] ❌ [PERSON_NAME] ✔ [PERSON_NAME] ✔ [PERSON_NAME] […" at bounding box center [629, 184] width 164 height 20
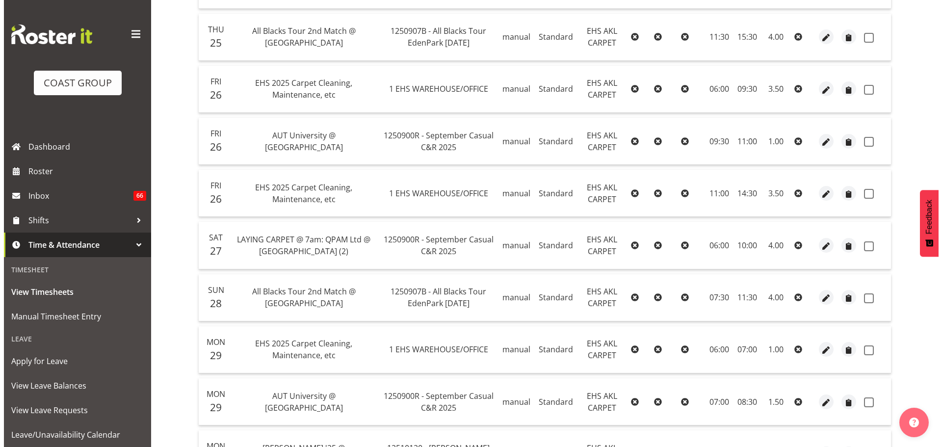
scroll to position [442, 0]
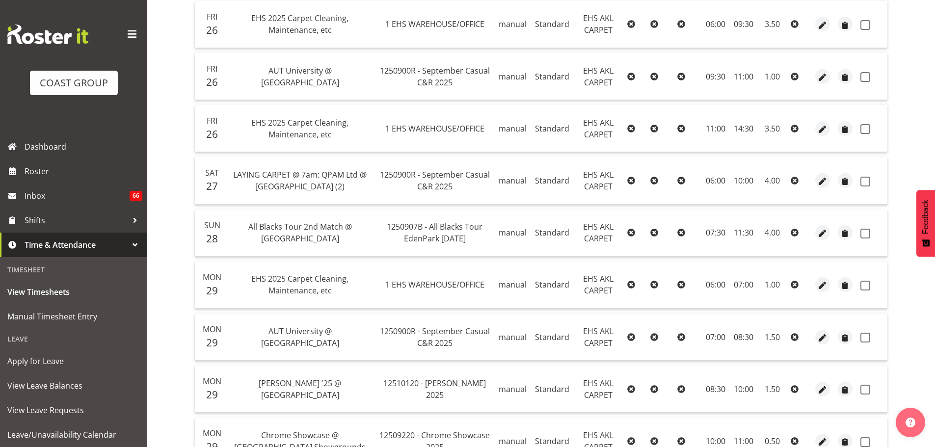
click at [830, 226] on td at bounding box center [822, 233] width 23 height 47
click at [822, 232] on span "button" at bounding box center [822, 233] width 11 height 11
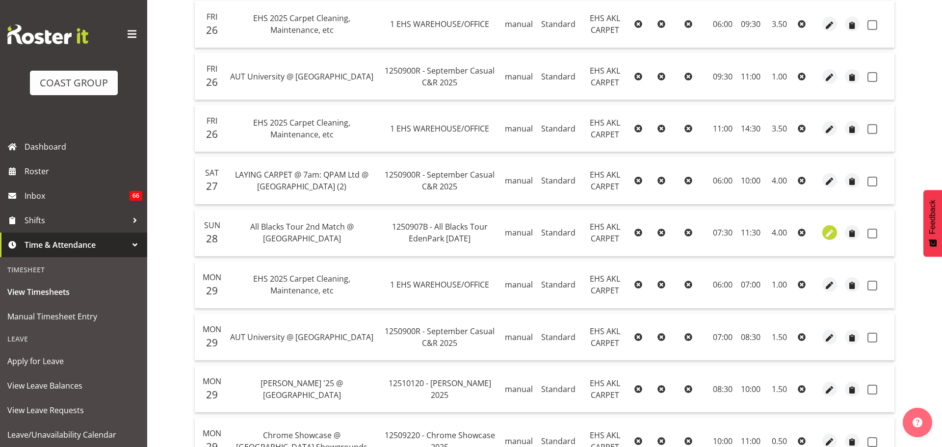
select select "Standard"
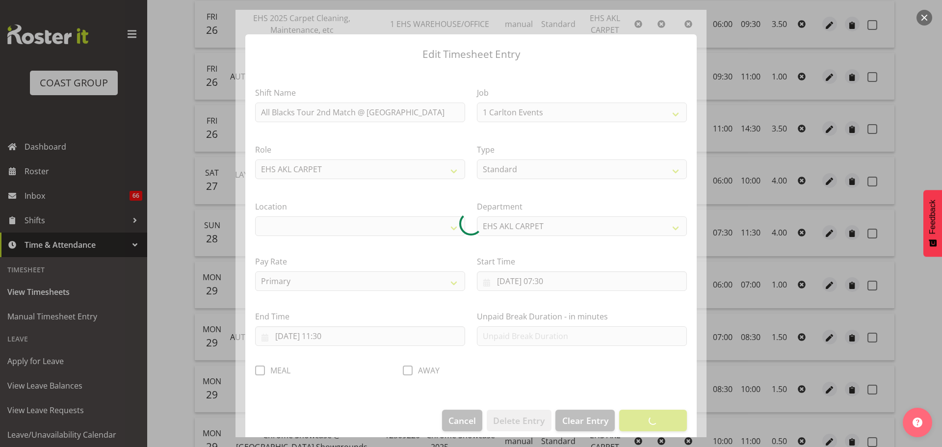
select select "10497"
click at [553, 286] on div at bounding box center [471, 224] width 471 height 428
select select "35"
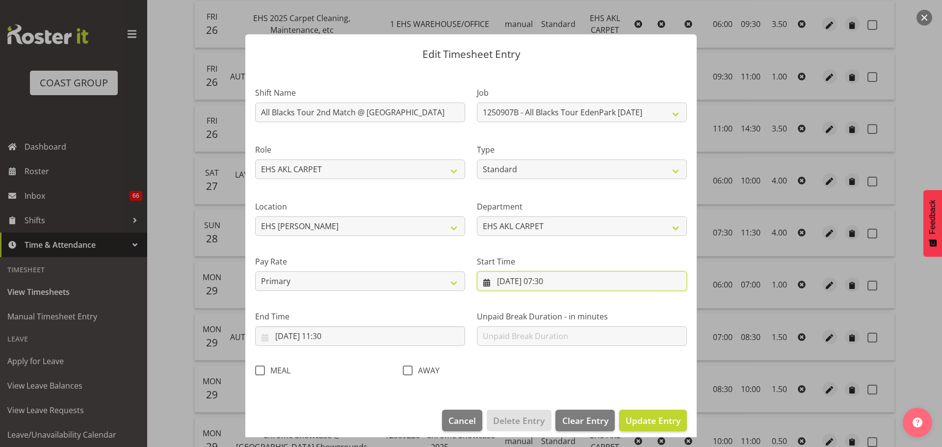
click at [553, 284] on input "[DATE] 07:30" at bounding box center [582, 281] width 210 height 20
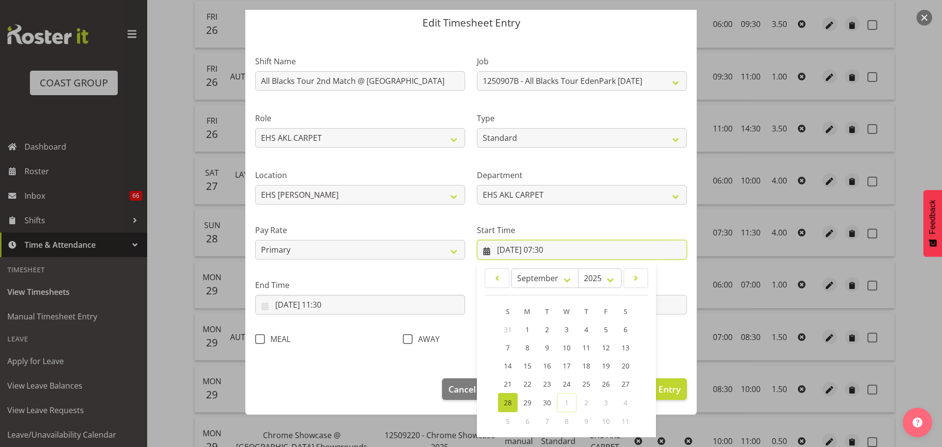
scroll to position [78, 0]
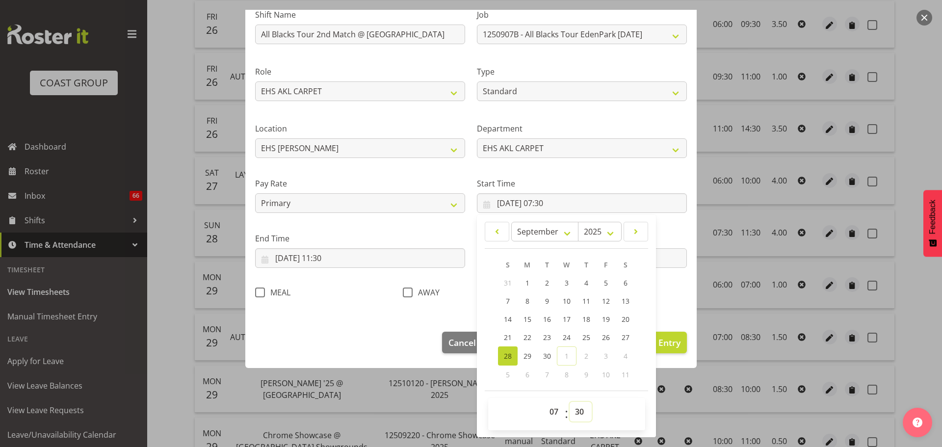
click at [577, 407] on select "00 01 02 03 04 05 06 07 08 09 10 11 12 13 14 15 16 17 18 19 20 21 22 23 24 25 2…" at bounding box center [581, 412] width 22 height 20
select select "0"
type input "[DATE] 07:00"
click at [654, 341] on span "Update Entry" at bounding box center [653, 343] width 55 height 12
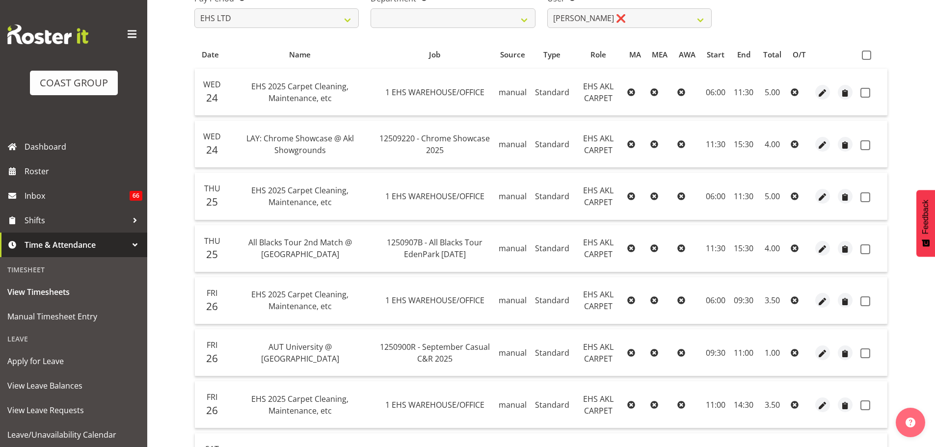
scroll to position [152, 0]
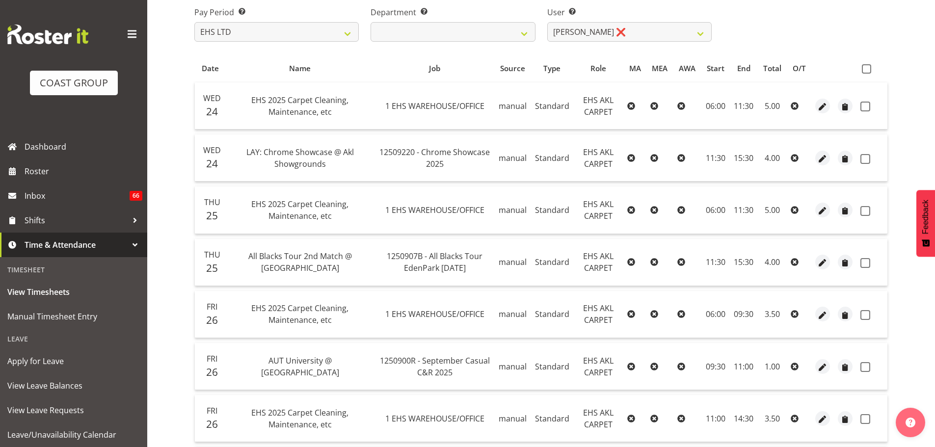
click at [867, 67] on span at bounding box center [866, 68] width 9 height 9
click at [867, 67] on input "checkbox" at bounding box center [865, 69] width 6 height 6
checkbox input "true"
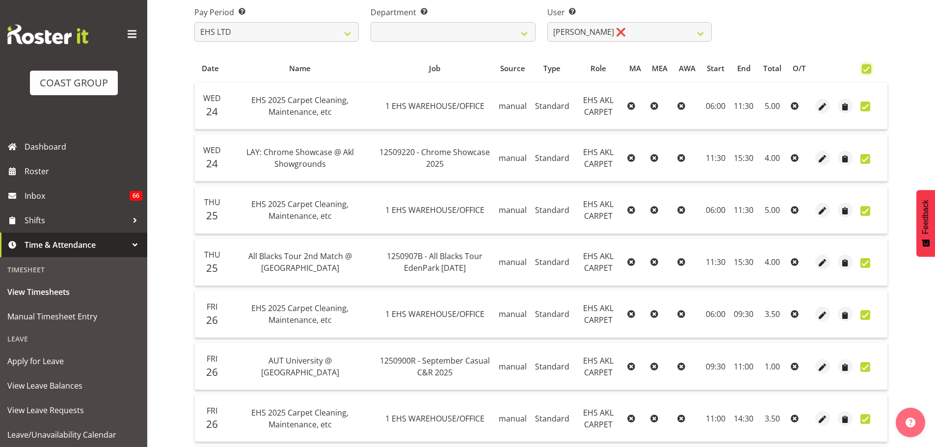
checkbox input "true"
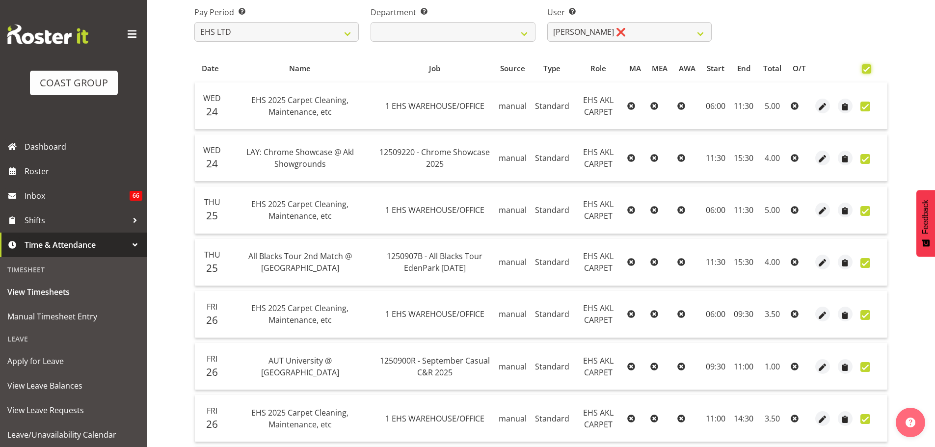
checkbox input "true"
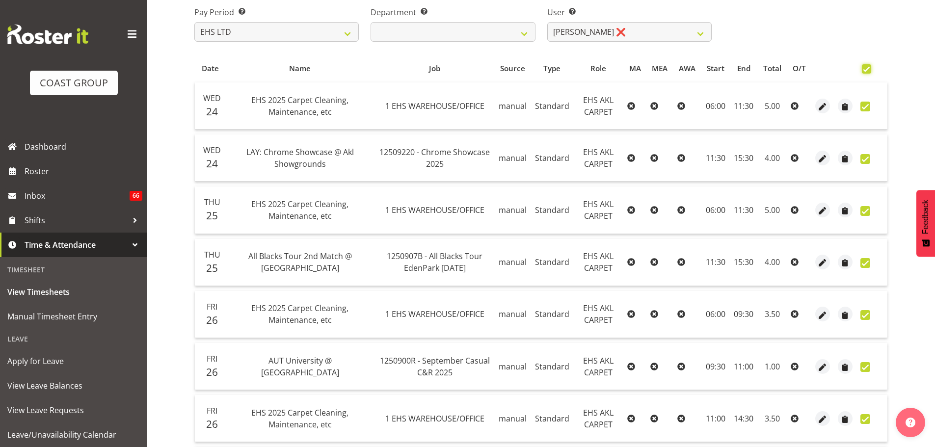
checkbox input "true"
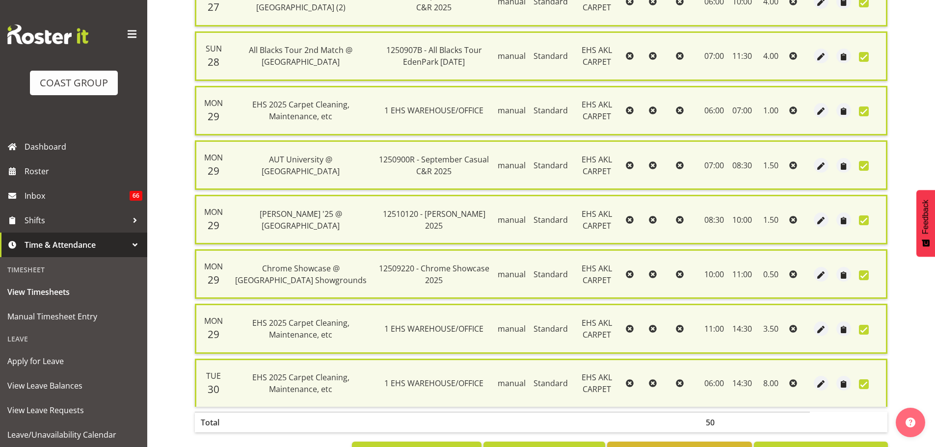
scroll to position [678, 0]
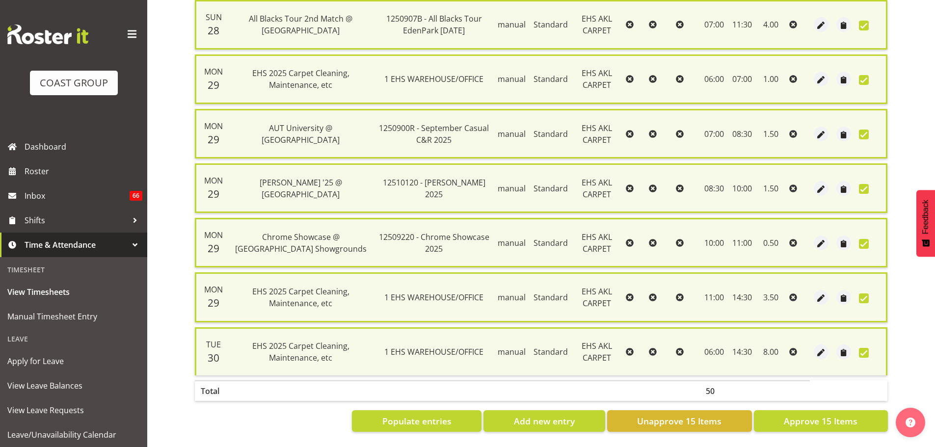
click at [821, 420] on span "Approve 15 Items" at bounding box center [821, 421] width 74 height 13
checkbox input "false"
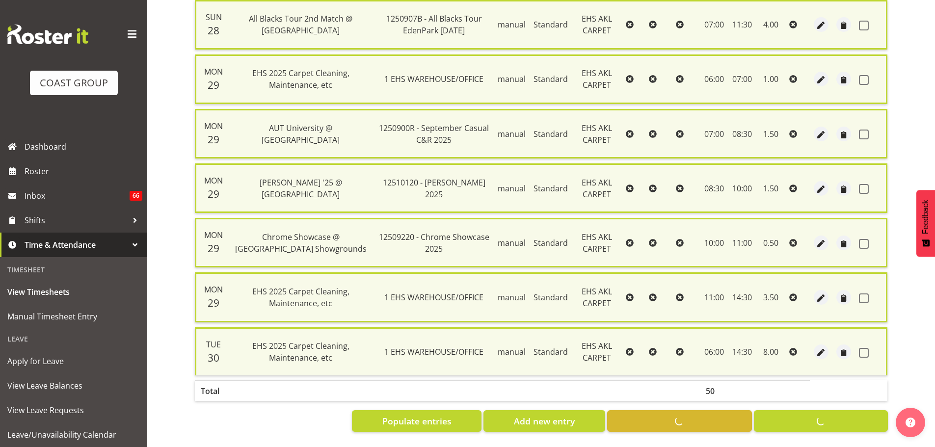
checkbox input "false"
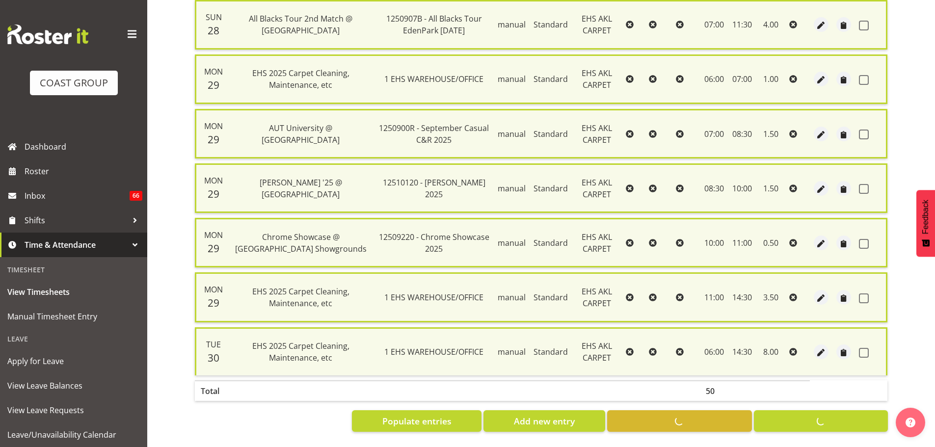
checkbox input "false"
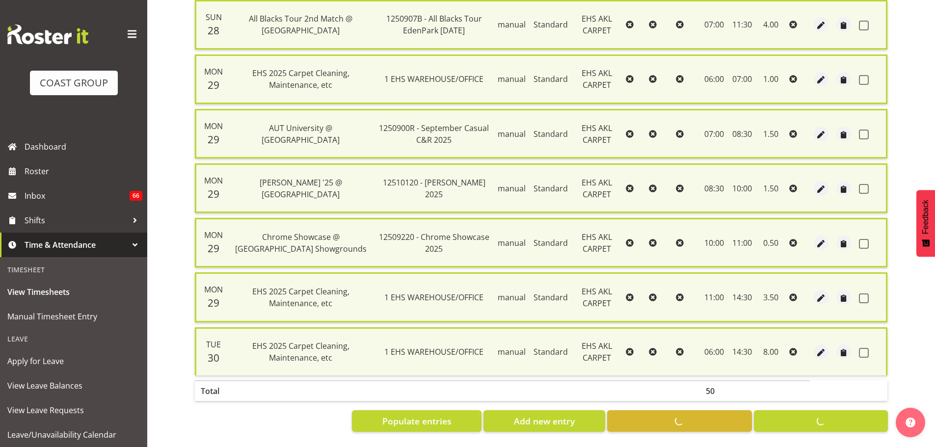
checkbox input "false"
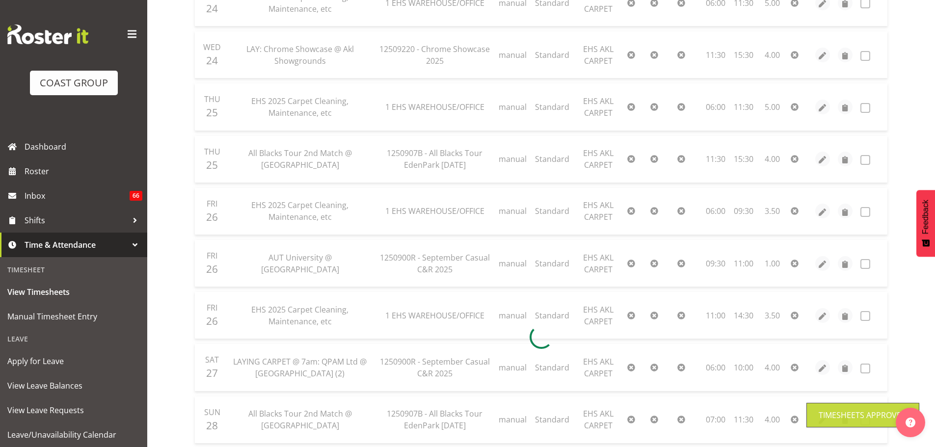
scroll to position [71, 0]
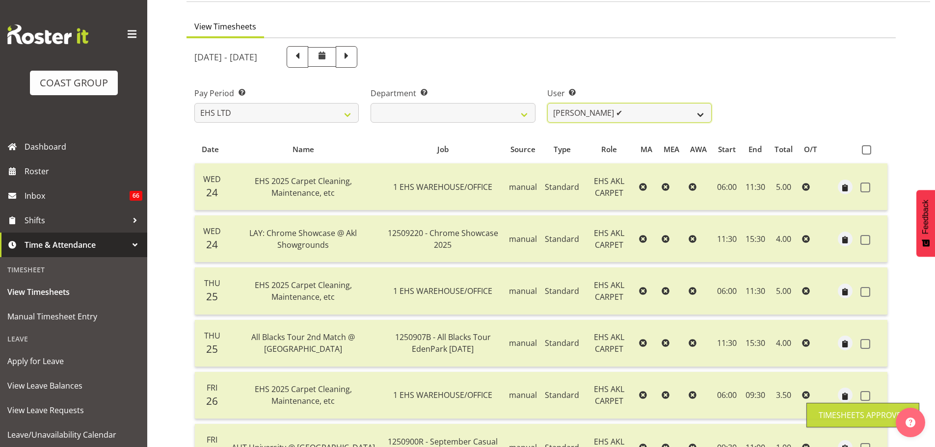
click at [643, 115] on select "[PERSON_NAME] ❌ [PERSON_NAME] ✔ [PERSON_NAME] ✔ [PERSON_NAME] ✔ [PERSON_NAME] […" at bounding box center [629, 113] width 164 height 20
select select "10070"
click at [547, 103] on select "[PERSON_NAME] ❌ [PERSON_NAME] ✔ [PERSON_NAME] ✔ [PERSON_NAME] ✔ [PERSON_NAME] […" at bounding box center [629, 113] width 164 height 20
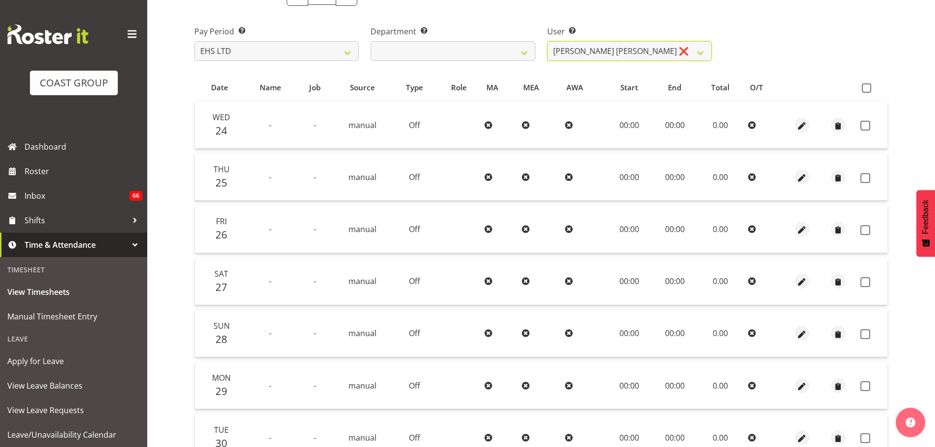
scroll to position [225, 0]
